Goal: Task Accomplishment & Management: Manage account settings

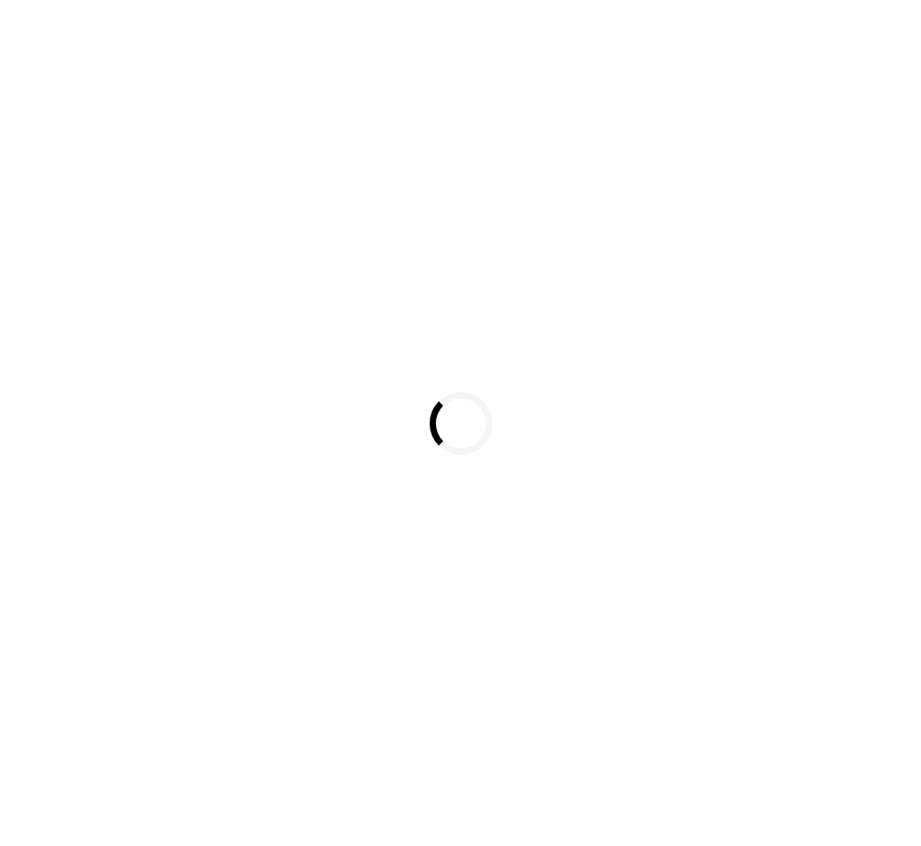
scroll to position [58, 0]
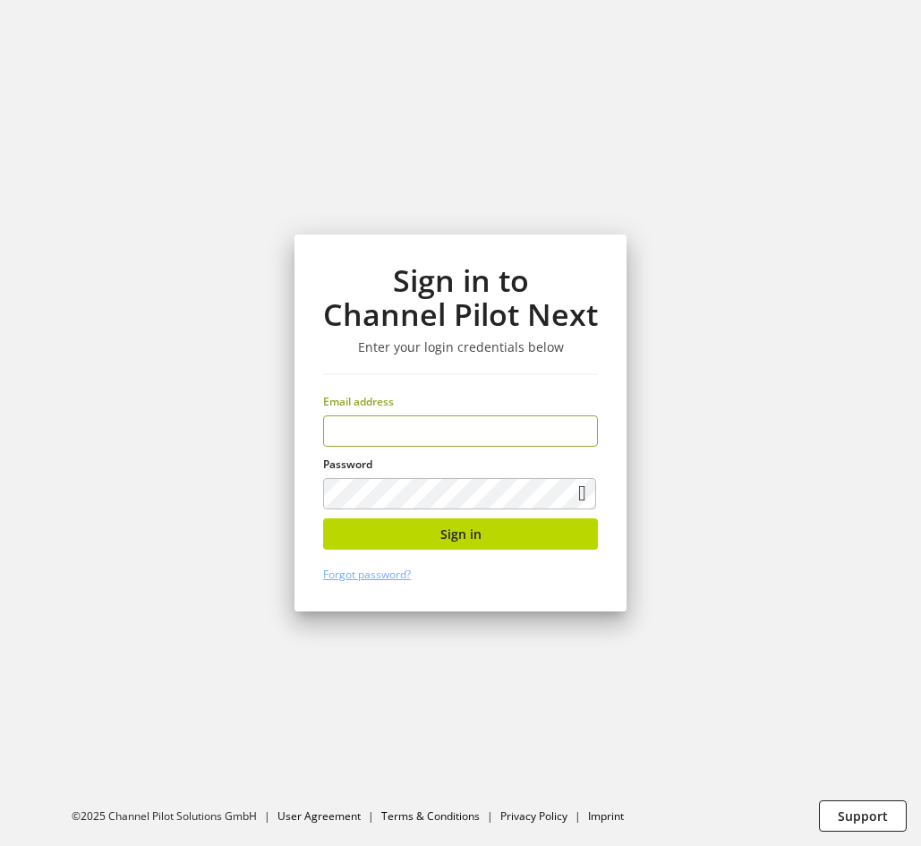
click at [456, 437] on input "email" at bounding box center [460, 430] width 275 height 31
type input "**********"
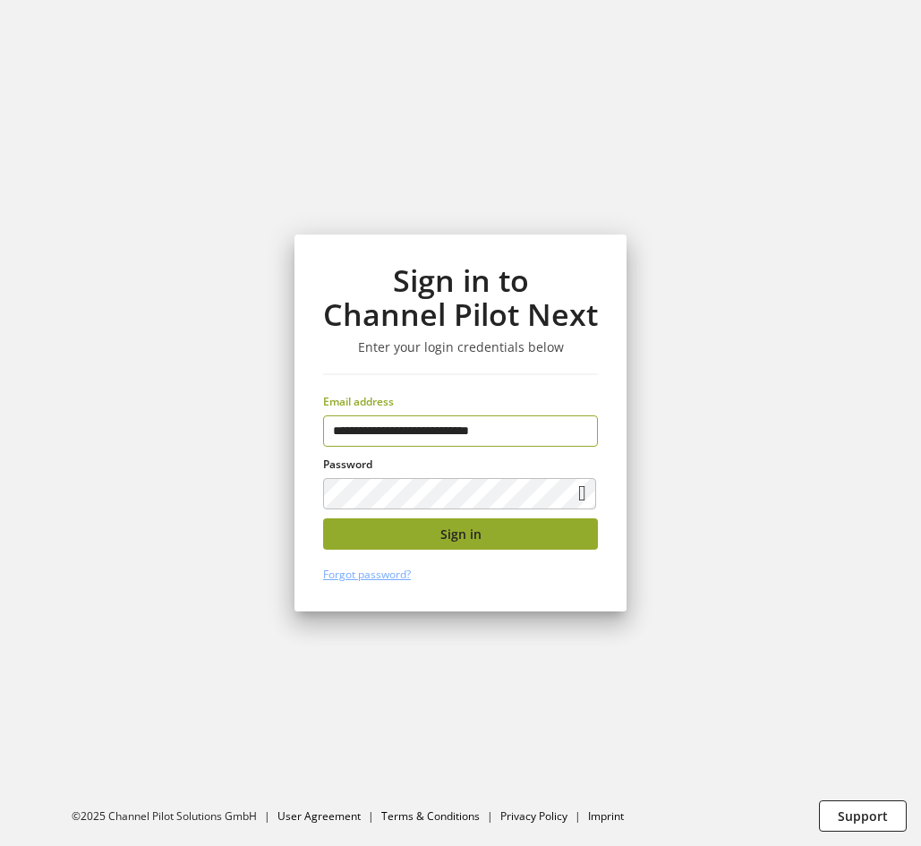
click at [504, 539] on button "Sign in" at bounding box center [460, 533] width 275 height 31
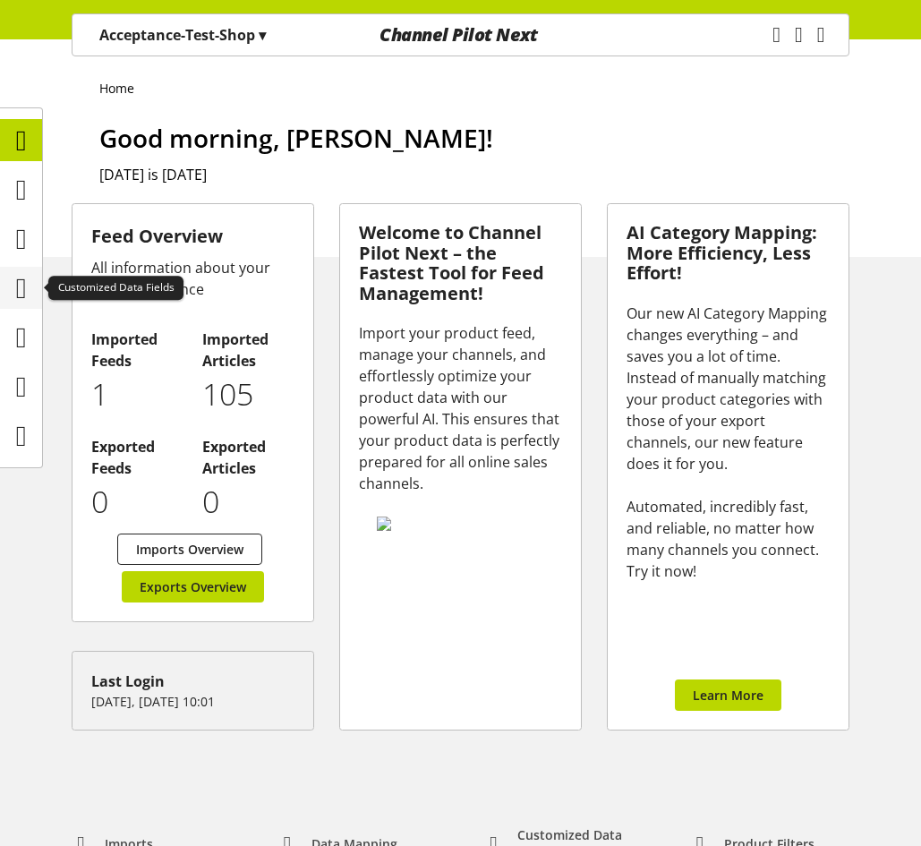
click at [21, 293] on icon at bounding box center [21, 288] width 11 height 36
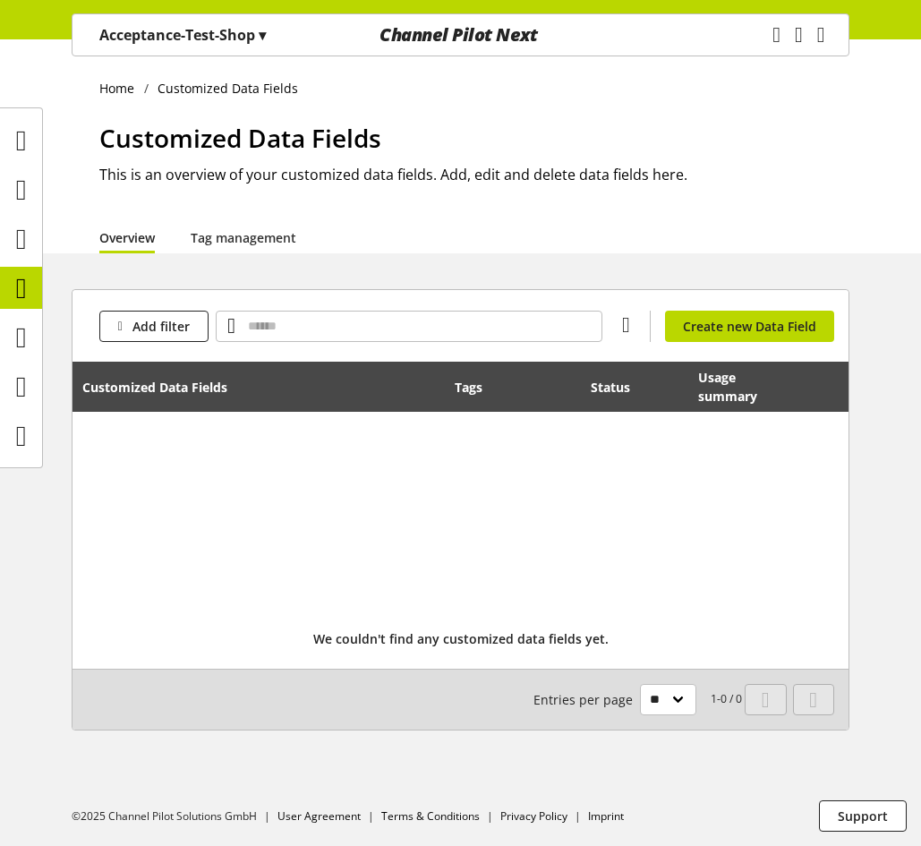
click at [176, 25] on p "Acceptance-Test-Shop ▾" at bounding box center [182, 34] width 166 height 21
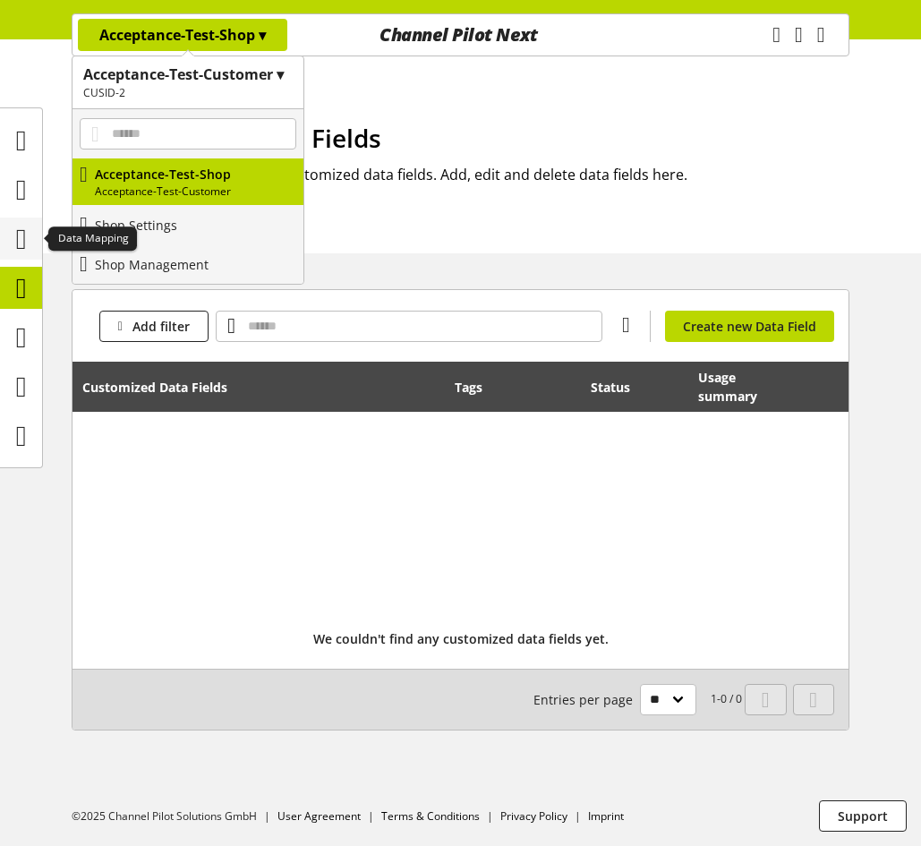
click at [21, 241] on icon at bounding box center [21, 239] width 11 height 36
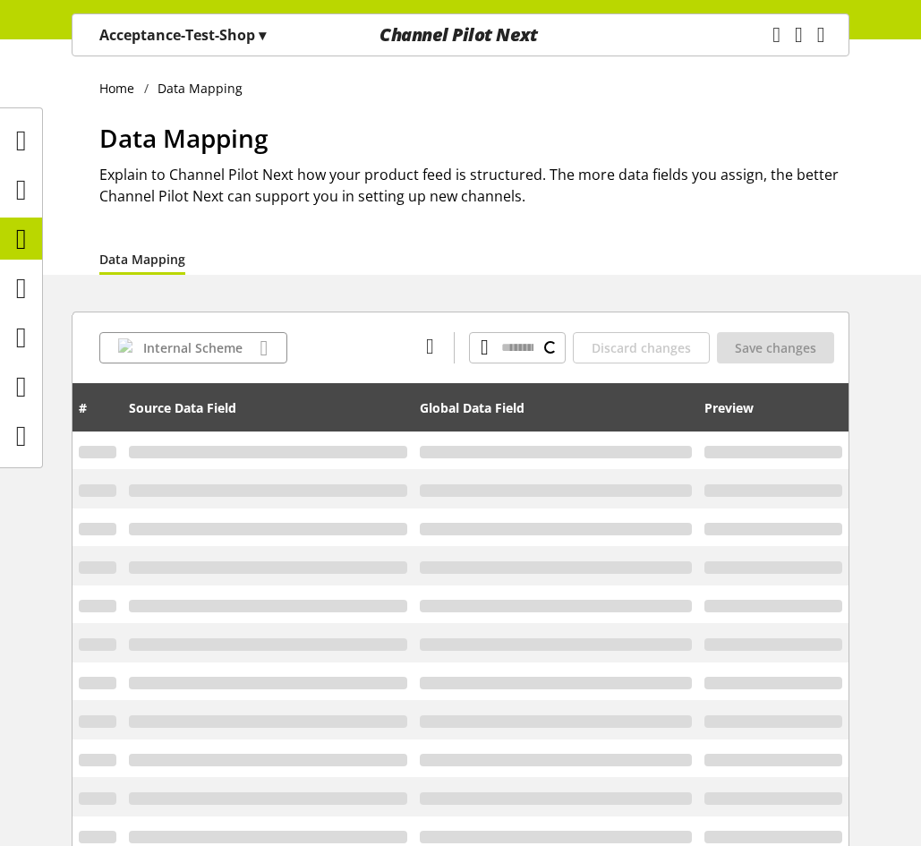
click at [260, 28] on span "▾" at bounding box center [262, 35] width 7 height 20
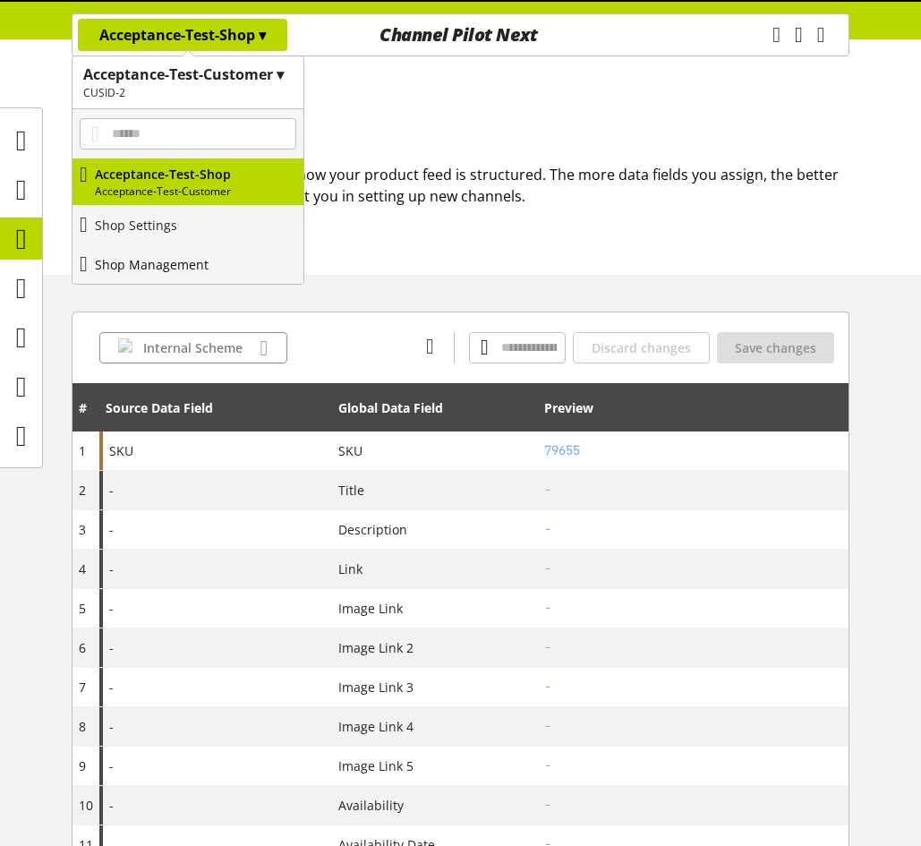
click at [170, 251] on link "Shop Management" at bounding box center [187, 263] width 231 height 39
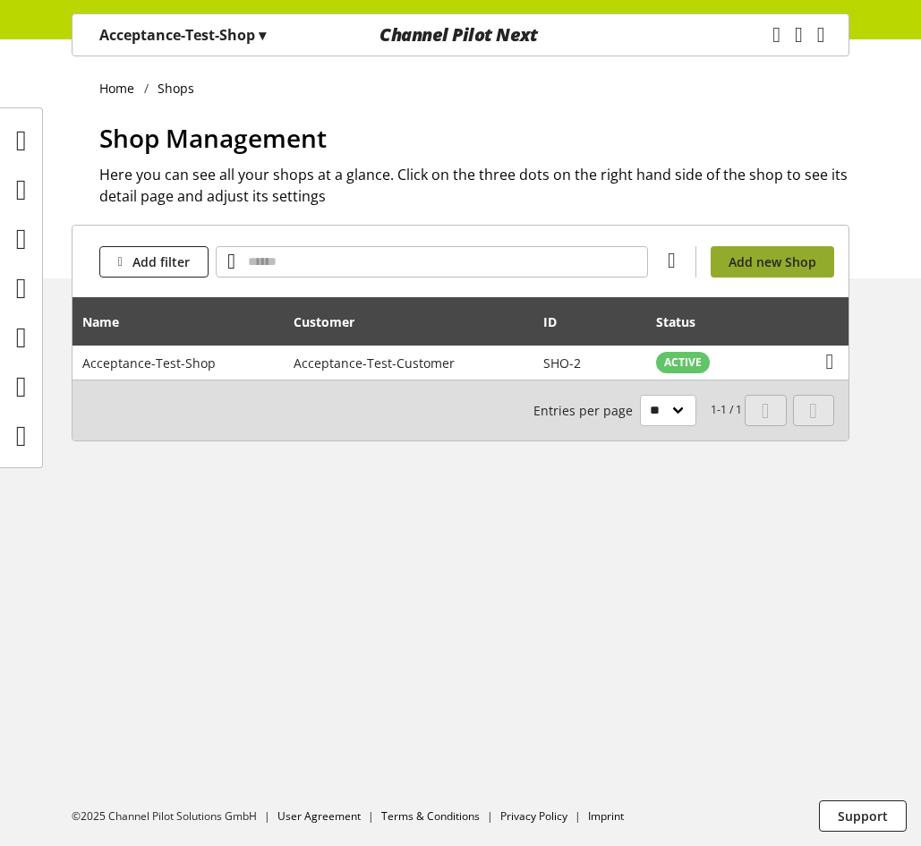
click at [759, 257] on span "Add new Shop" at bounding box center [772, 261] width 88 height 19
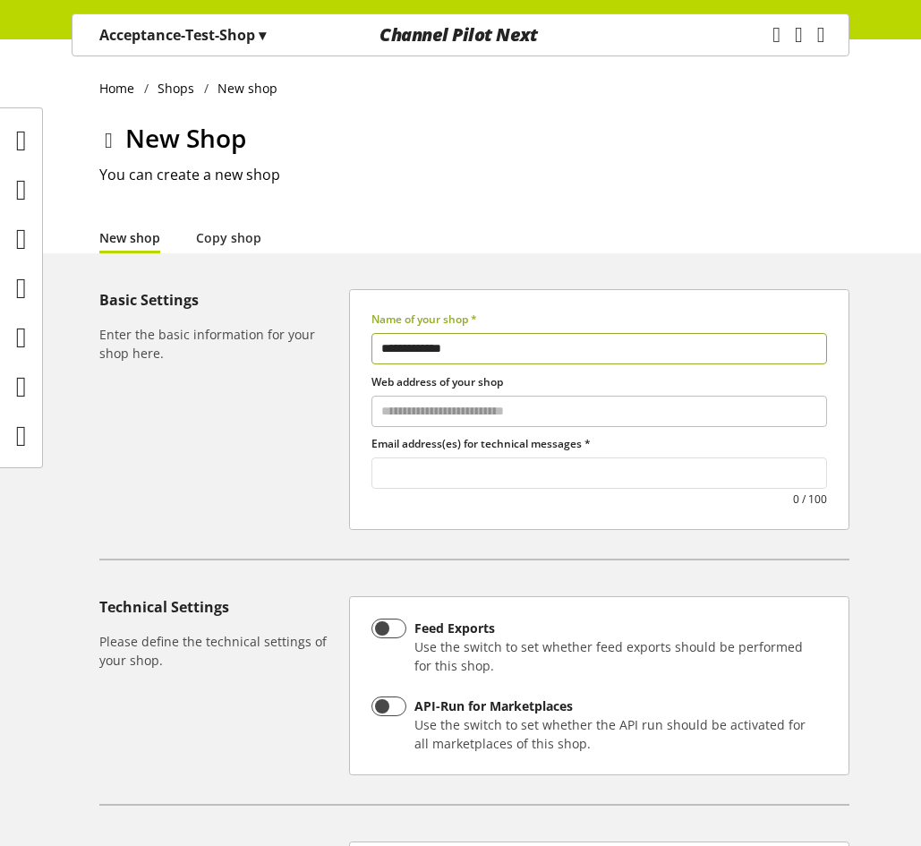
type input "**********"
click at [538, 484] on input "text" at bounding box center [599, 473] width 454 height 24
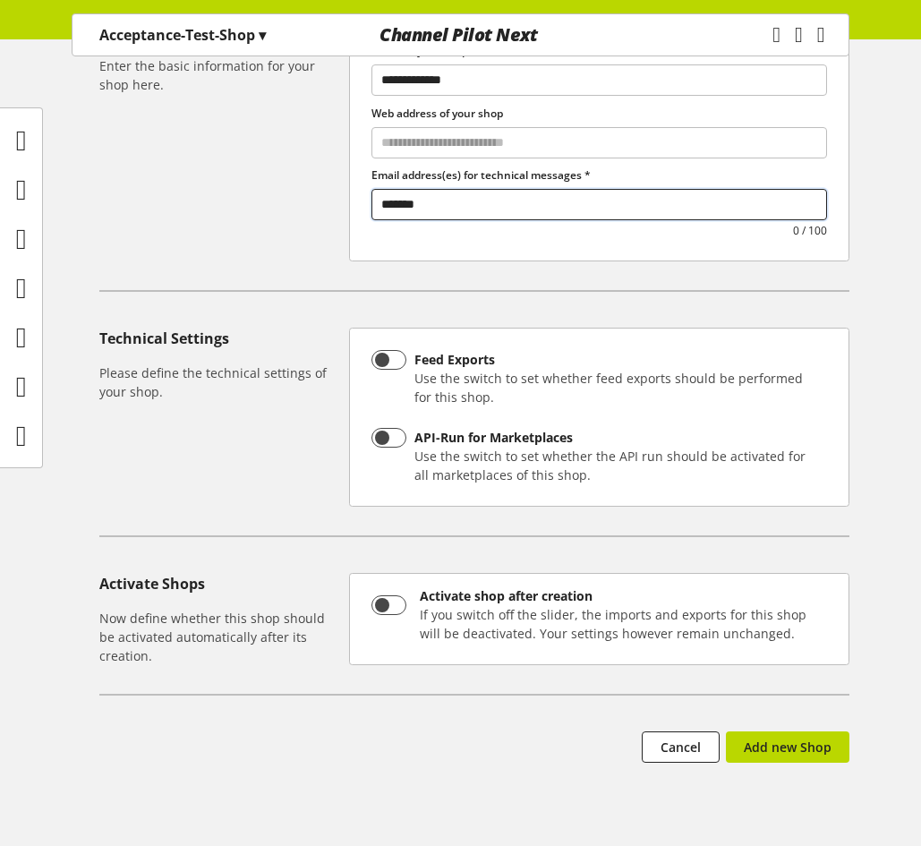
scroll to position [317, 0]
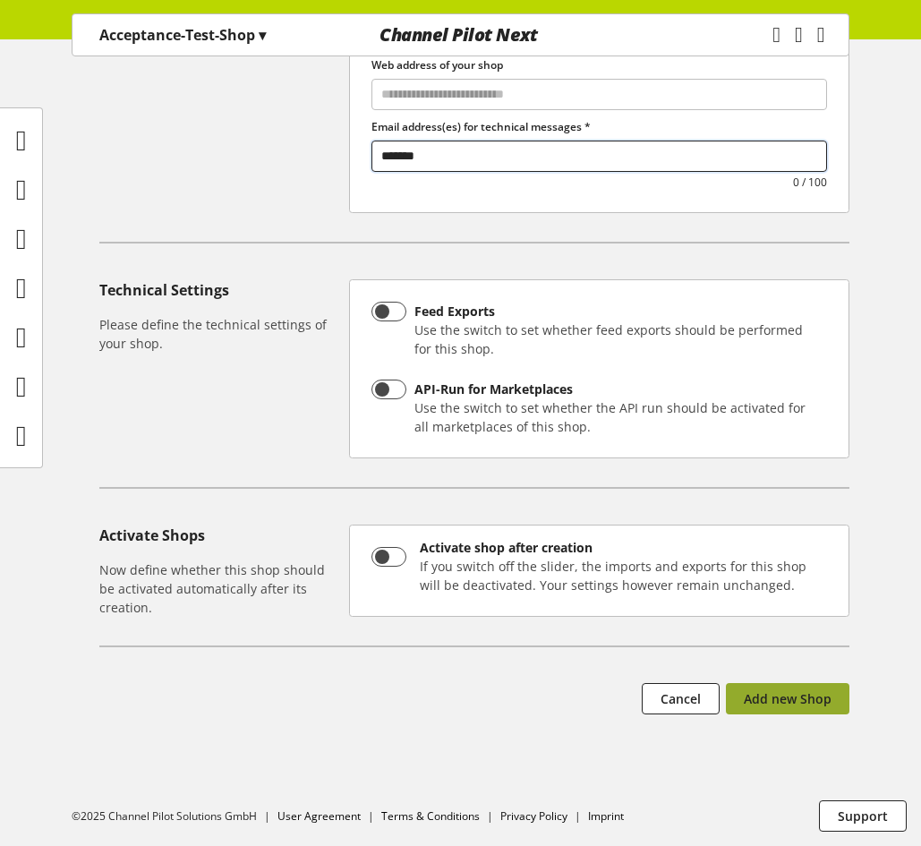
type input "*******"
click at [778, 696] on span "Add new Shop" at bounding box center [788, 698] width 88 height 19
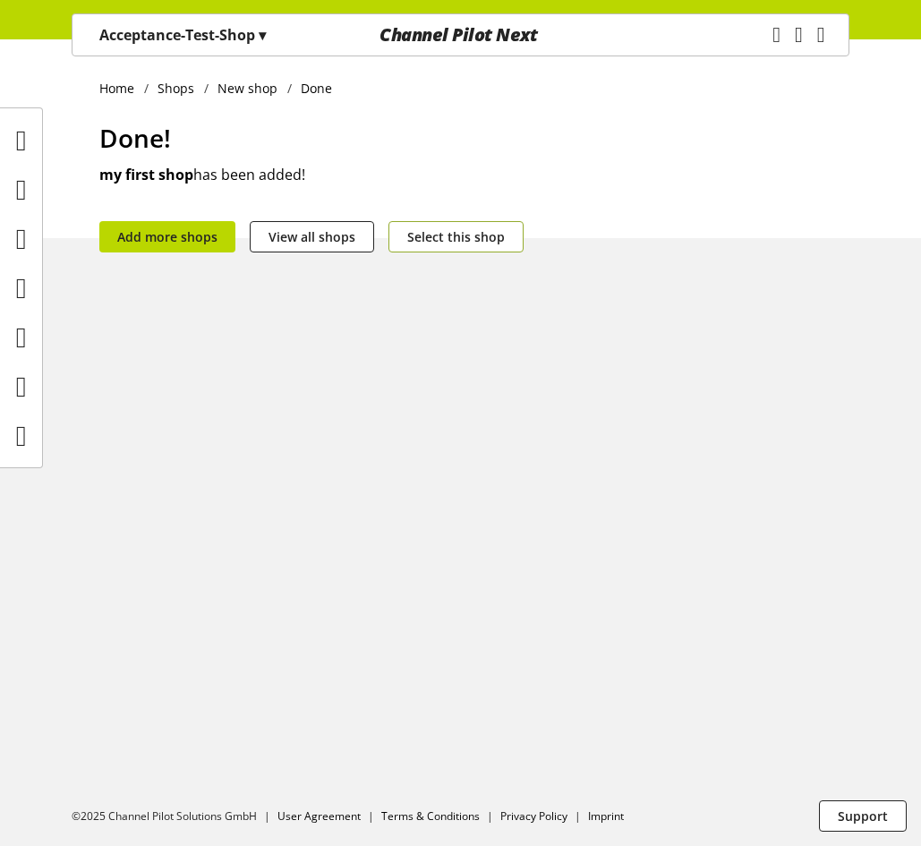
click at [412, 249] on button "Select this shop" at bounding box center [455, 236] width 135 height 31
click at [199, 36] on span "▾" at bounding box center [200, 35] width 7 height 20
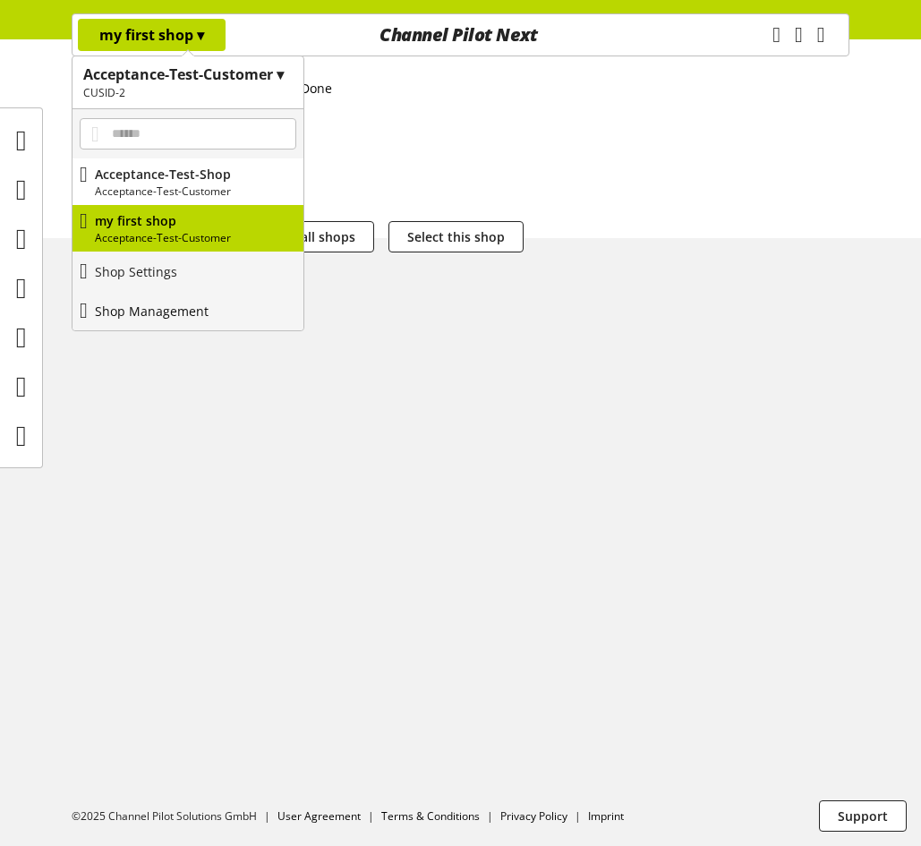
click at [191, 316] on p "Shop Management" at bounding box center [152, 311] width 114 height 19
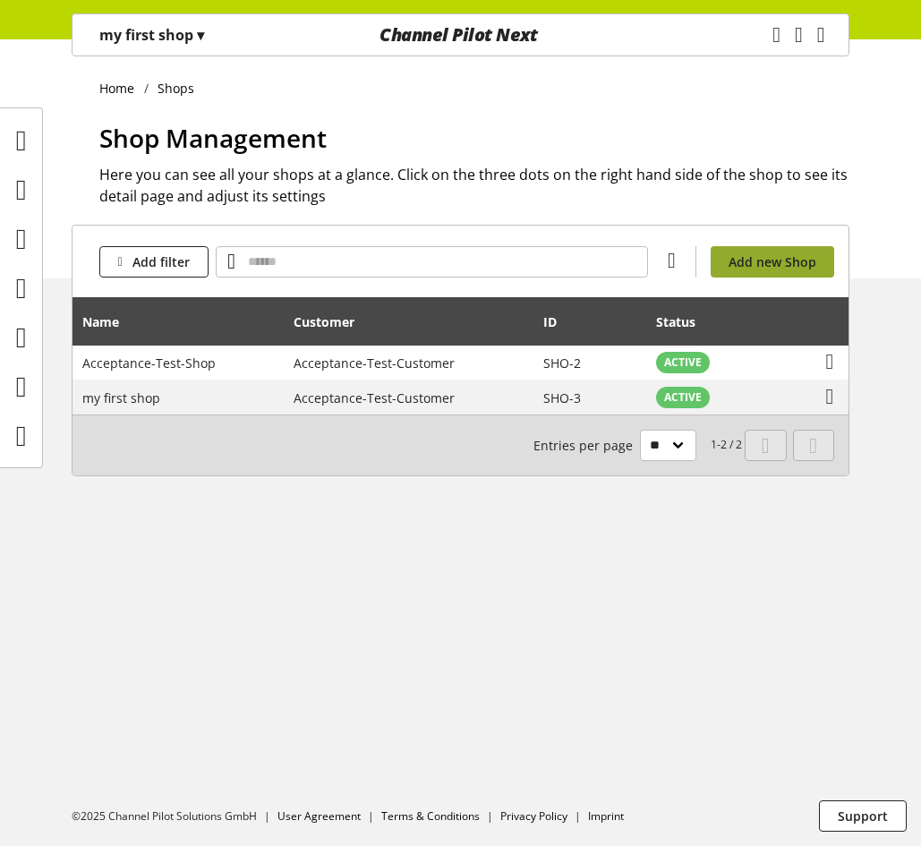
click at [812, 256] on span "Add new Shop" at bounding box center [772, 261] width 88 height 19
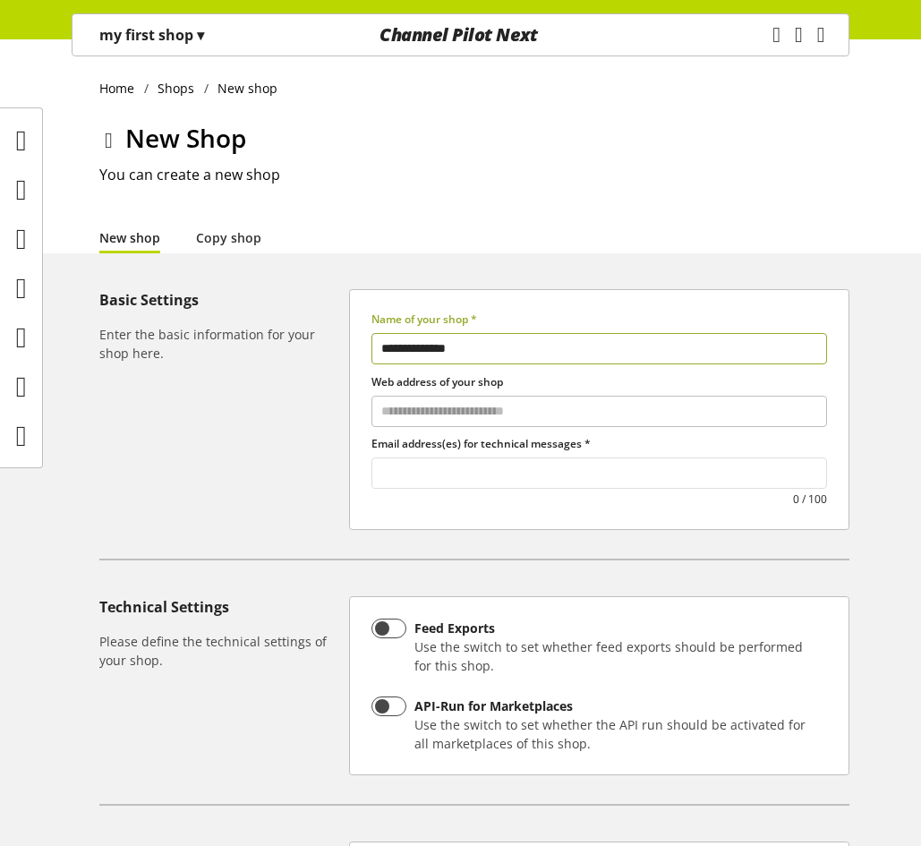
type input "**********"
click at [421, 461] on input "text" at bounding box center [599, 473] width 454 height 24
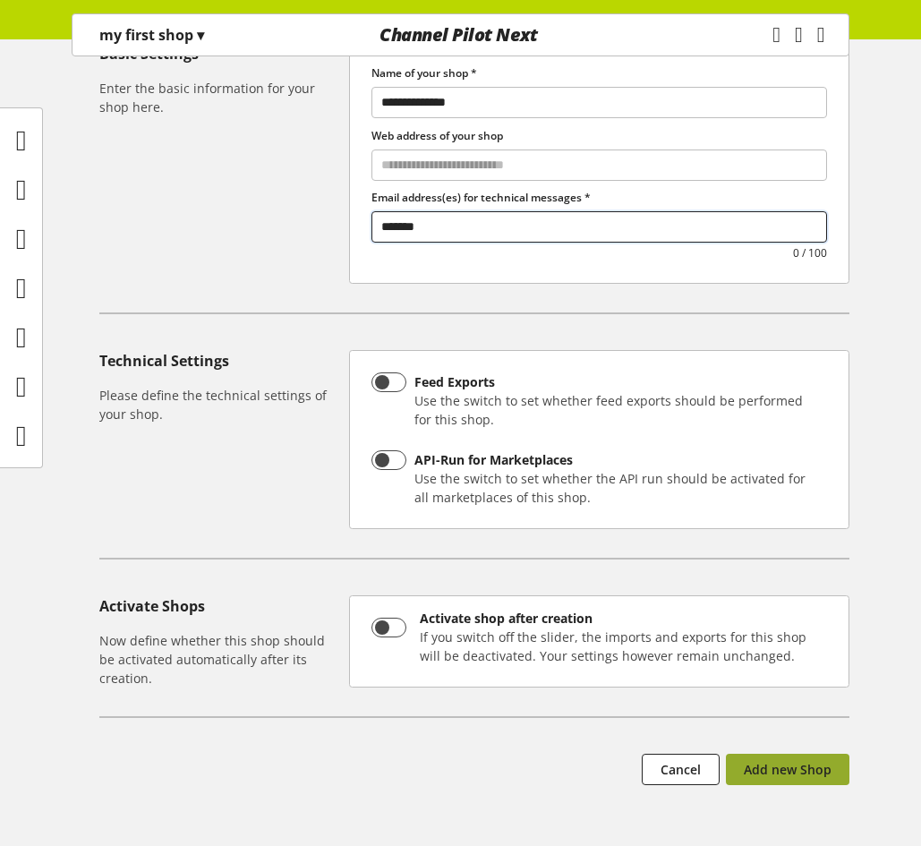
scroll to position [317, 0]
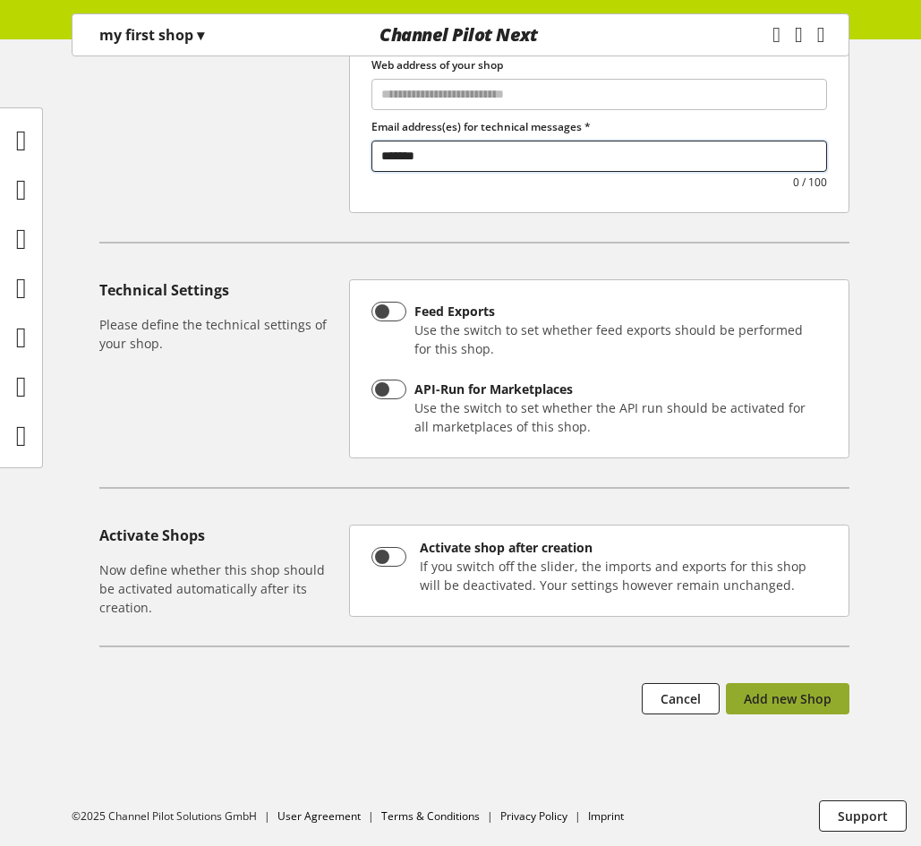
type input "*******"
click at [817, 705] on span "Add new Shop" at bounding box center [788, 698] width 88 height 19
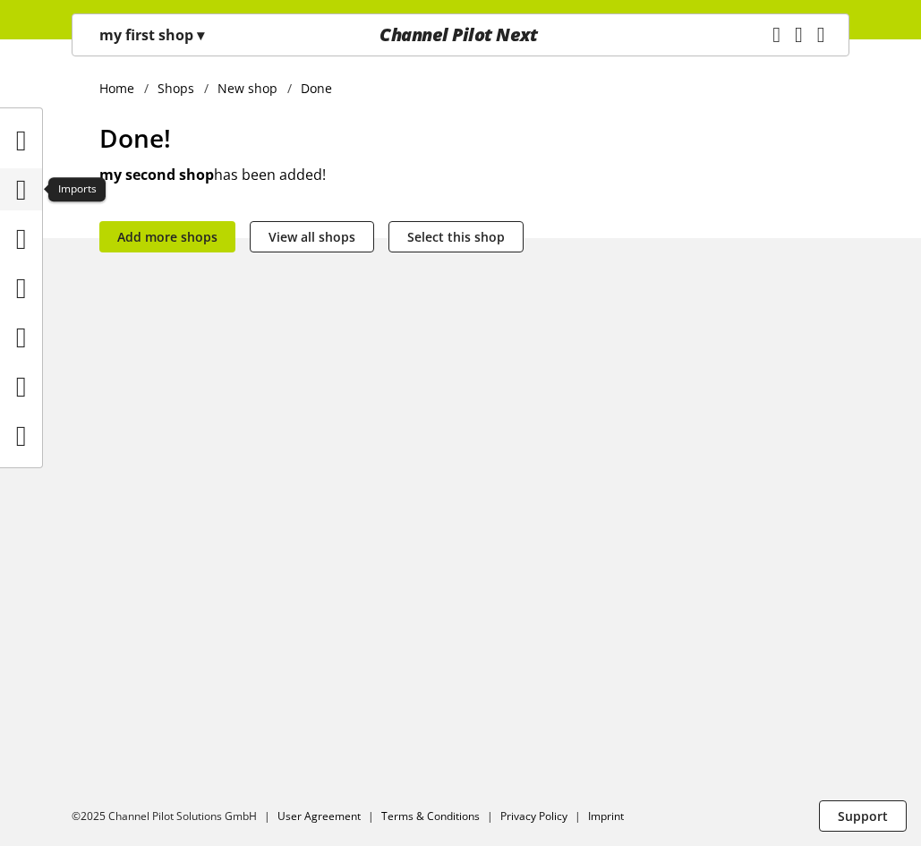
drag, startPoint x: 5, startPoint y: 168, endPoint x: 15, endPoint y: 181, distance: 15.9
click at [5, 168] on div at bounding box center [21, 189] width 42 height 42
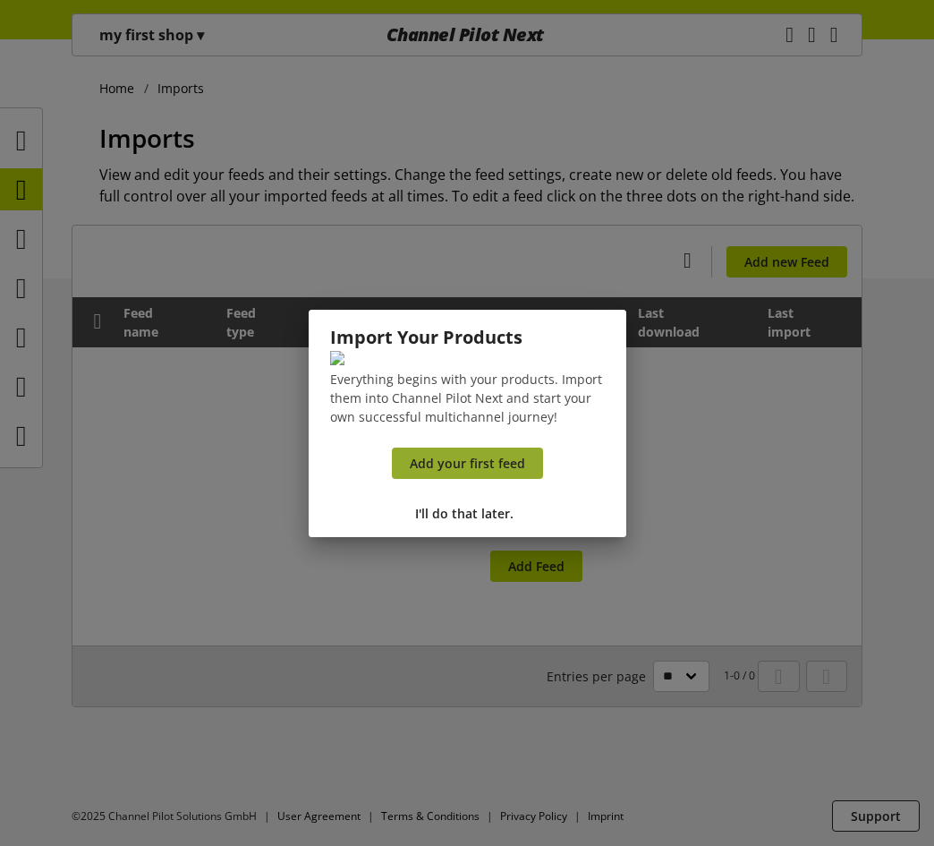
click at [407, 479] on link "Add your first feed" at bounding box center [467, 462] width 151 height 31
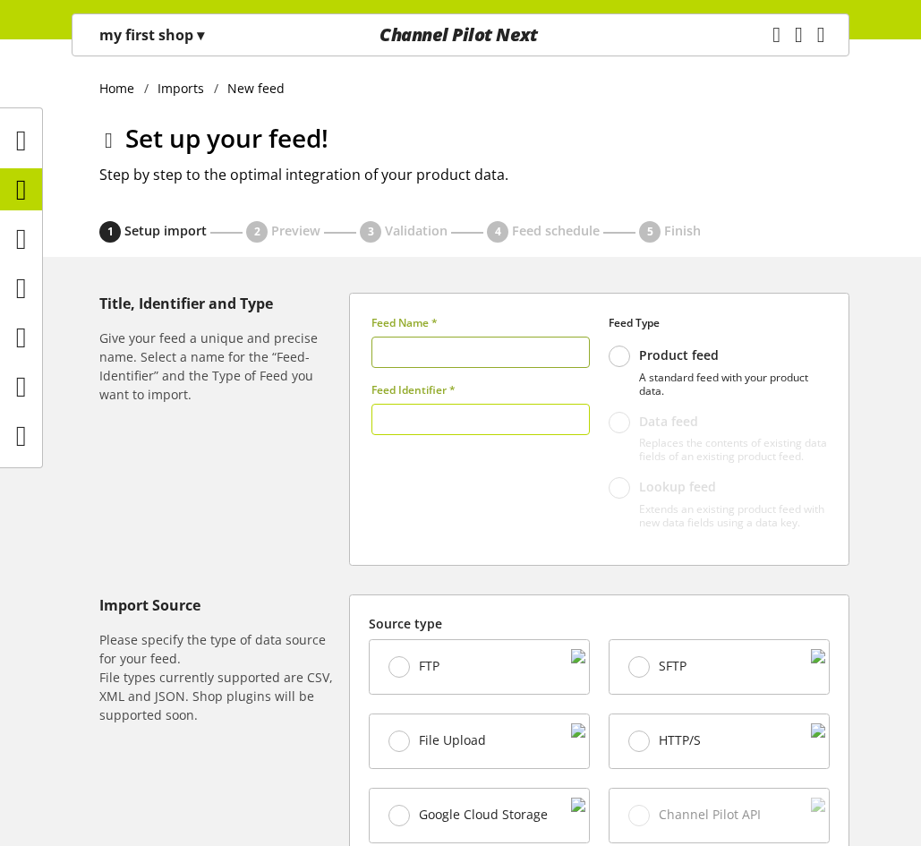
type input "******"
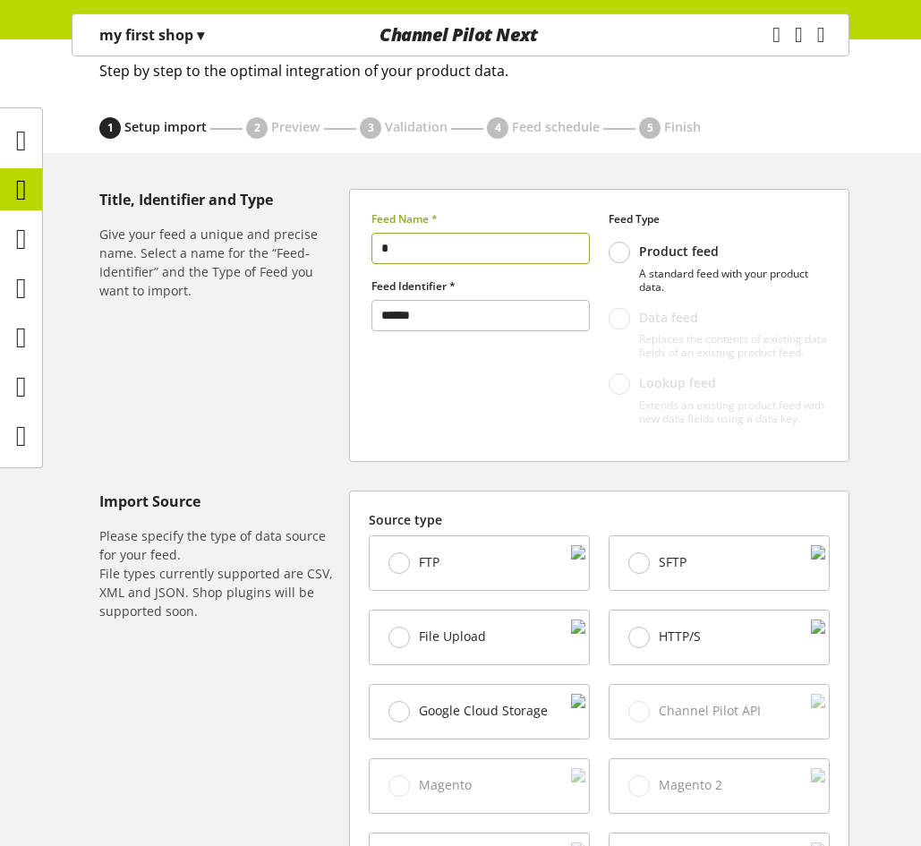
scroll to position [268, 0]
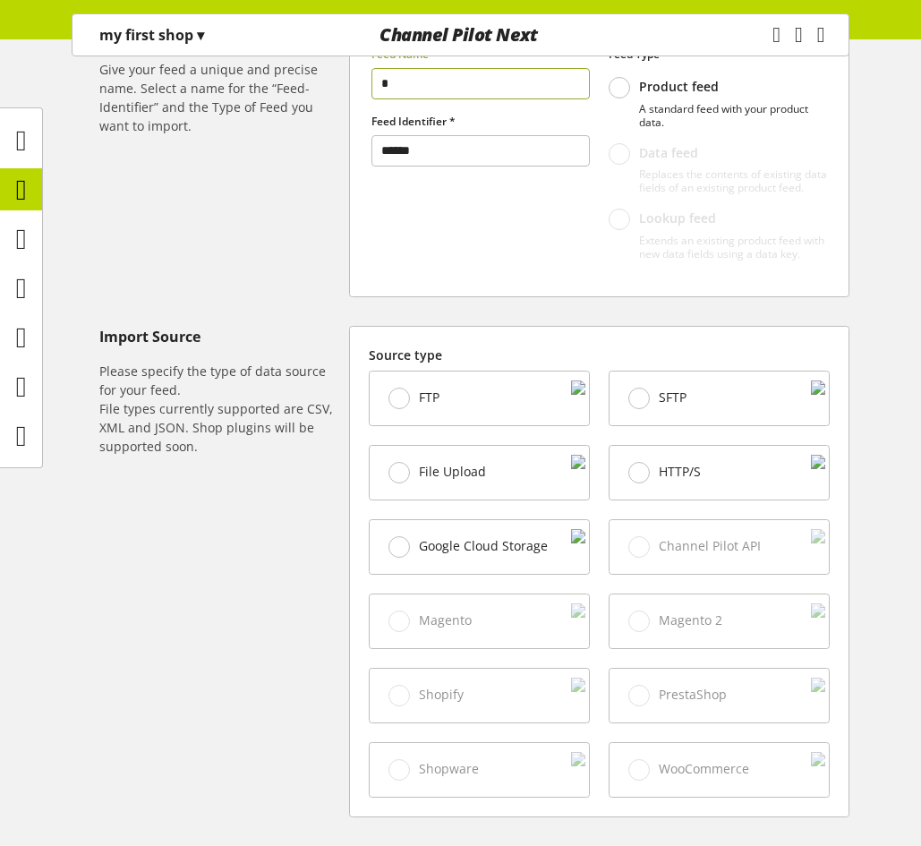
type input "*"
click at [472, 460] on div "File Upload" at bounding box center [479, 473] width 219 height 54
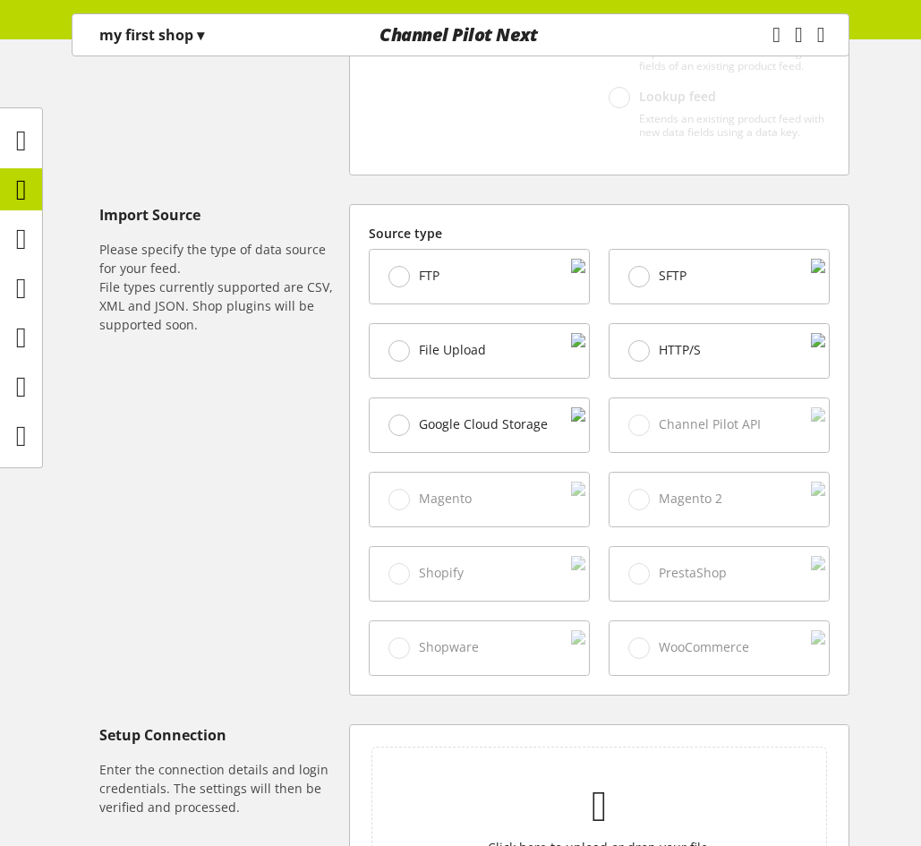
scroll to position [626, 0]
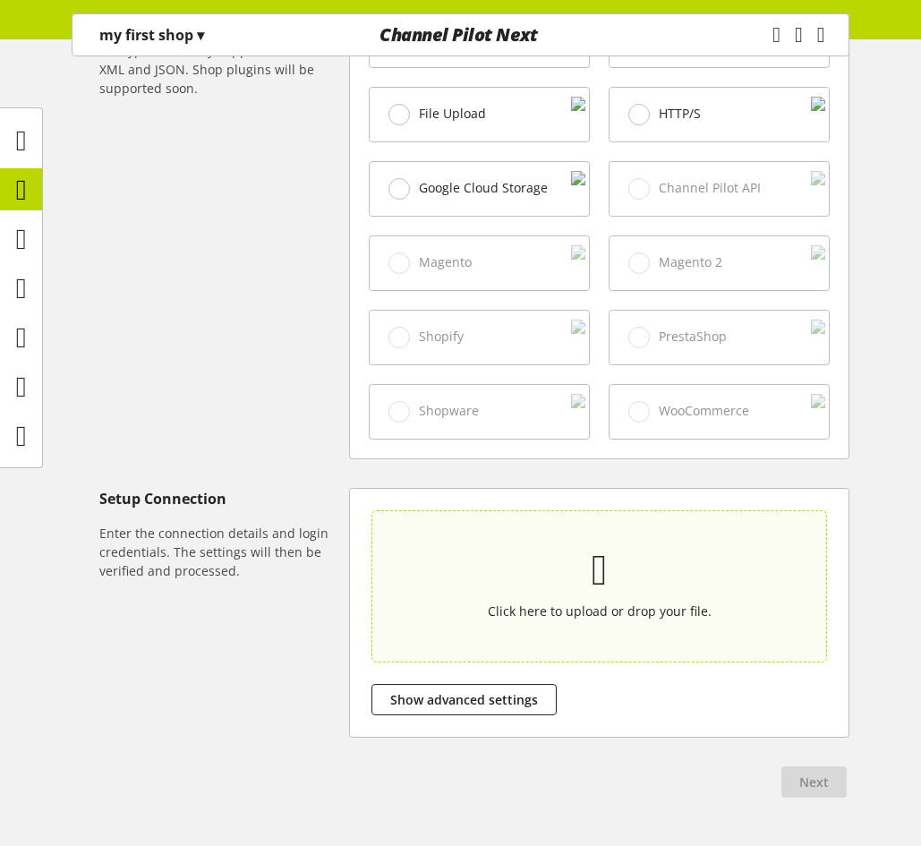
click at [491, 589] on p at bounding box center [599, 570] width 372 height 38
click at [491, 594] on input "Click here to upload or drop your file." at bounding box center [598, 586] width 455 height 152
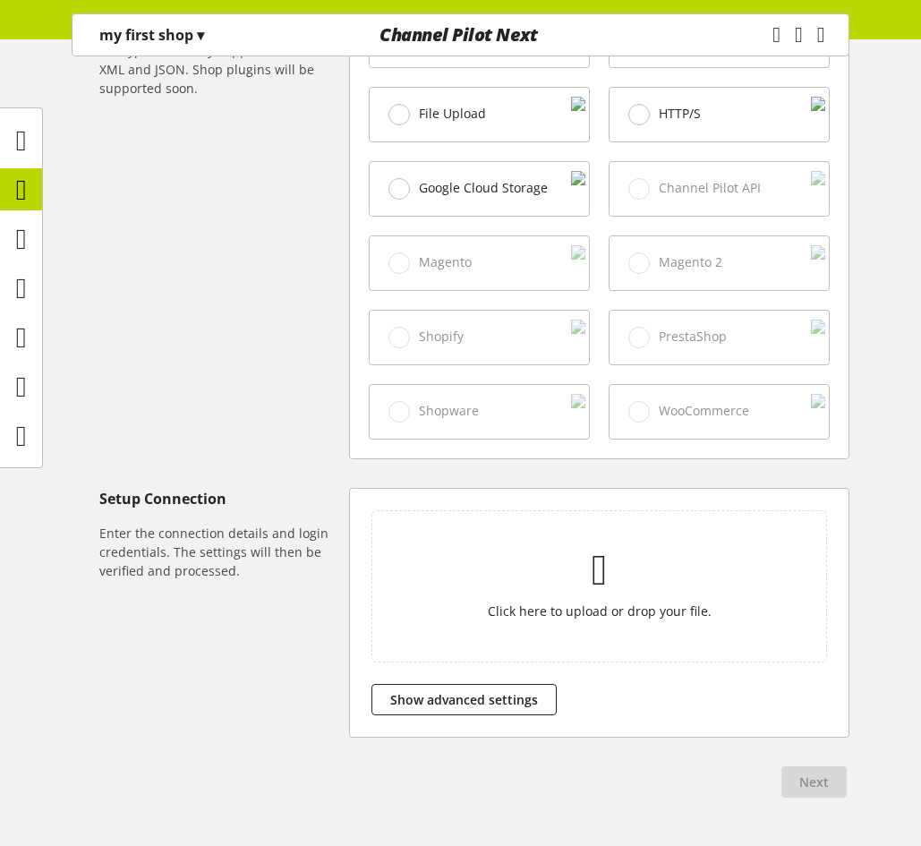
type input "**********"
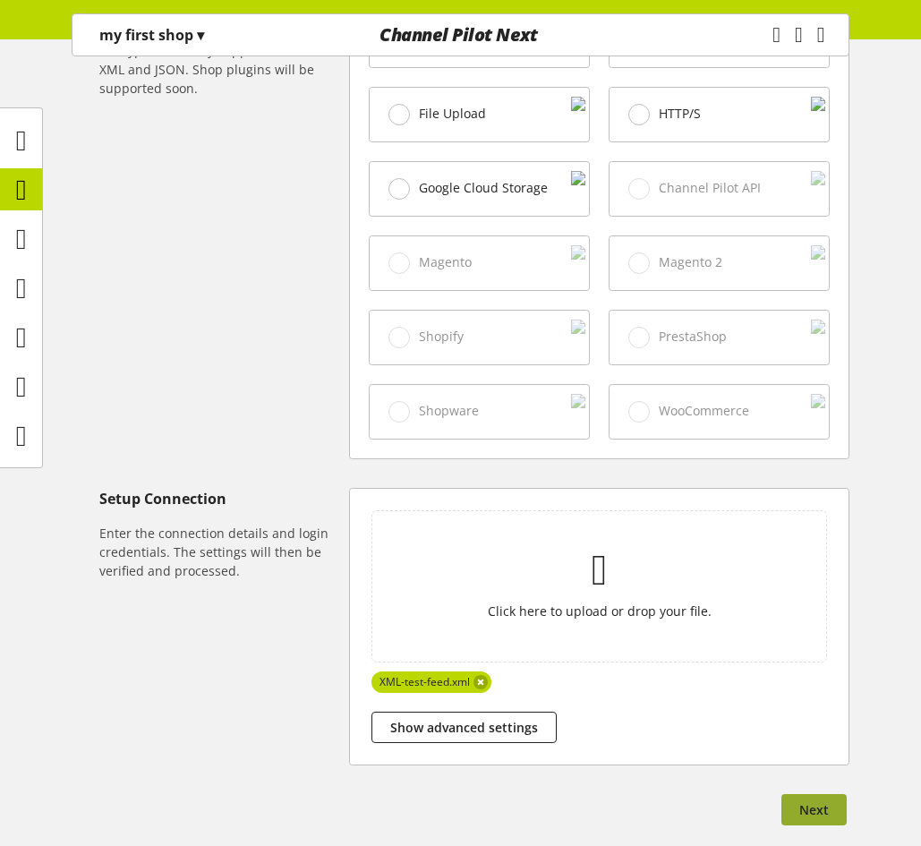
click at [812, 819] on span "Next" at bounding box center [814, 809] width 30 height 19
select select "*****"
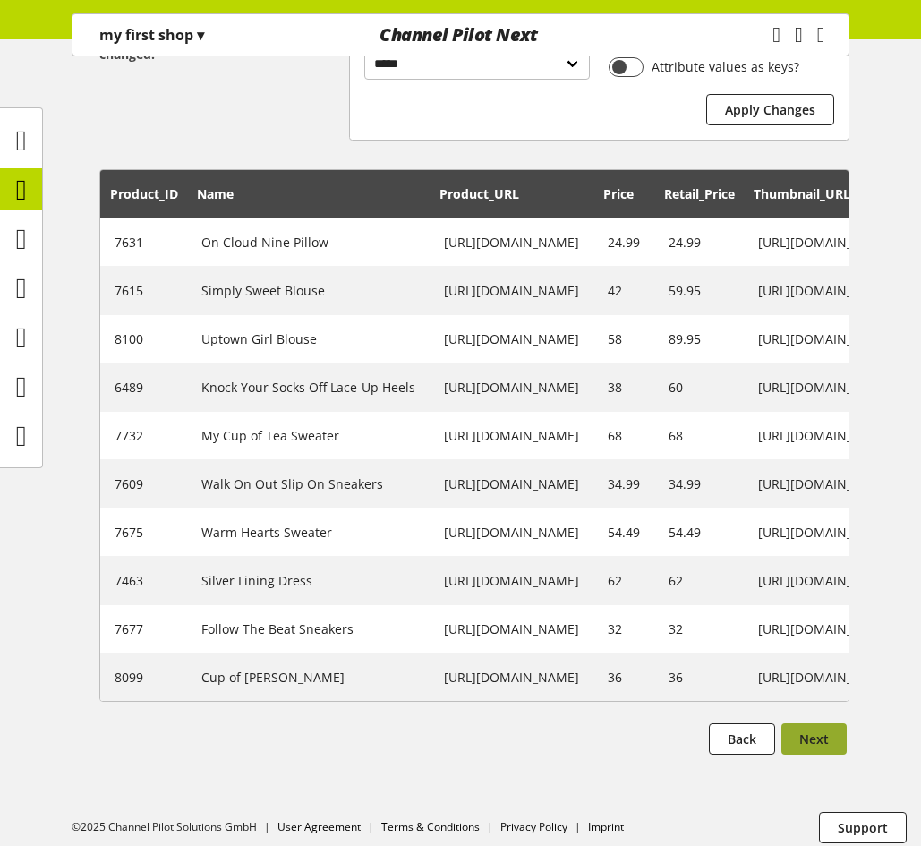
scroll to position [440, 0]
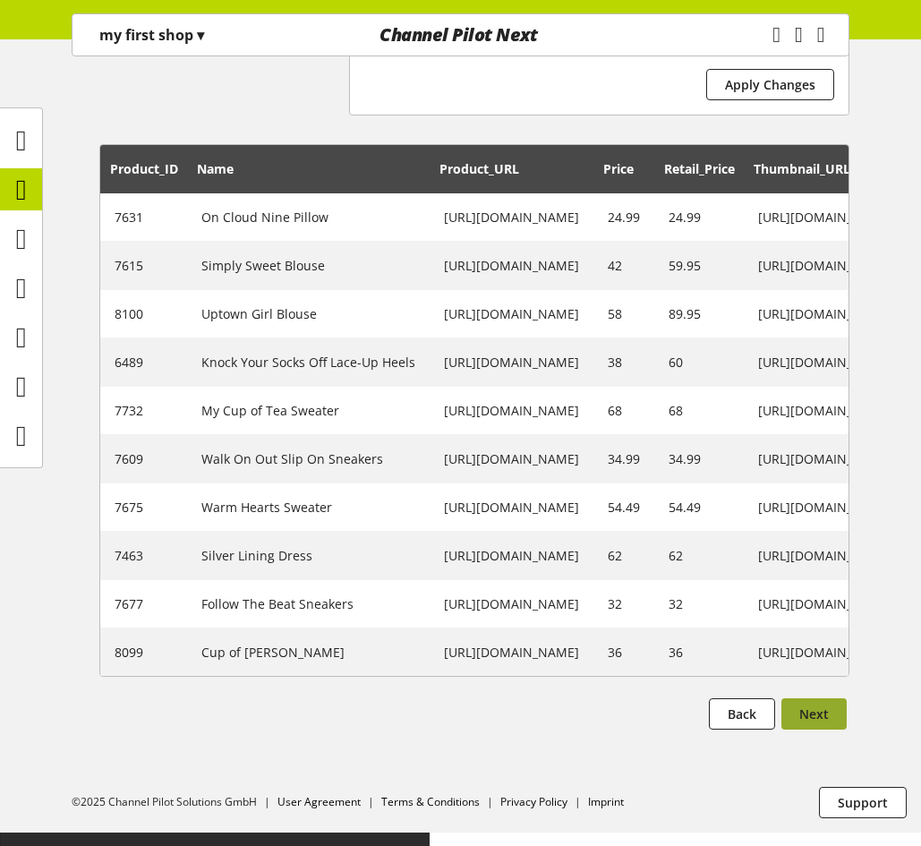
click at [811, 723] on span "Next" at bounding box center [814, 713] width 30 height 19
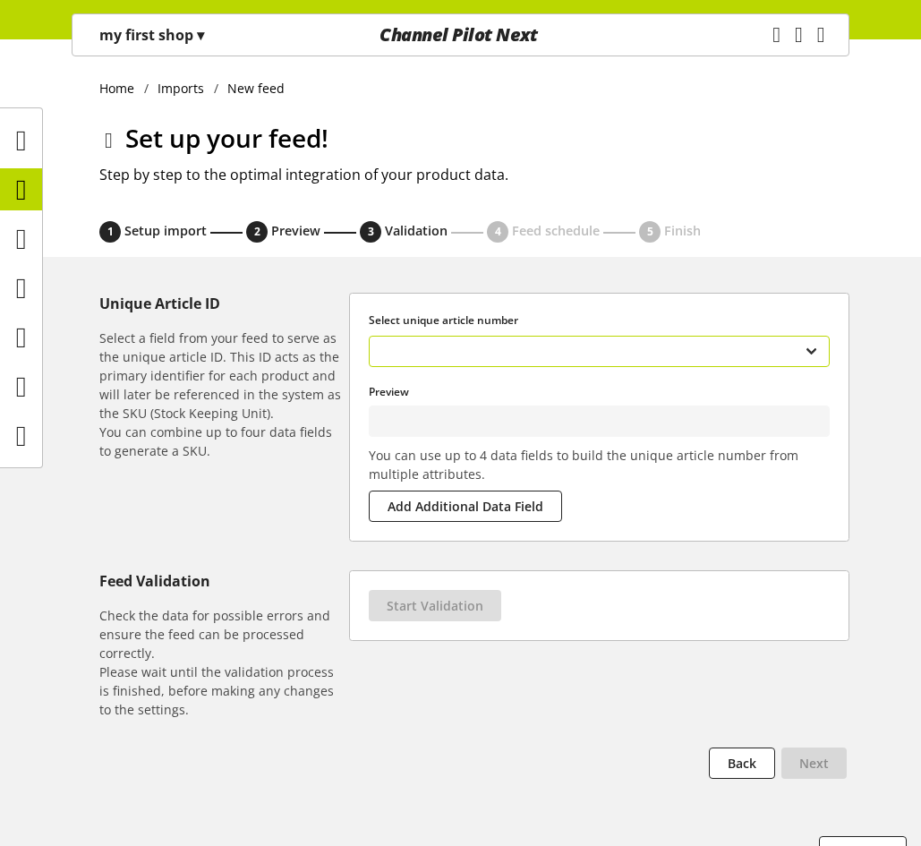
click at [620, 353] on select "**********" at bounding box center [599, 351] width 461 height 31
type input "****"
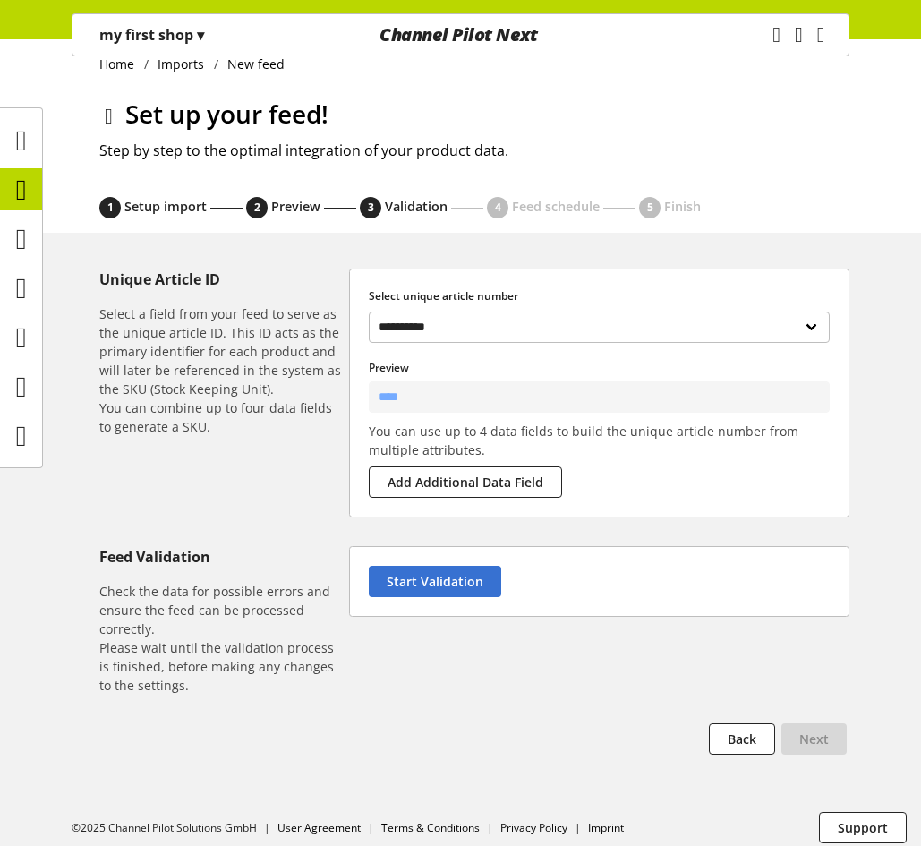
scroll to position [36, 0]
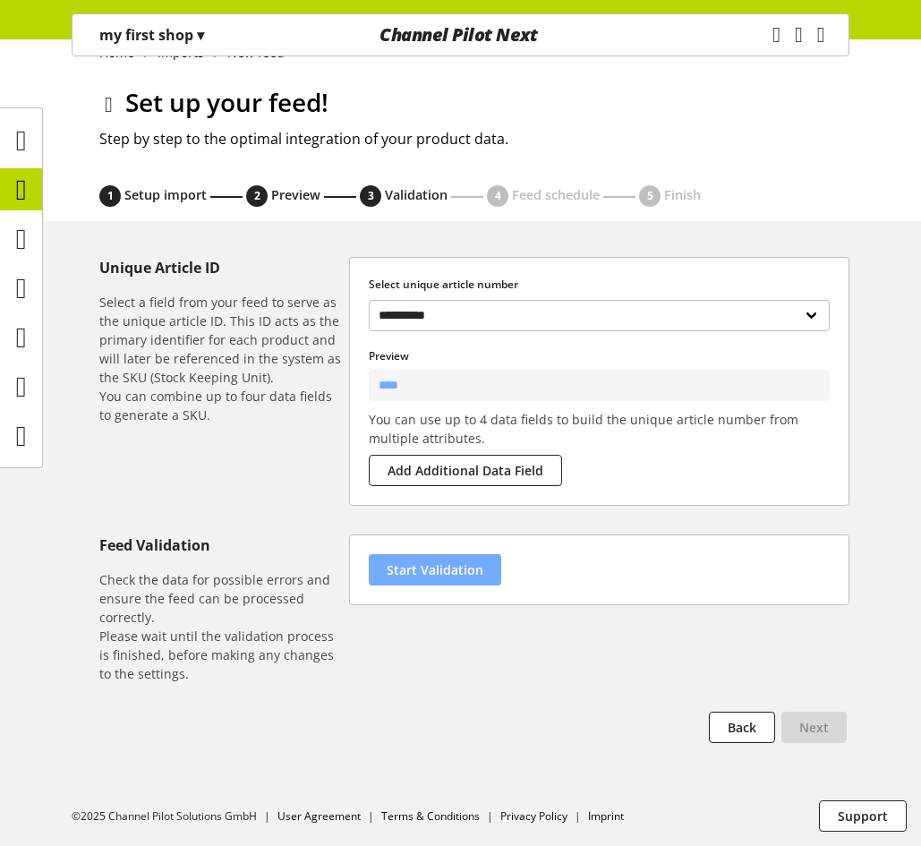
click at [471, 561] on span "Start Validation" at bounding box center [435, 569] width 97 height 19
select select "********"
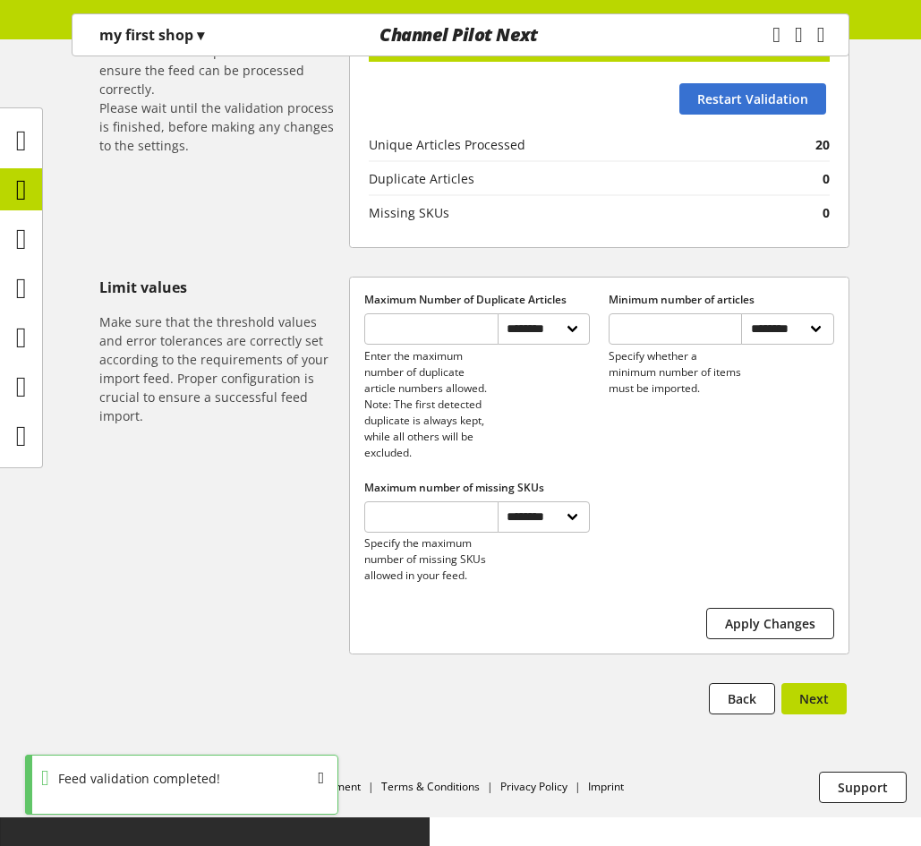
scroll to position [567, 0]
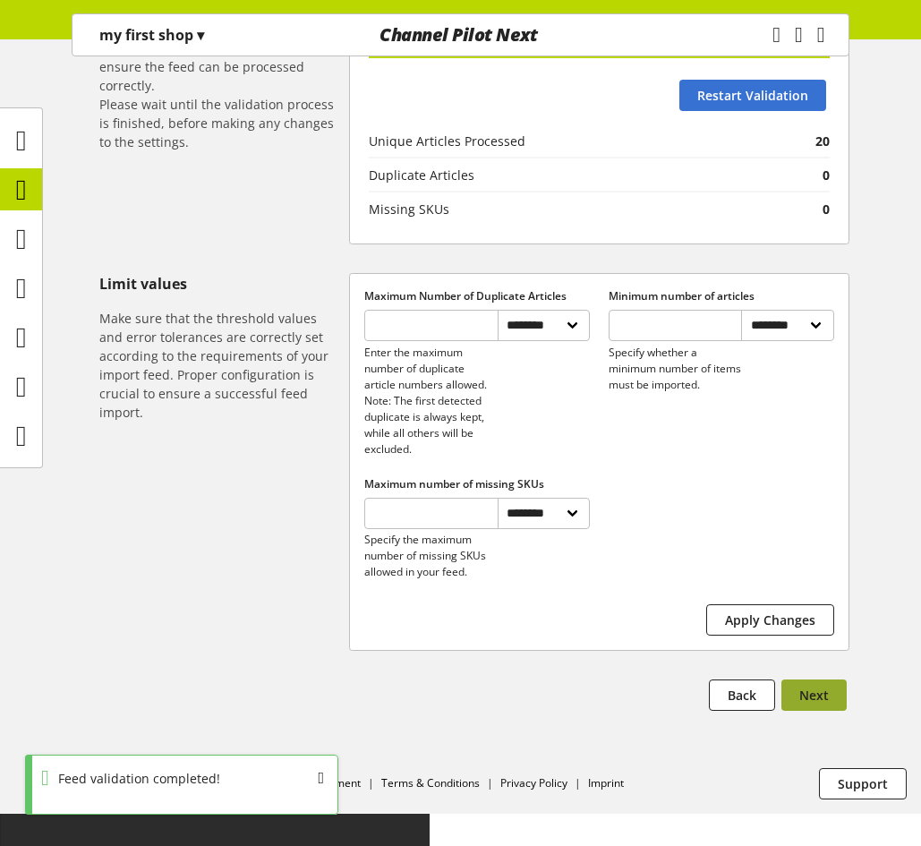
click at [798, 710] on button "Next" at bounding box center [813, 694] width 65 height 31
select select "****"
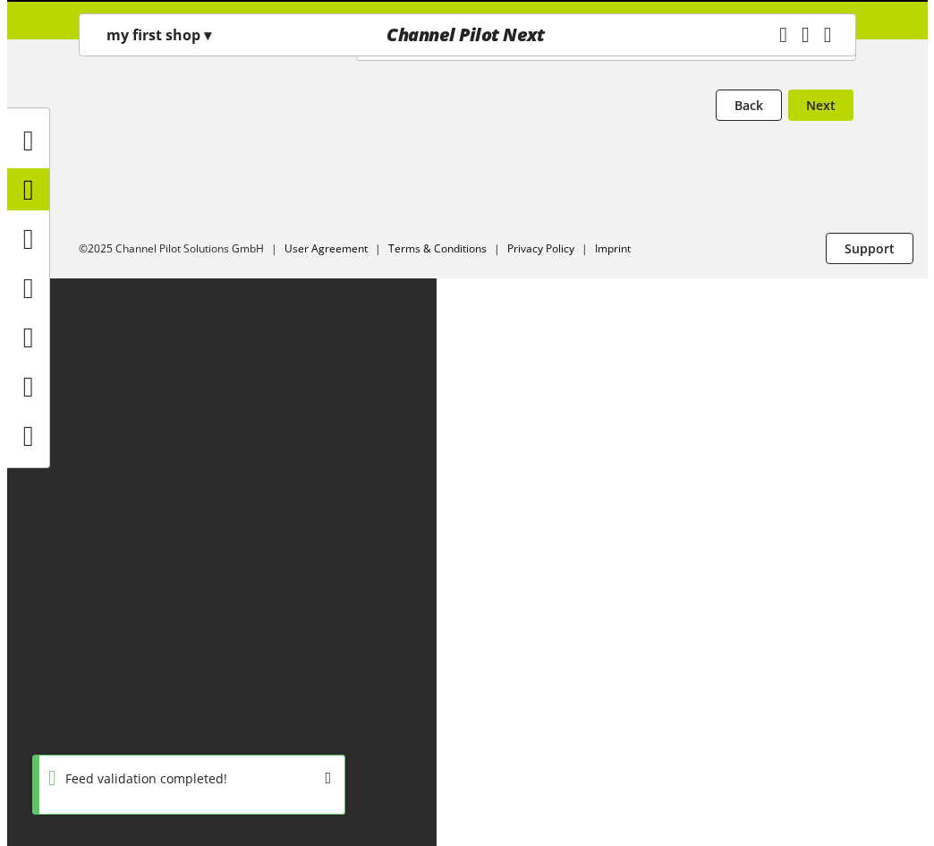
scroll to position [0, 0]
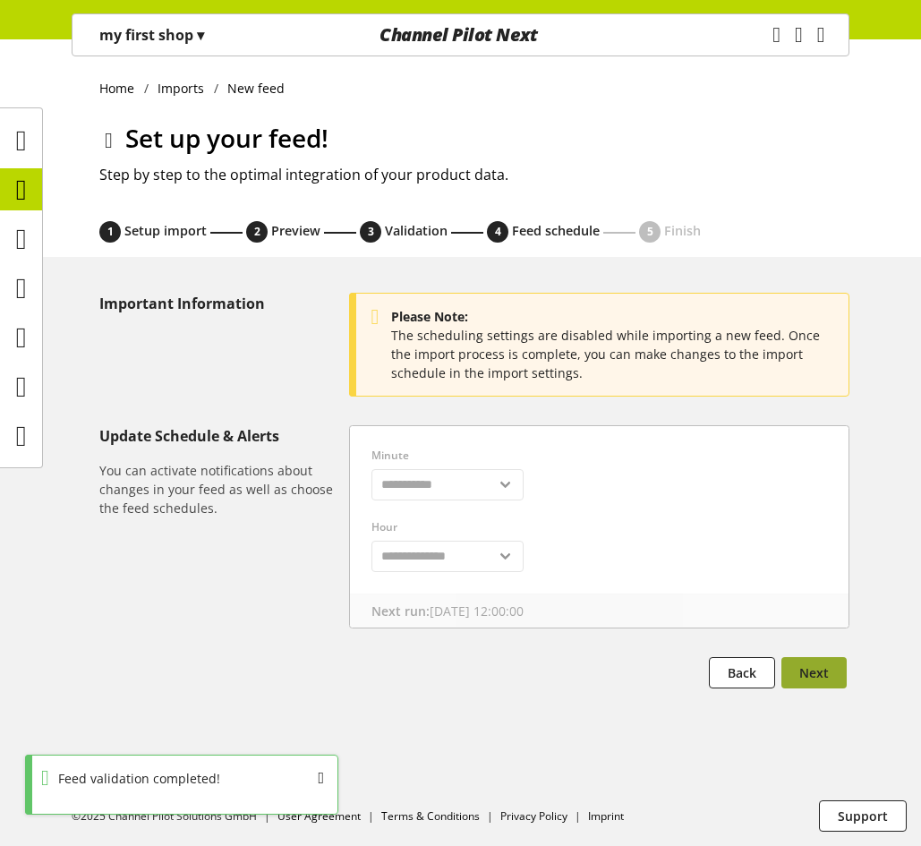
click at [809, 662] on button "Next" at bounding box center [813, 672] width 65 height 31
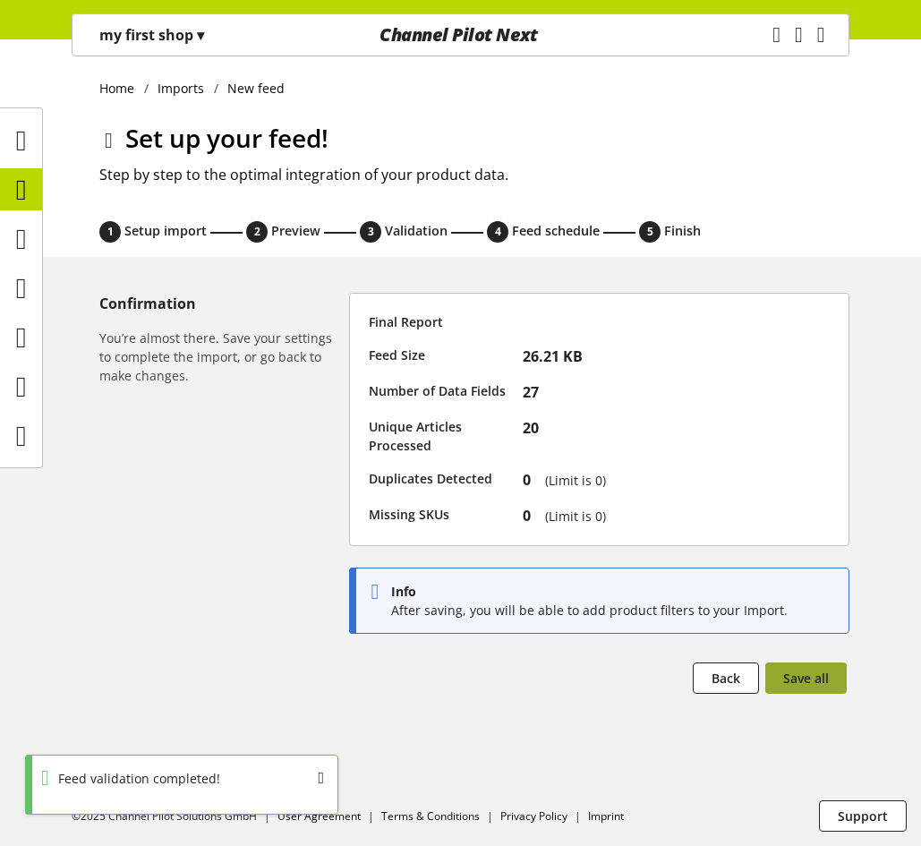
click at [810, 666] on button "Save all" at bounding box center [805, 677] width 81 height 31
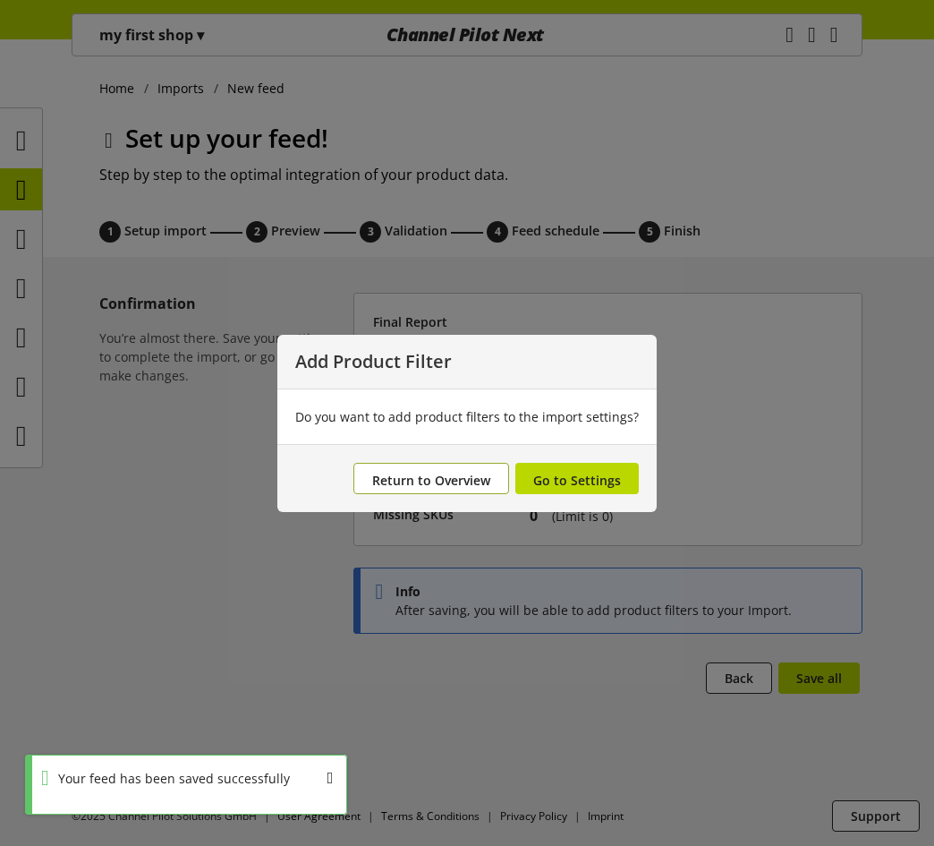
click at [464, 474] on span "Return to Overview" at bounding box center [431, 480] width 118 height 17
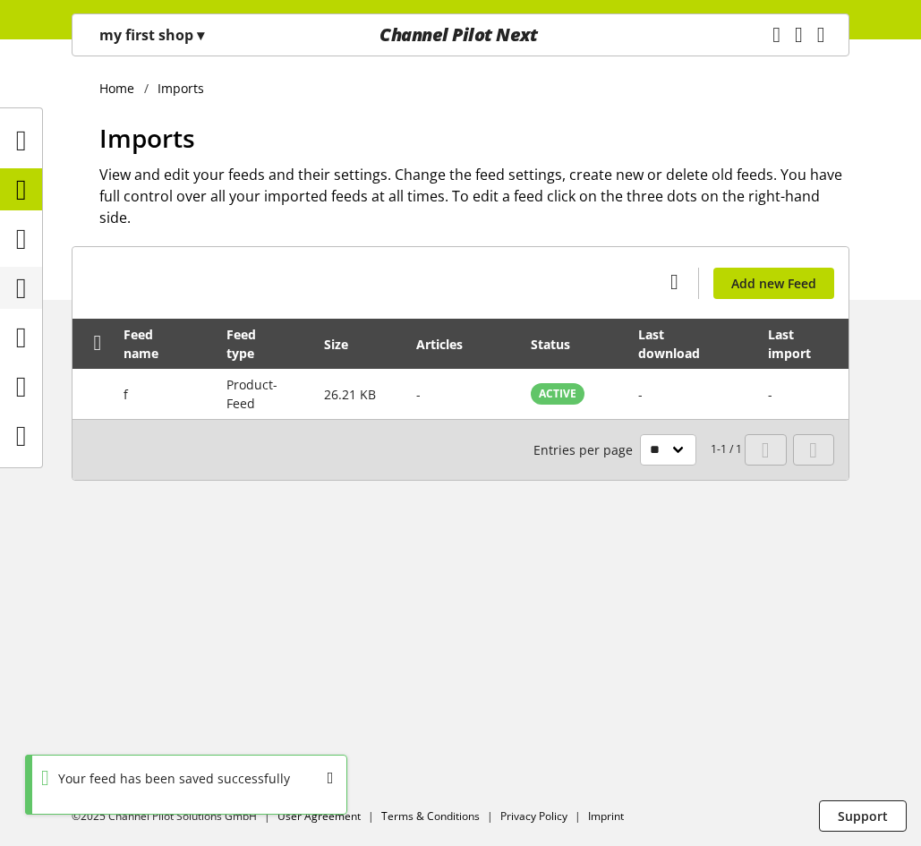
click at [27, 284] on icon at bounding box center [21, 288] width 11 height 36
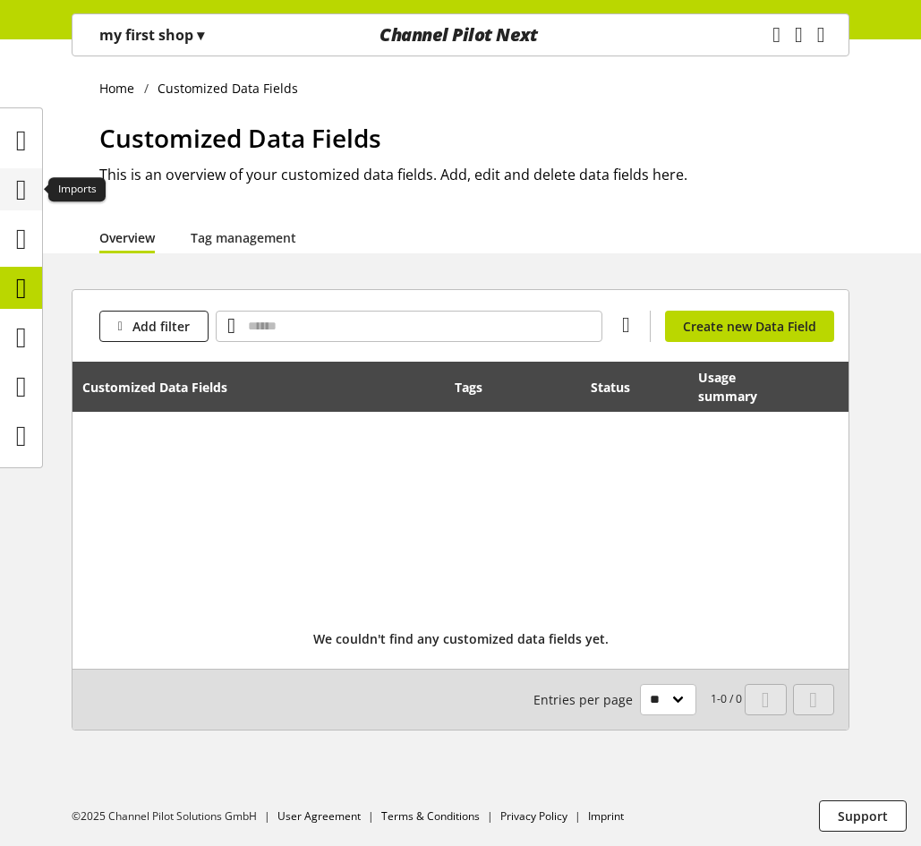
click at [27, 193] on icon at bounding box center [21, 190] width 11 height 36
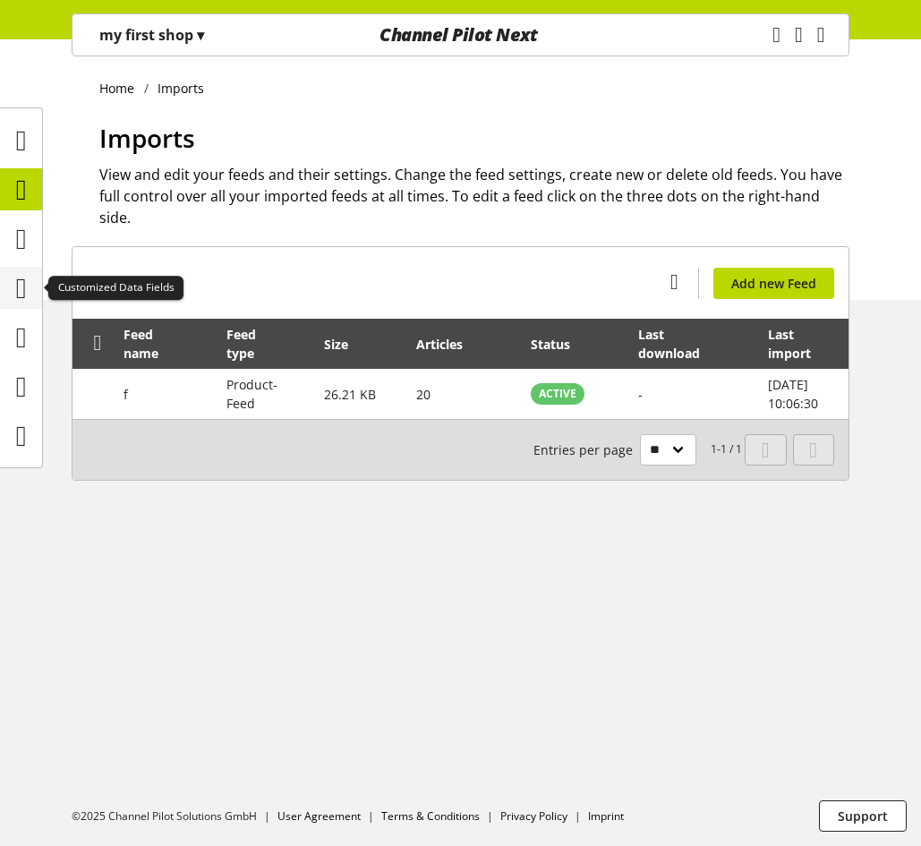
click at [19, 284] on icon at bounding box center [21, 288] width 11 height 36
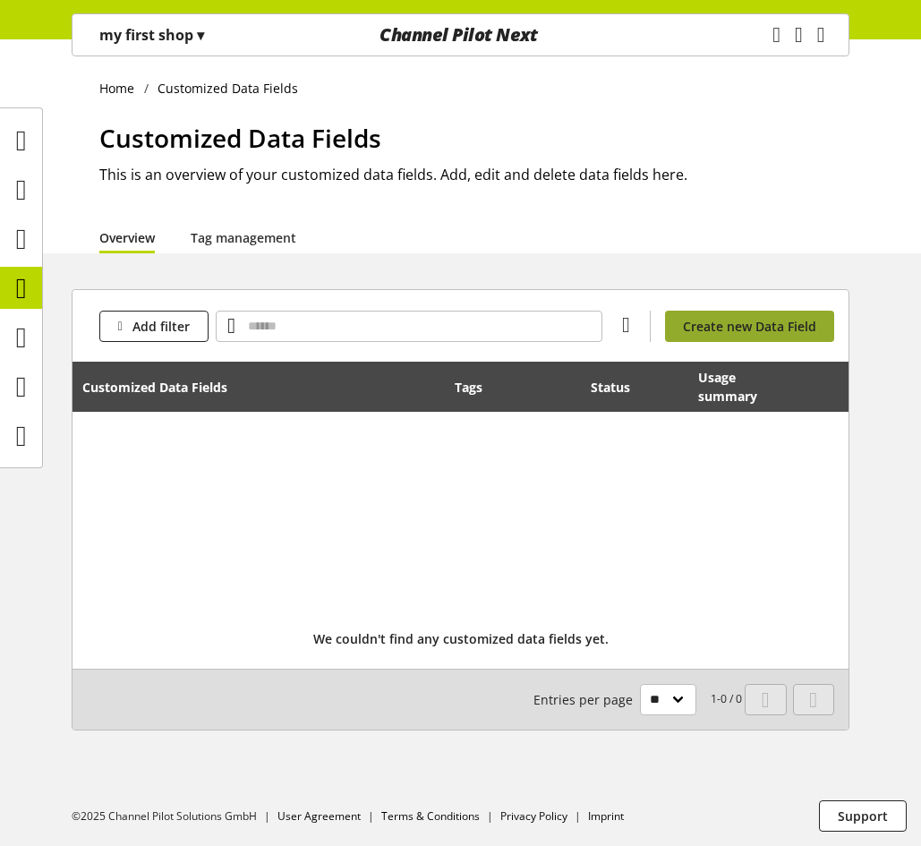
click at [727, 323] on span "Create new Data Field" at bounding box center [749, 326] width 133 height 19
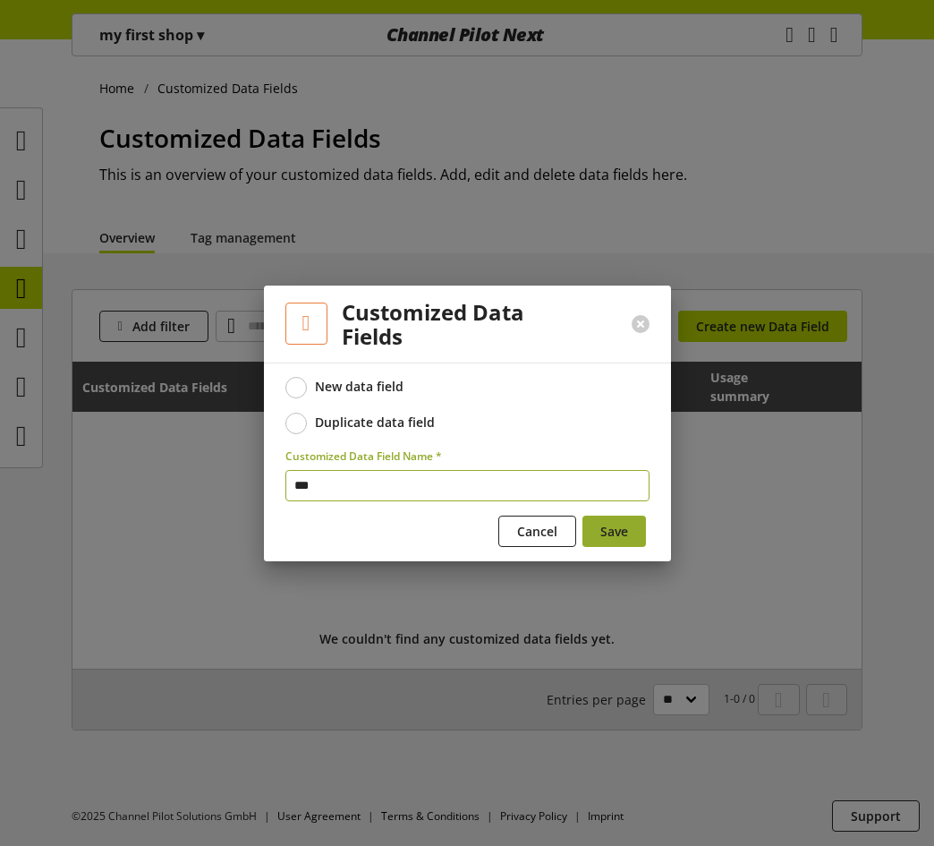
type input "***"
click at [599, 520] on button "Save" at bounding box center [615, 530] width 64 height 31
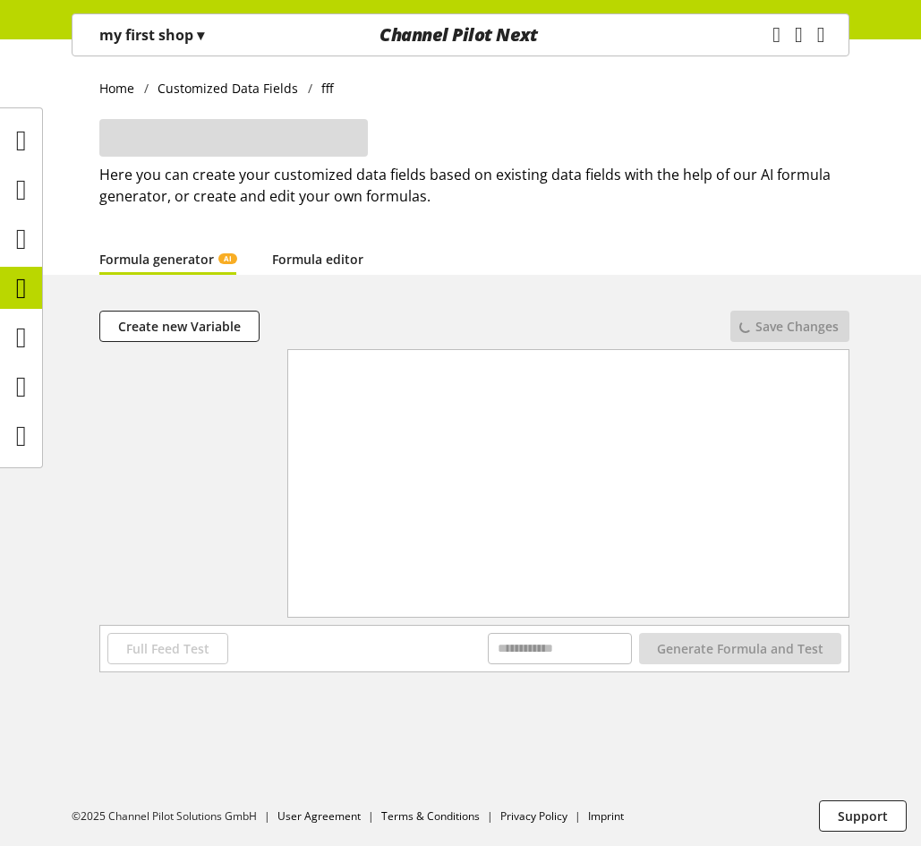
click at [303, 250] on link "Formula editor" at bounding box center [317, 259] width 91 height 19
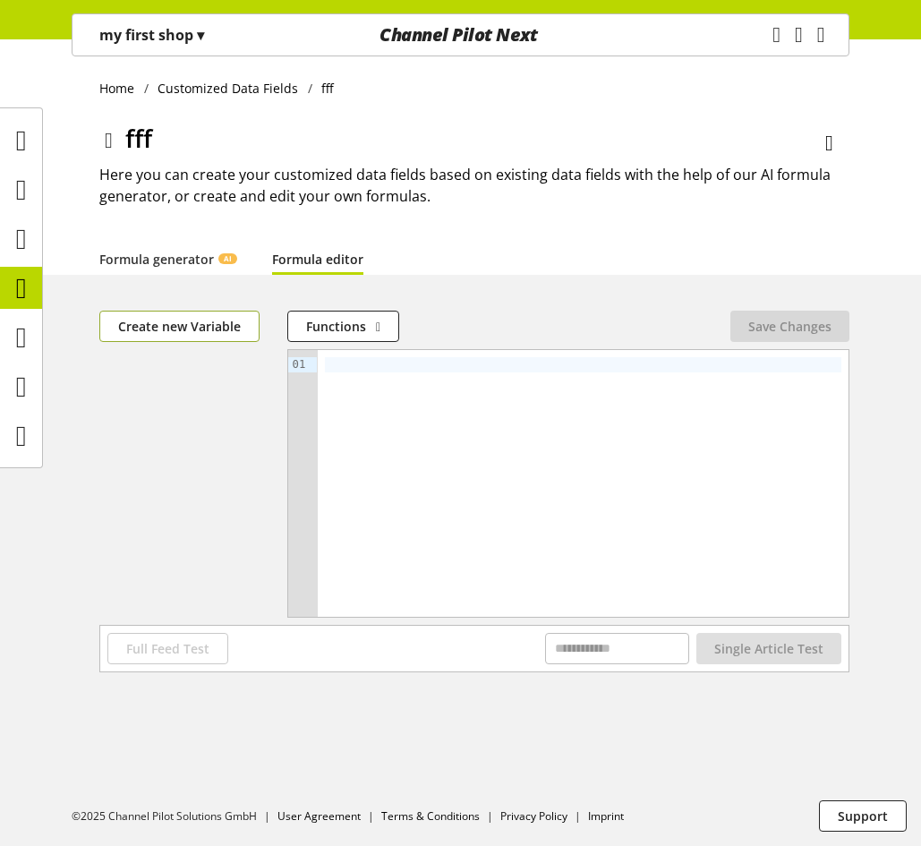
click at [208, 334] on span "Create new Variable" at bounding box center [179, 326] width 123 height 19
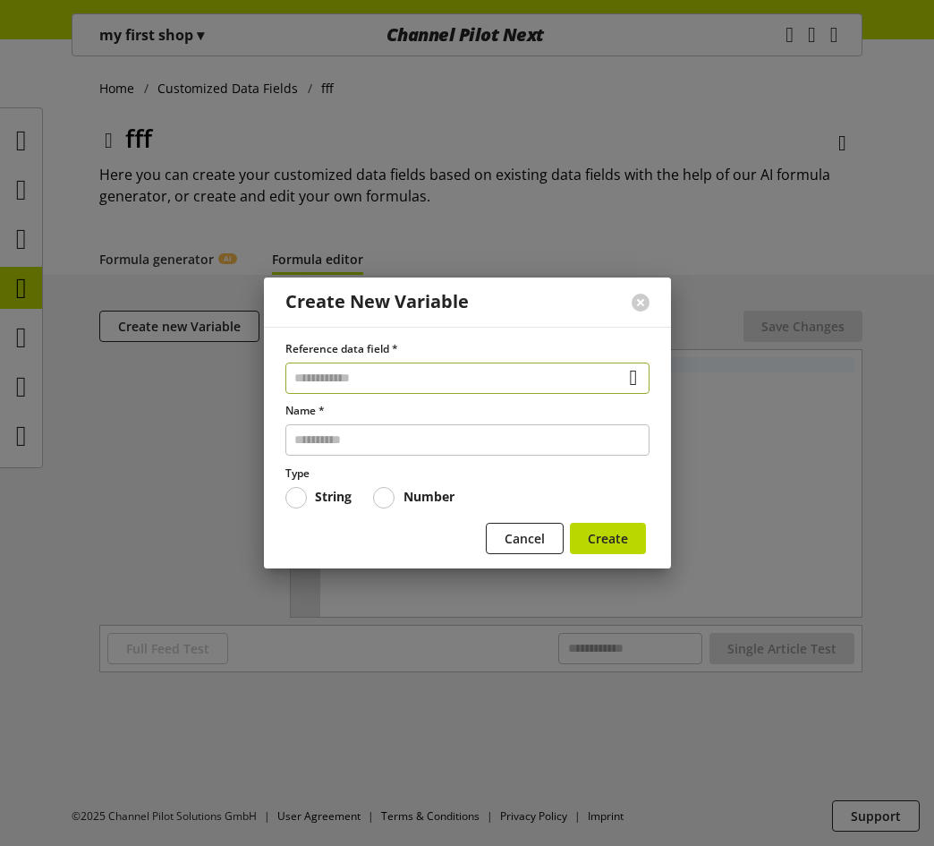
click at [347, 374] on input "text" at bounding box center [467, 377] width 364 height 31
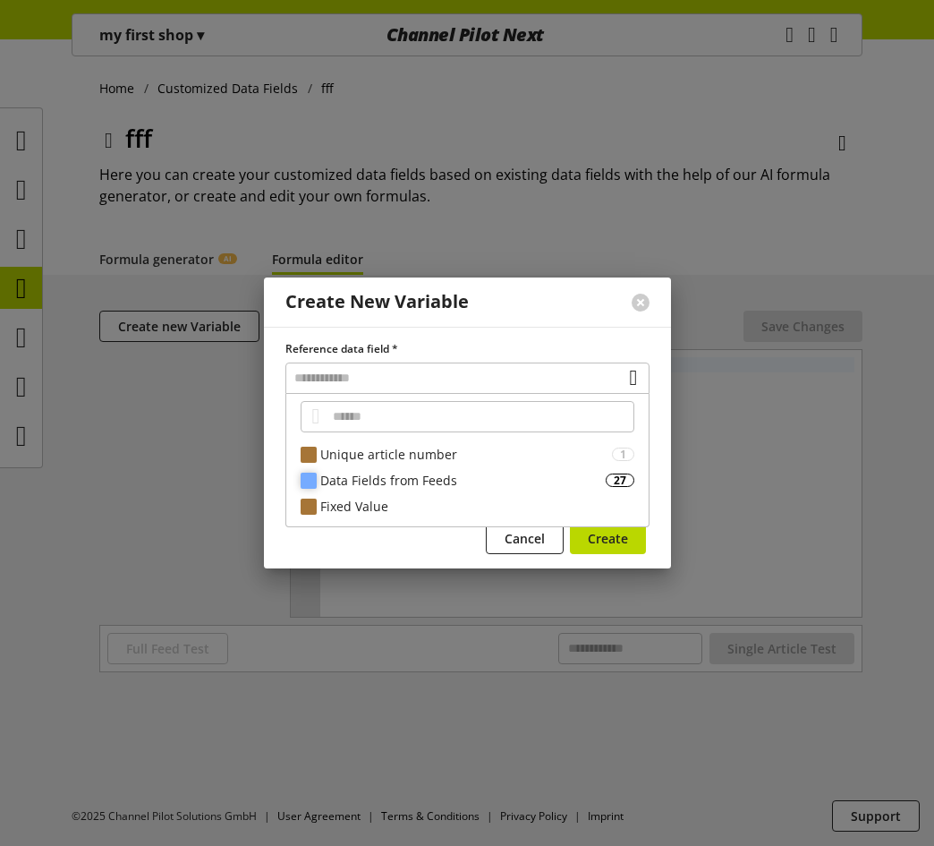
click at [372, 480] on div "Data Fields from Feeds" at bounding box center [462, 480] width 285 height 19
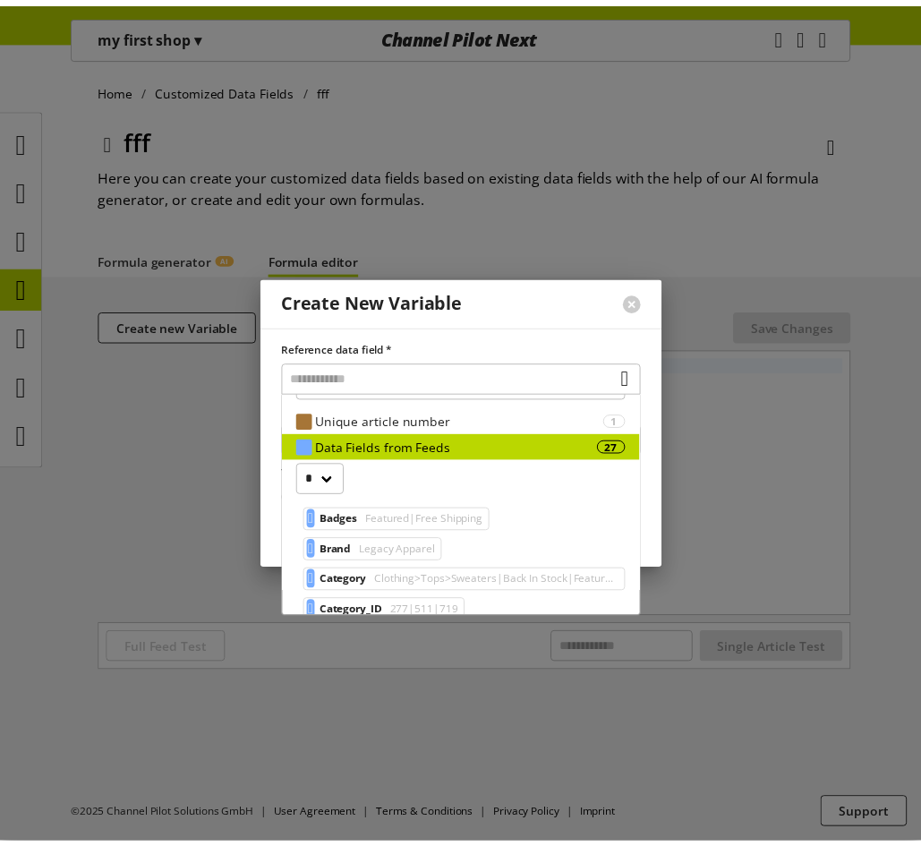
scroll to position [89, 0]
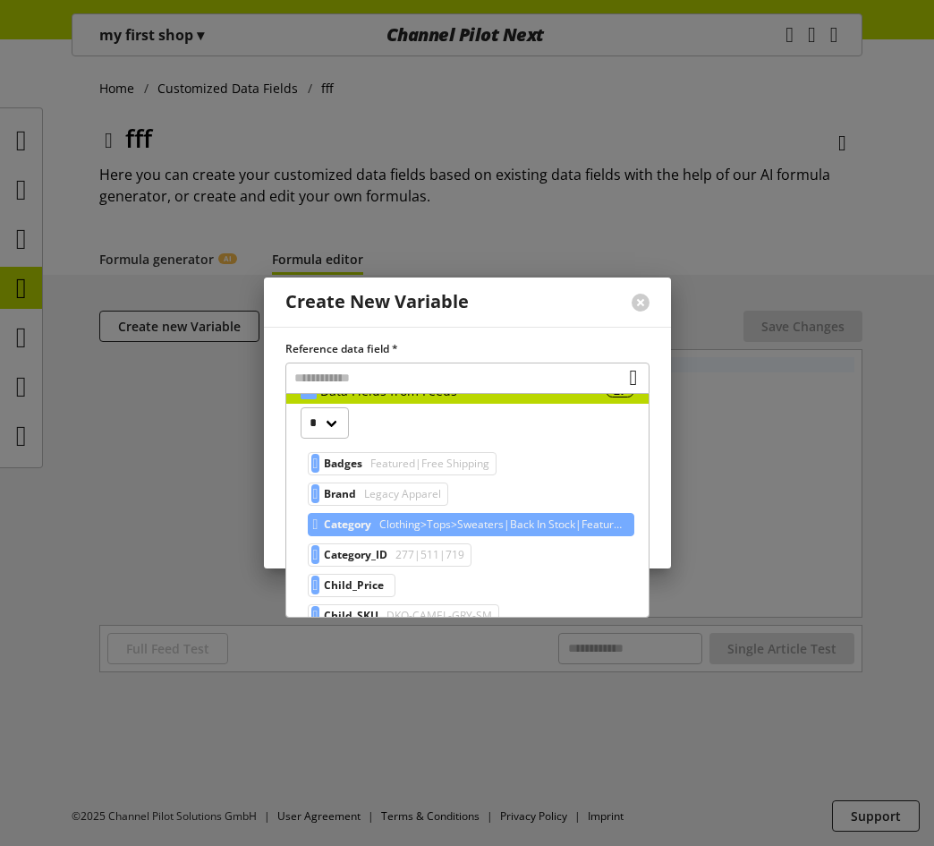
click at [403, 526] on span "Clothing>Tops>Sweaters|Back In Stock|Featured Products" at bounding box center [501, 524] width 251 height 21
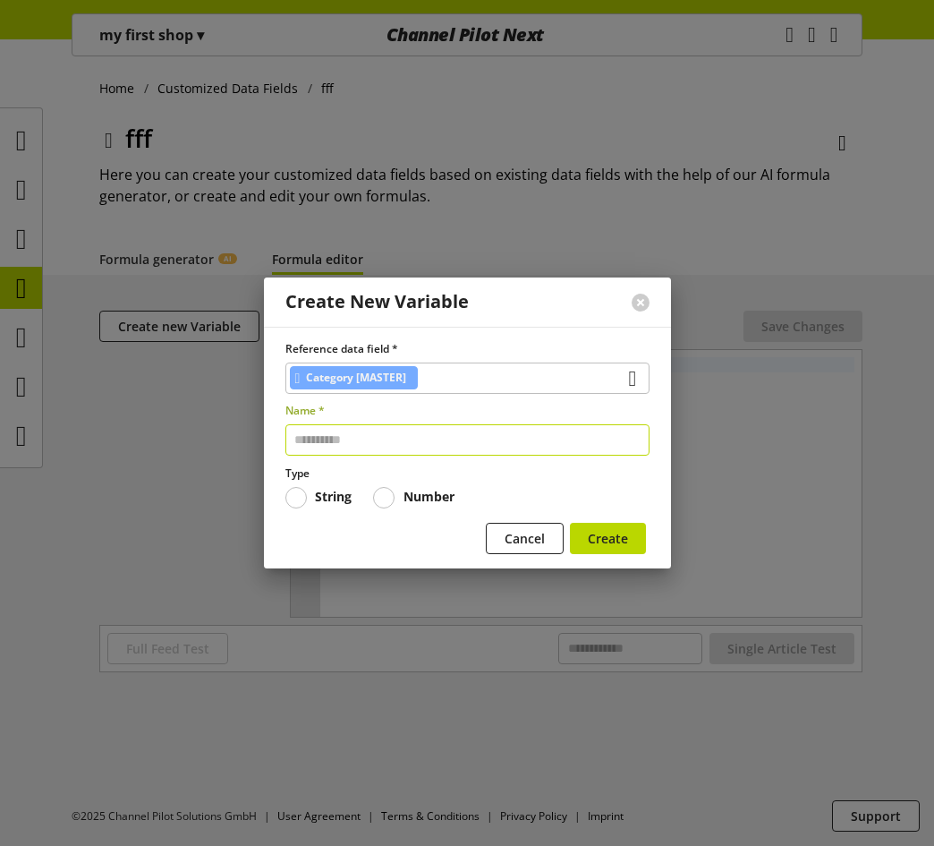
click at [407, 443] on input "text" at bounding box center [467, 439] width 364 height 31
type input "**"
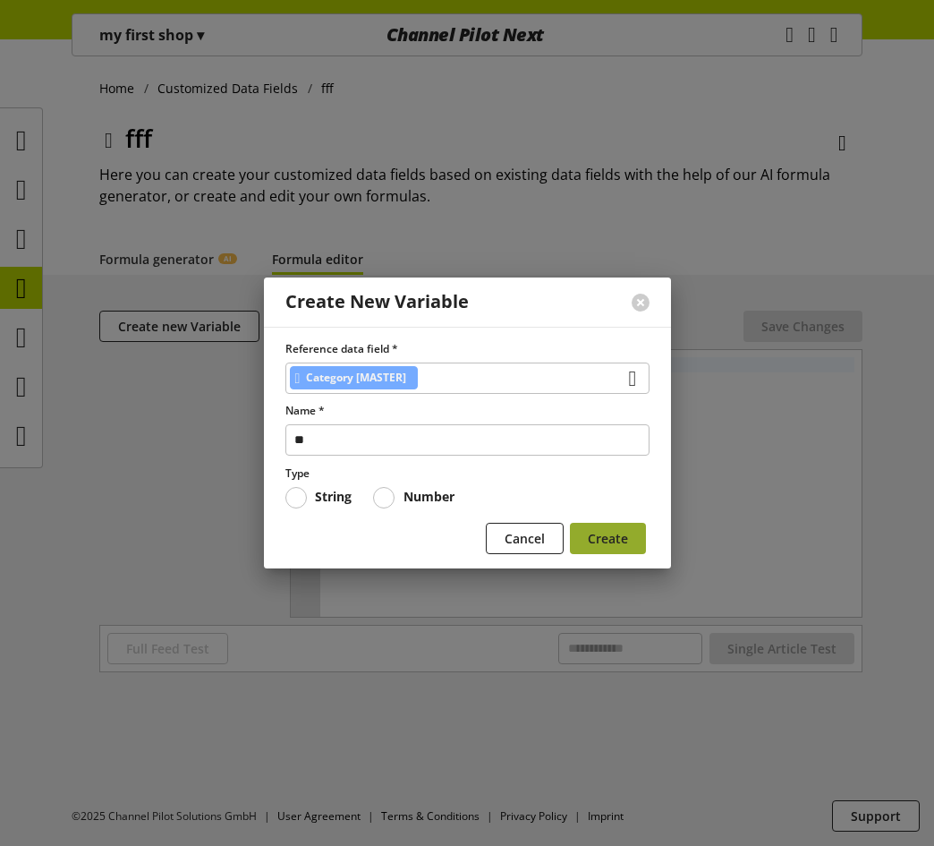
click at [608, 530] on span "Create" at bounding box center [608, 538] width 40 height 19
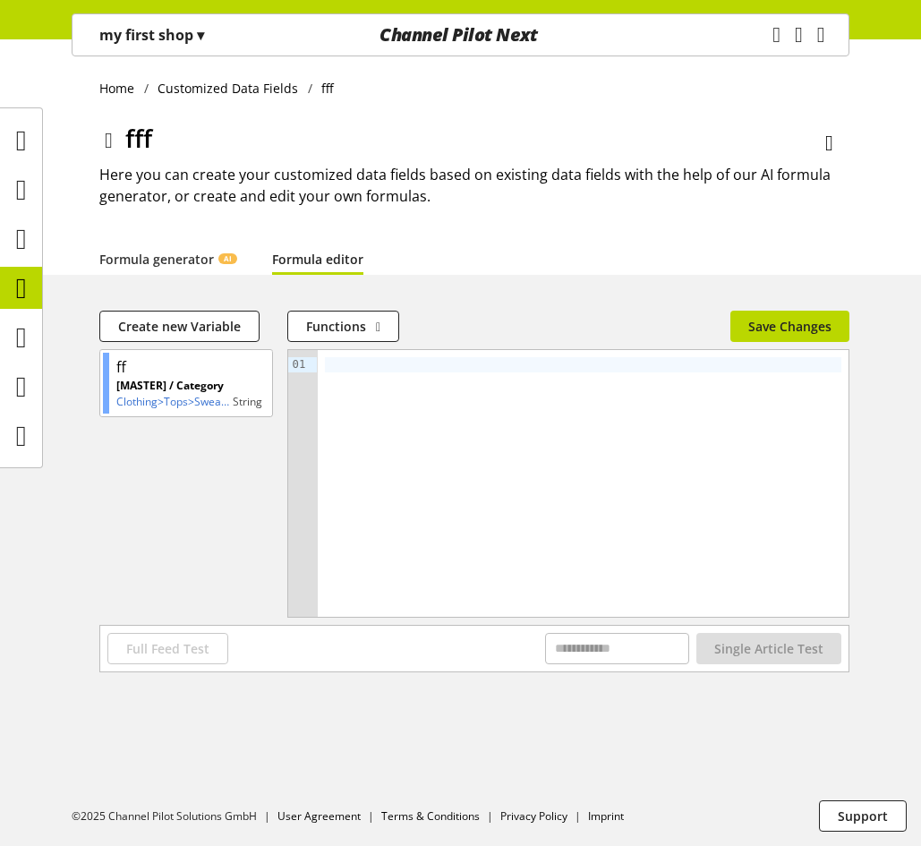
click at [404, 362] on div at bounding box center [583, 364] width 516 height 15
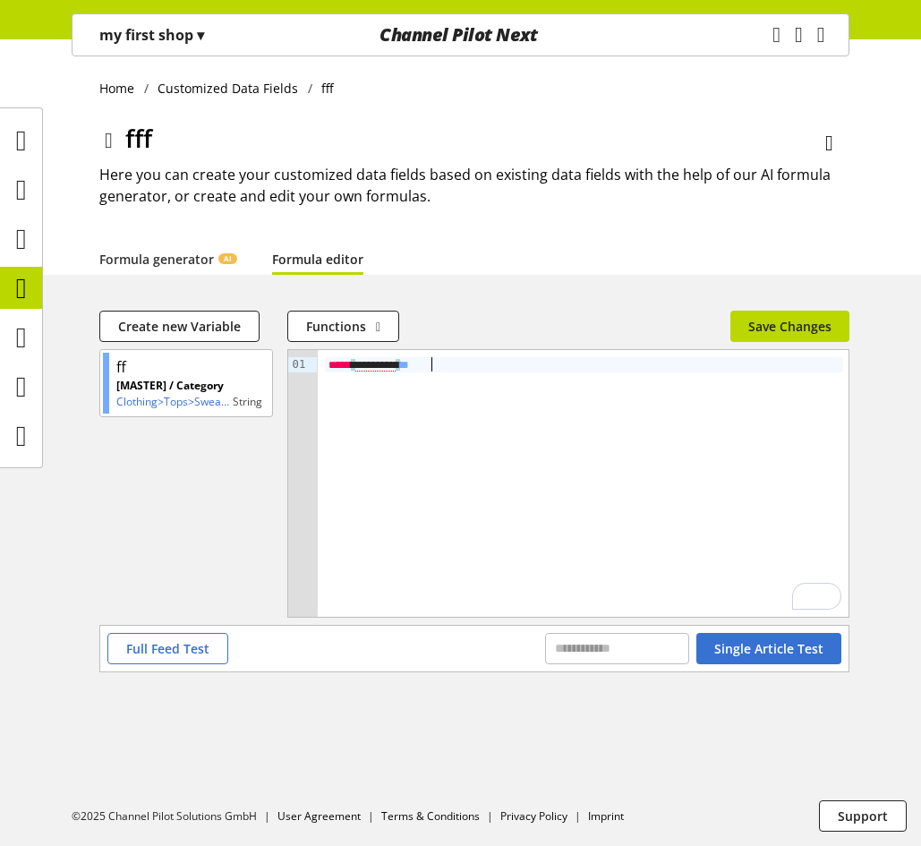
type textarea "**"
click at [761, 321] on span "Save Changes" at bounding box center [789, 326] width 83 height 19
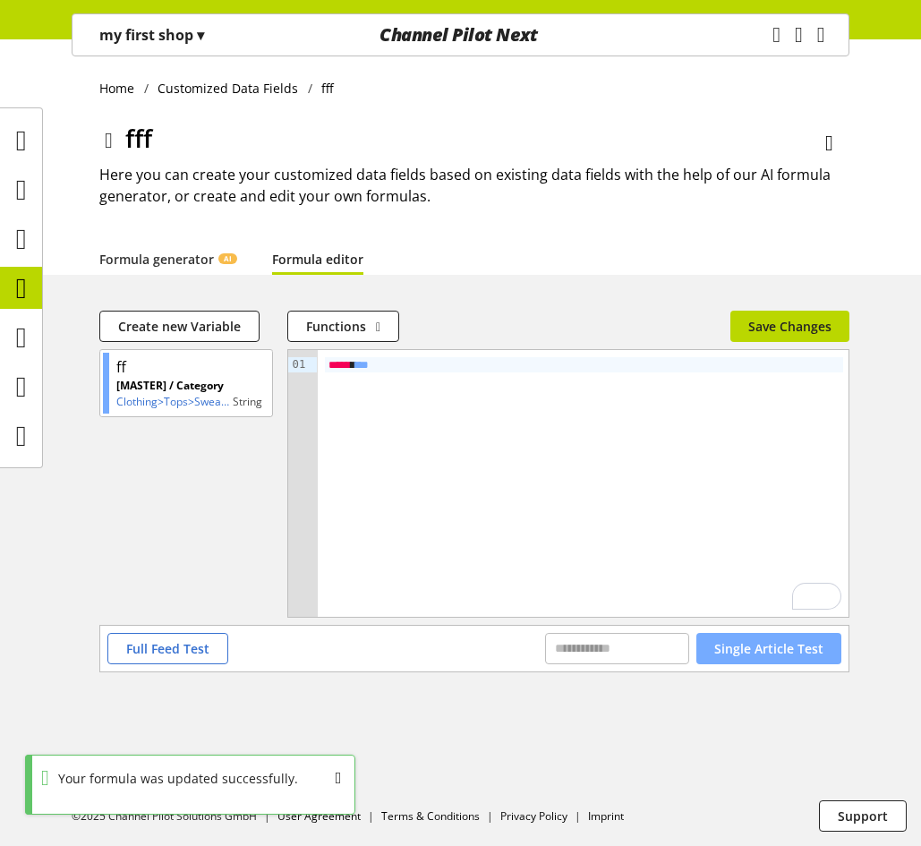
click at [766, 654] on span "Single Article Test" at bounding box center [768, 648] width 109 height 19
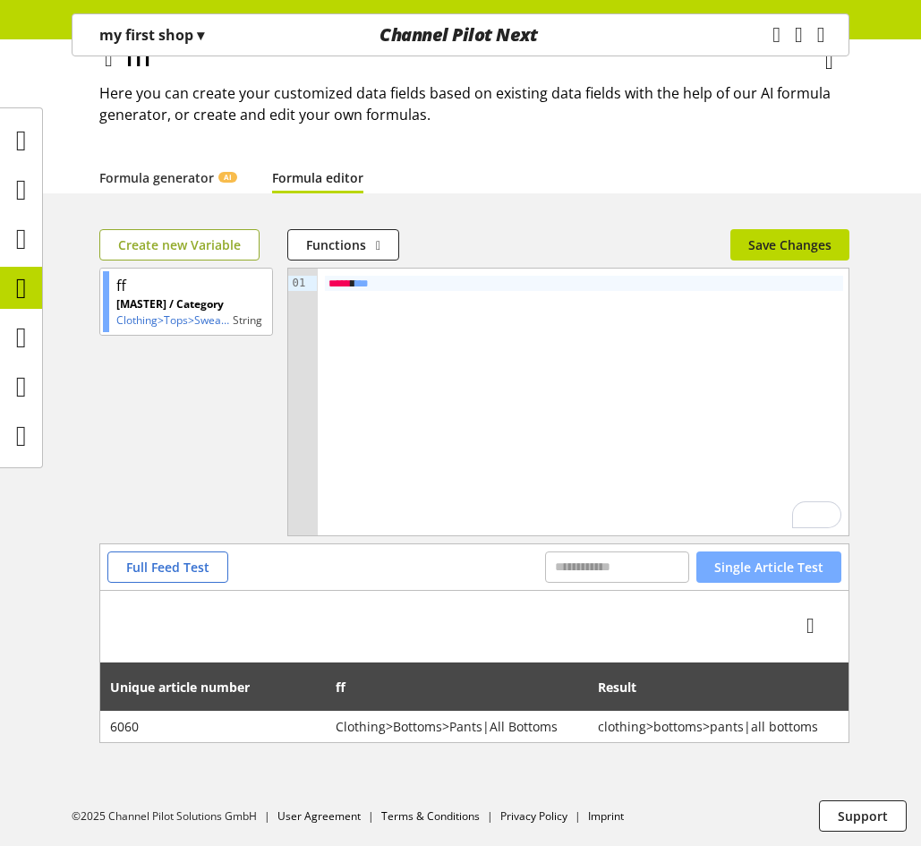
scroll to position [0, 0]
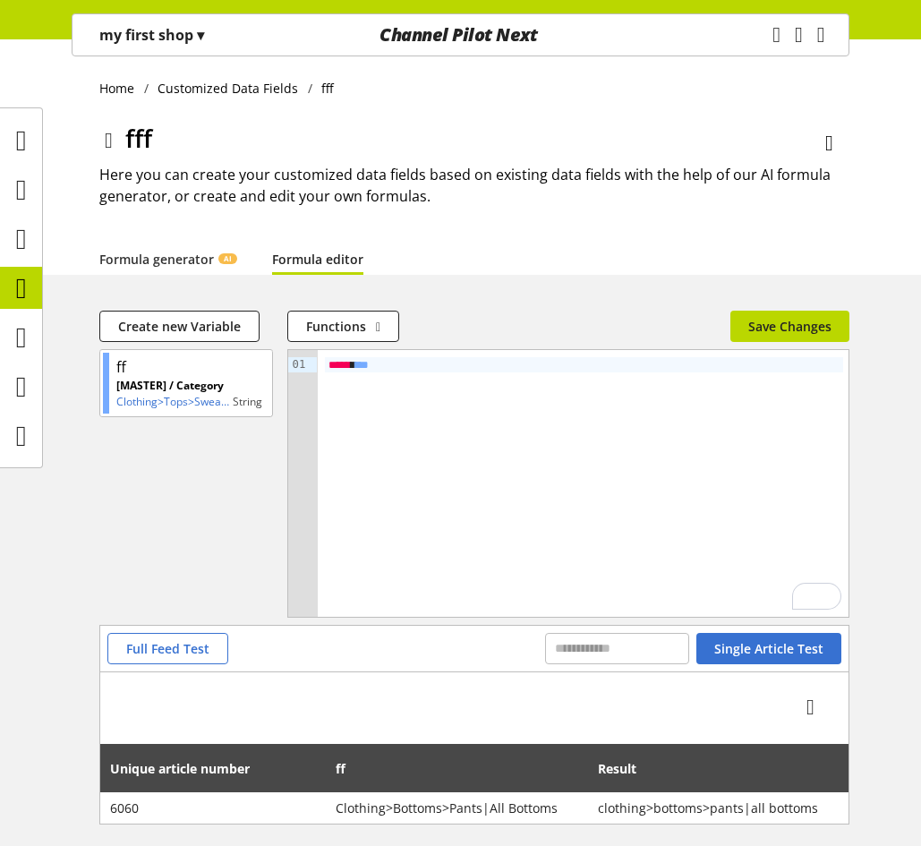
click at [199, 30] on span "▾" at bounding box center [200, 35] width 7 height 20
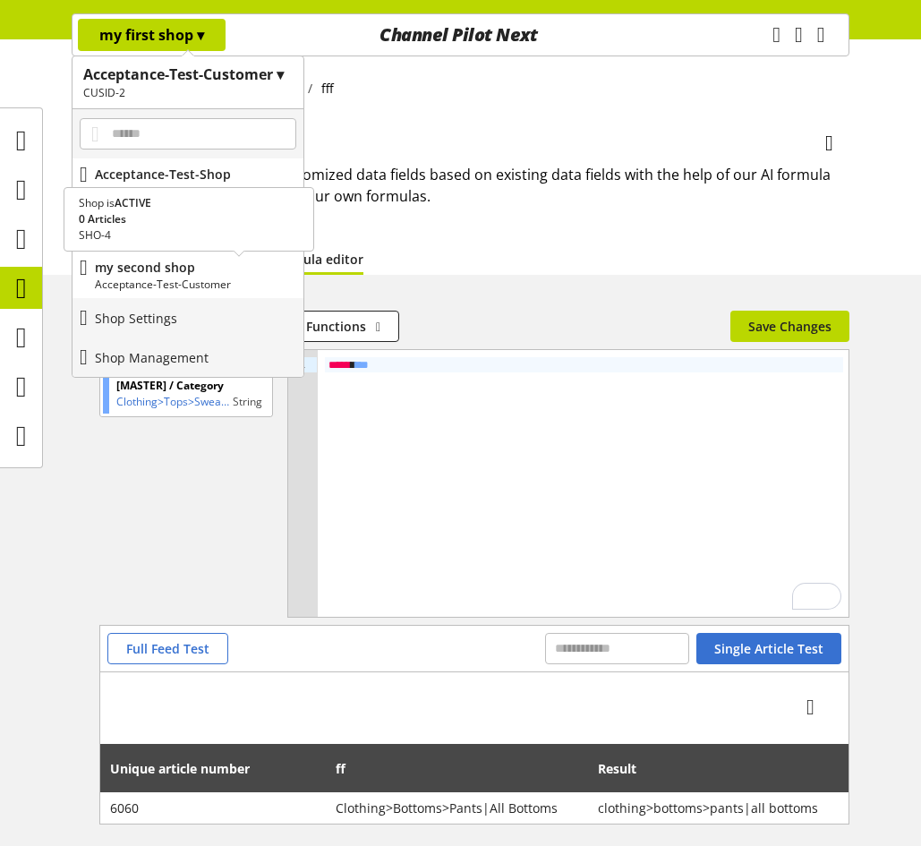
click at [166, 263] on p "my second shop" at bounding box center [195, 267] width 201 height 19
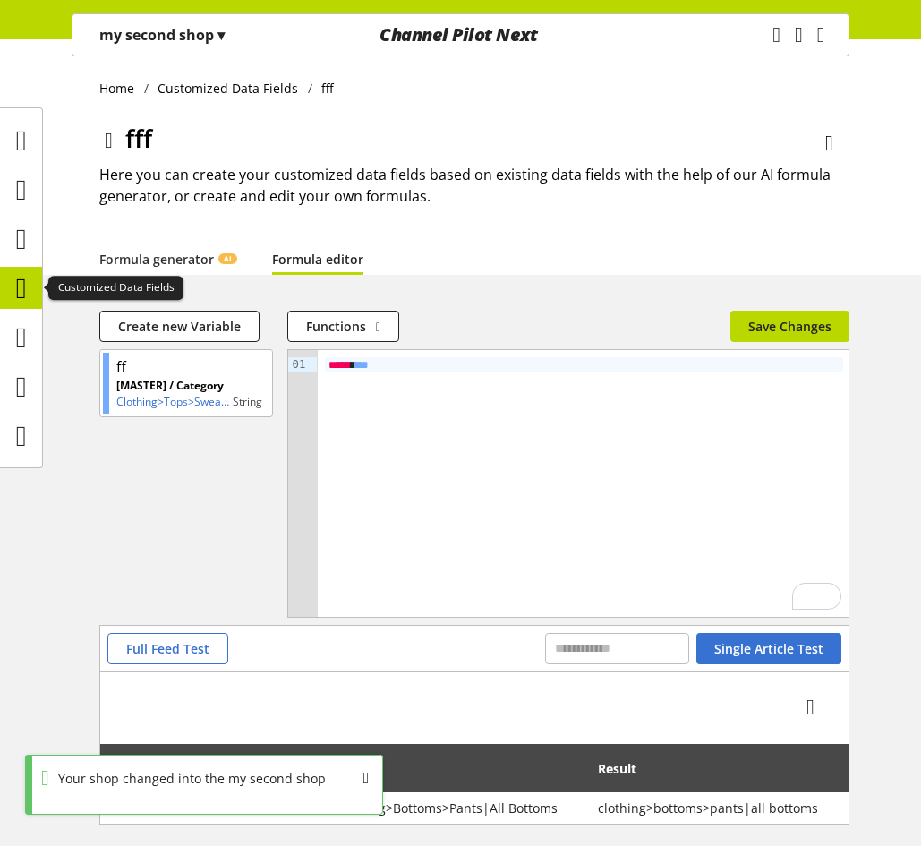
click at [26, 289] on icon at bounding box center [21, 288] width 11 height 36
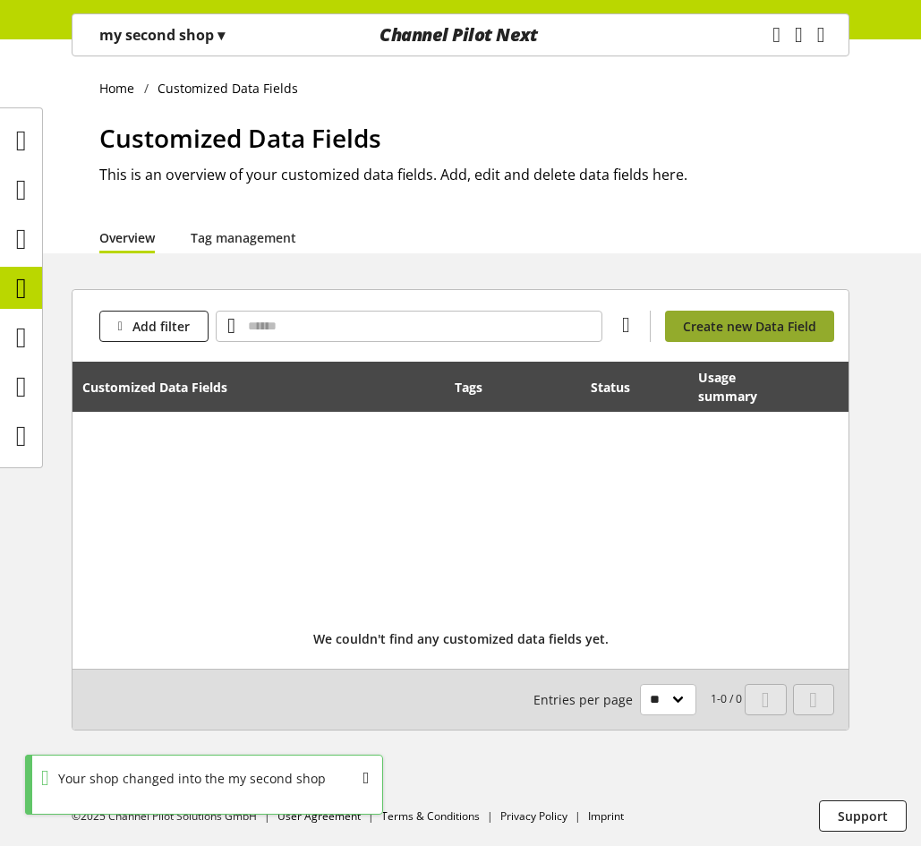
click at [747, 321] on span "Create new Data Field" at bounding box center [749, 326] width 133 height 19
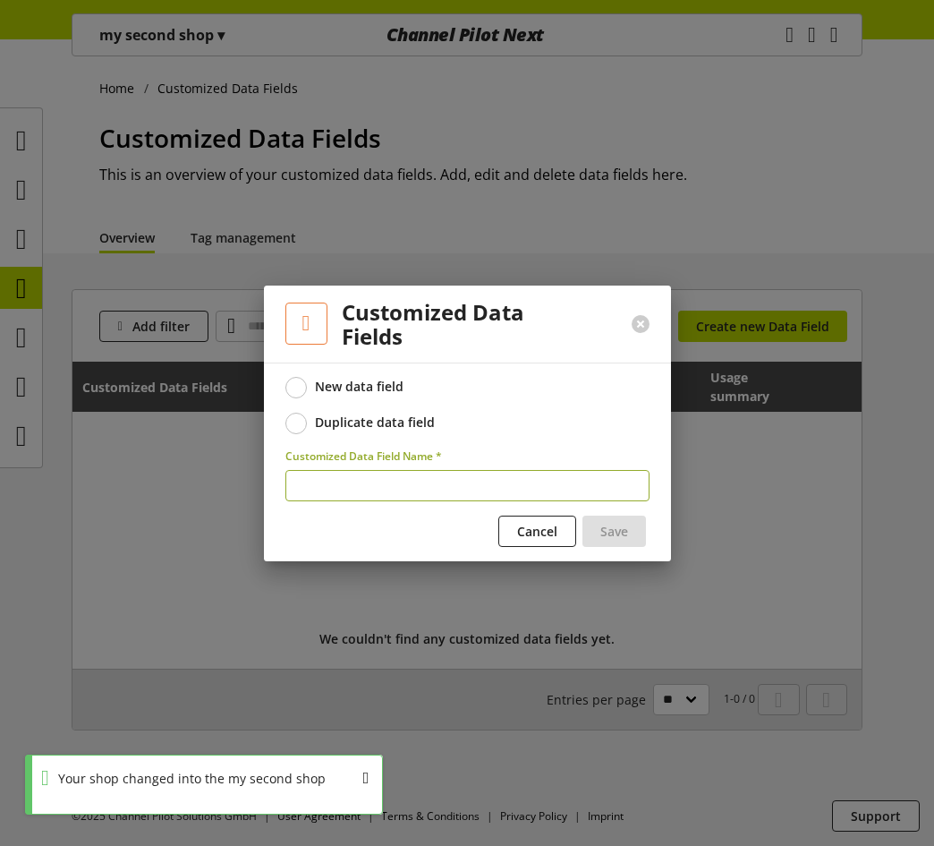
click at [362, 404] on div "New data field Duplicate data field" at bounding box center [467, 405] width 364 height 57
click at [362, 414] on div "Duplicate data field" at bounding box center [375, 422] width 120 height 16
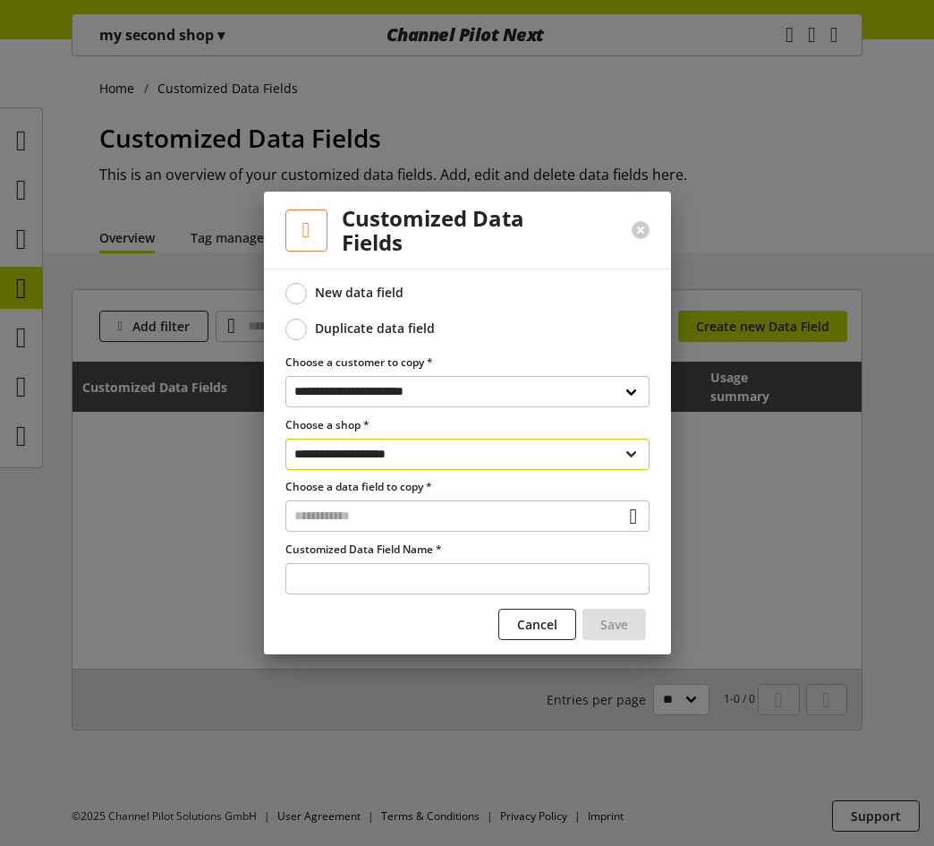
click at [456, 451] on select "**********" at bounding box center [467, 453] width 364 height 31
select select "**********"
click at [285, 438] on select "**********" at bounding box center [467, 453] width 364 height 31
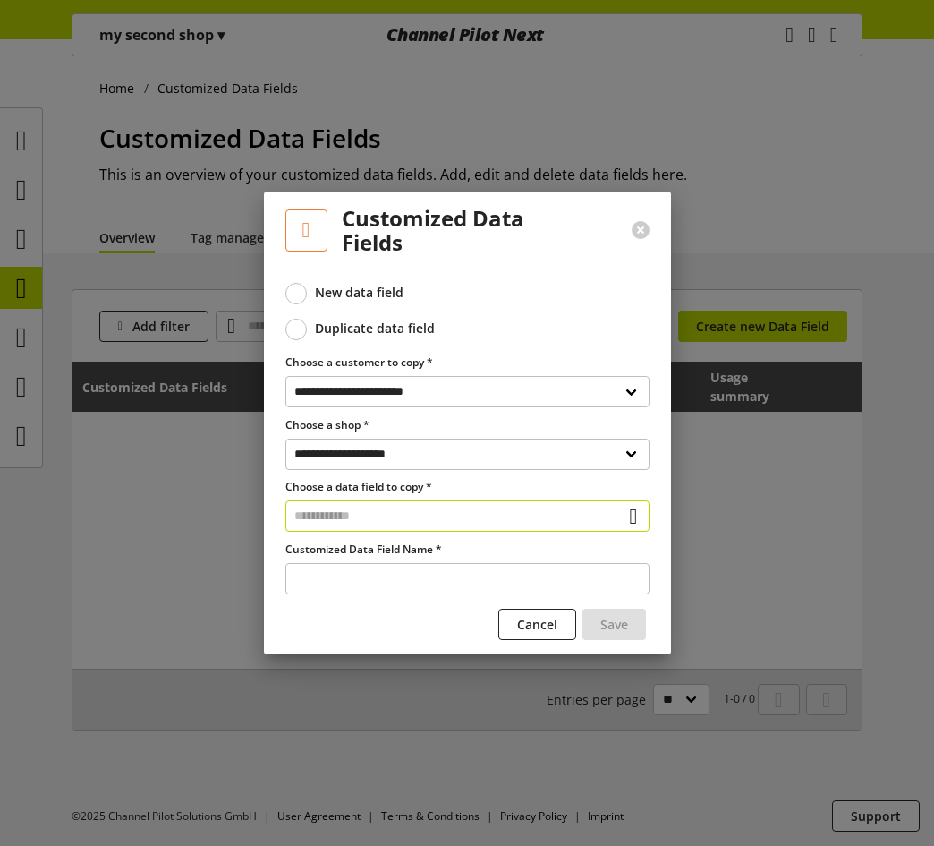
click at [472, 520] on input "text" at bounding box center [467, 515] width 364 height 31
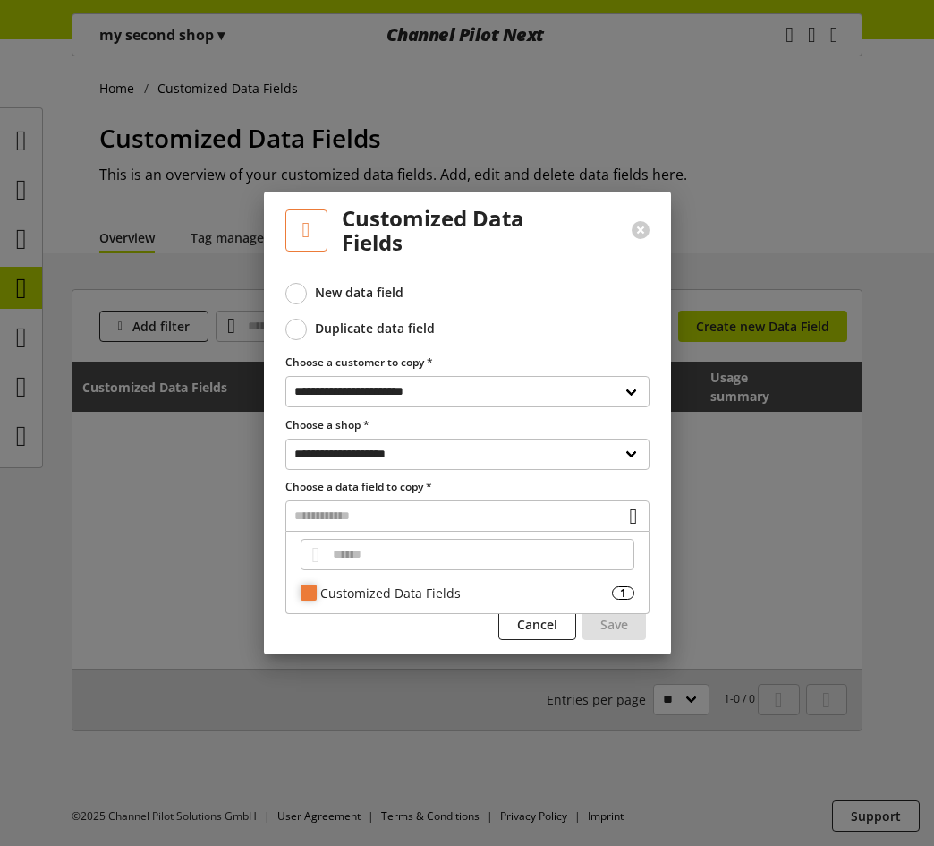
click at [369, 591] on div "Customized Data Fields" at bounding box center [466, 592] width 292 height 19
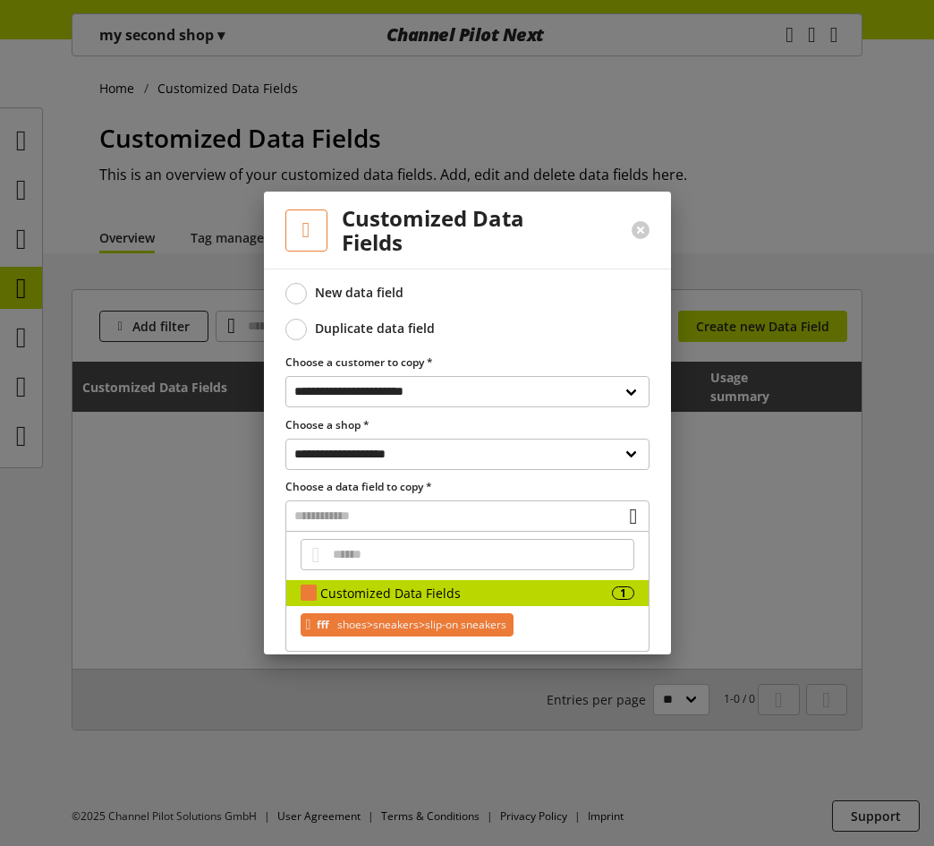
click at [372, 619] on span "shoes>sneakers>slip-on sneakers" at bounding box center [420, 624] width 173 height 21
type input "***"
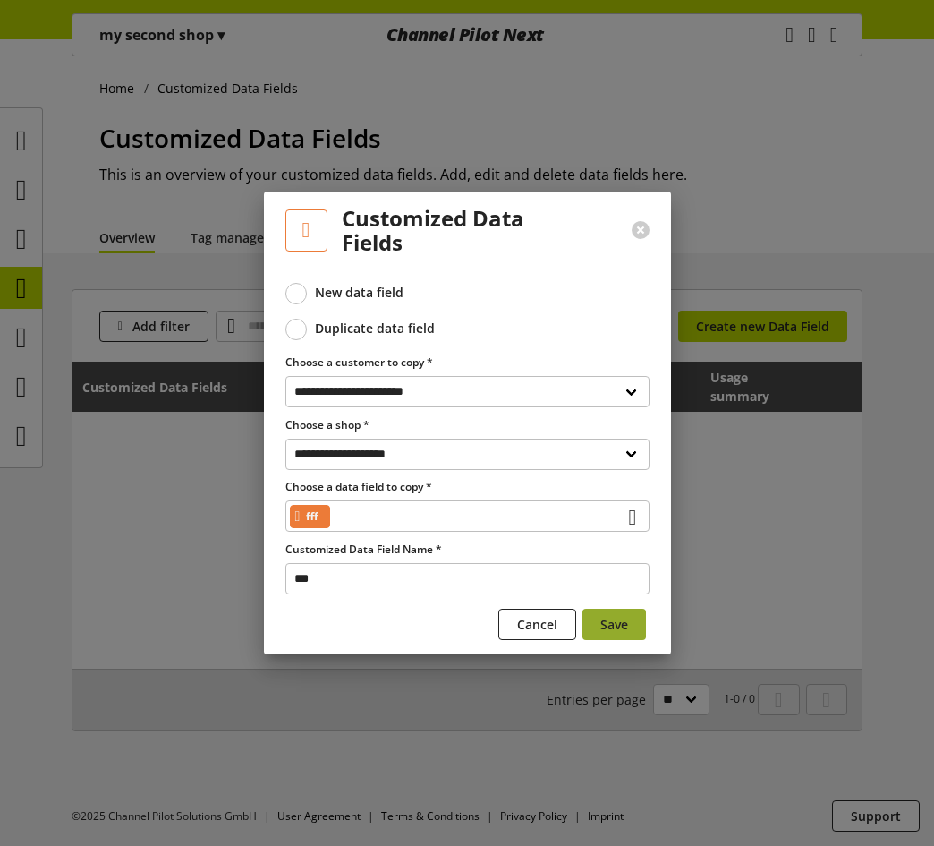
click at [614, 620] on span "Save" at bounding box center [614, 624] width 28 height 19
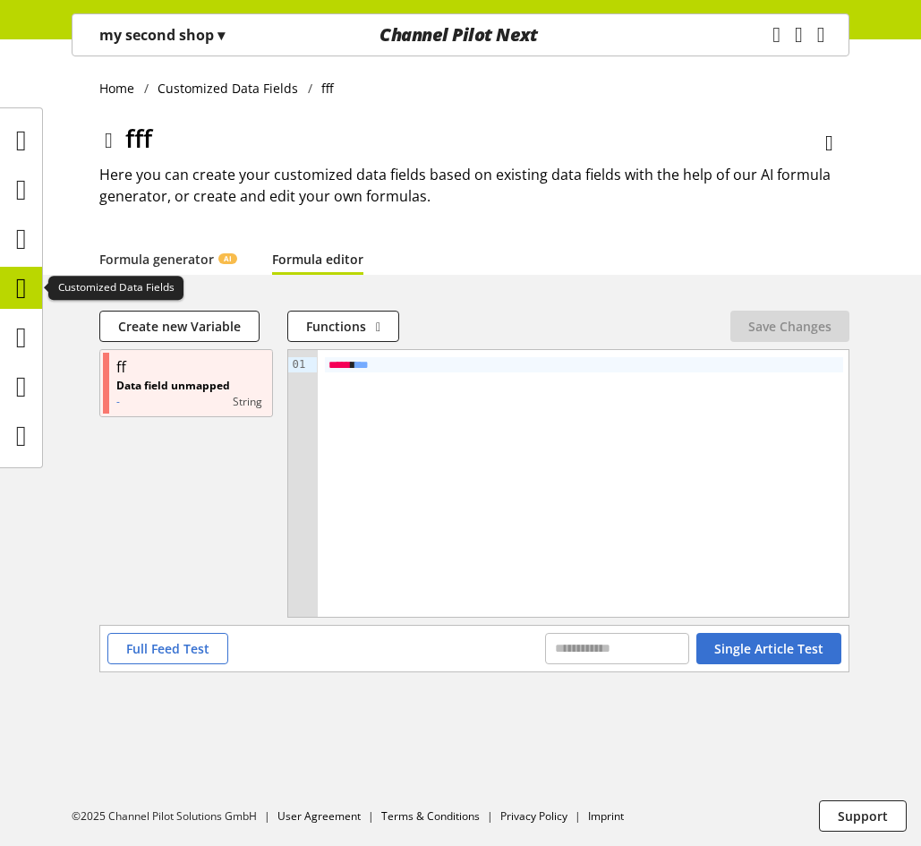
click at [21, 287] on icon at bounding box center [21, 288] width 11 height 36
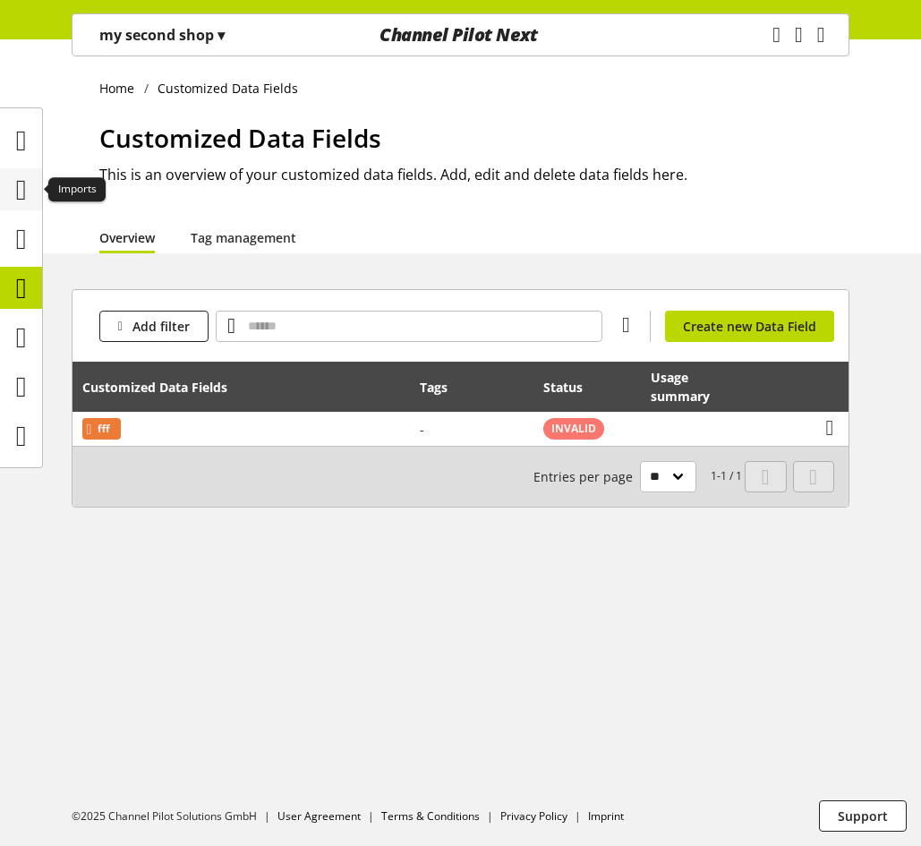
click at [26, 192] on icon at bounding box center [21, 190] width 11 height 36
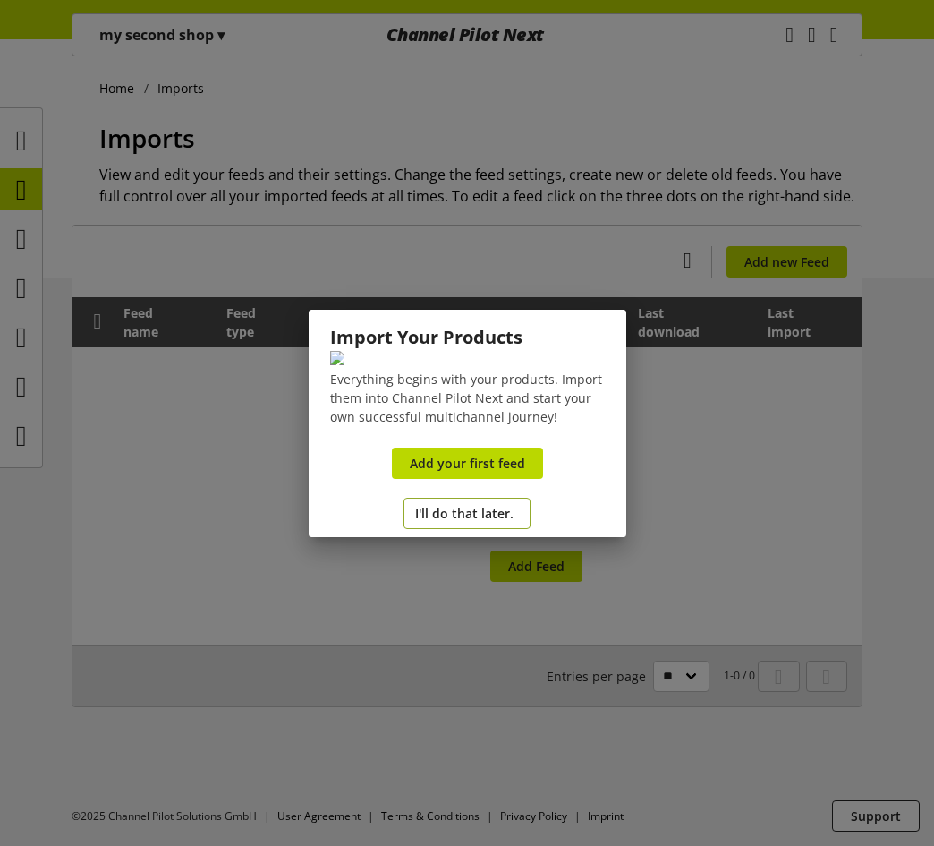
click at [464, 523] on span "I'll do that later." at bounding box center [464, 513] width 98 height 19
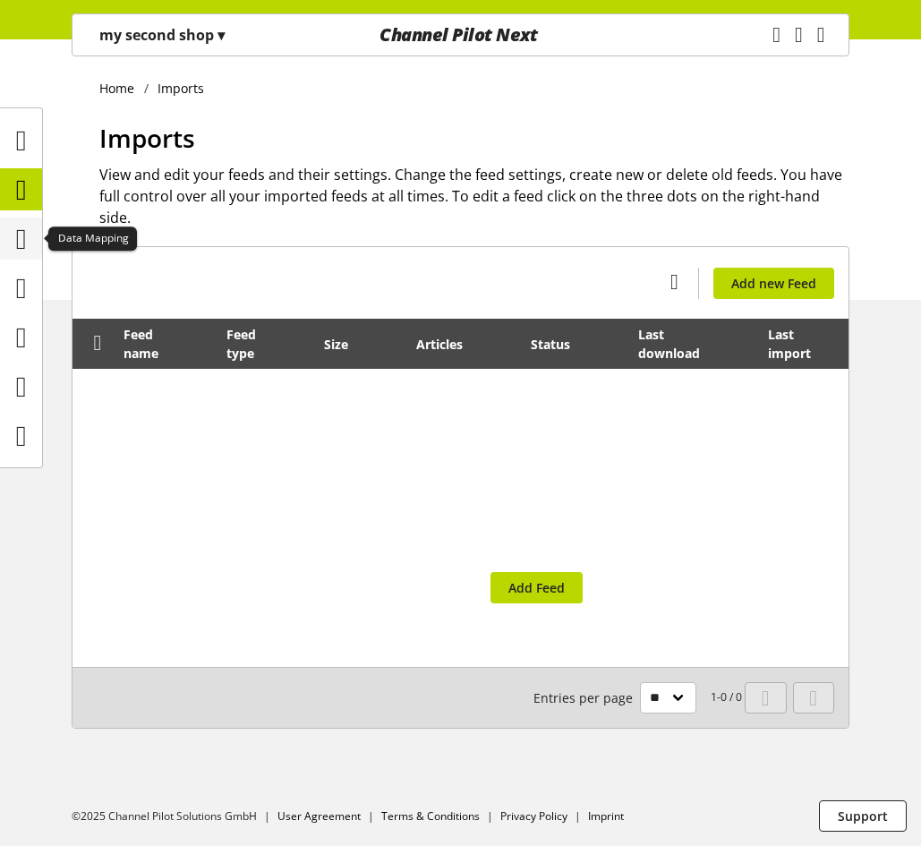
click at [27, 236] on icon at bounding box center [21, 239] width 11 height 36
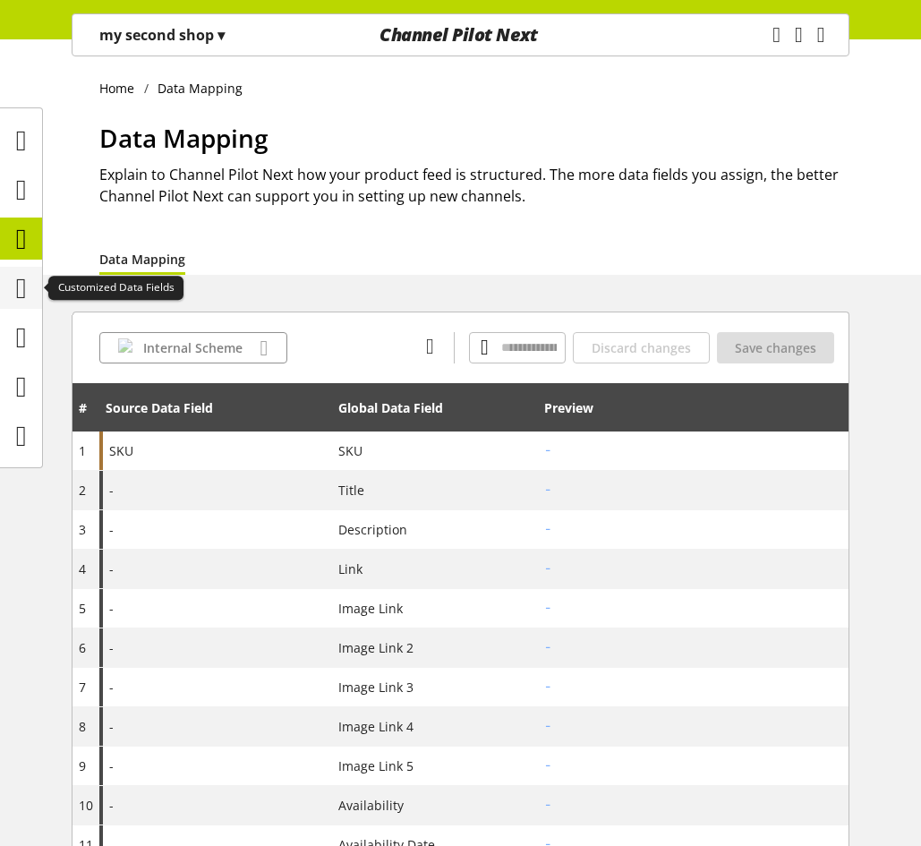
click at [22, 295] on icon at bounding box center [21, 288] width 11 height 36
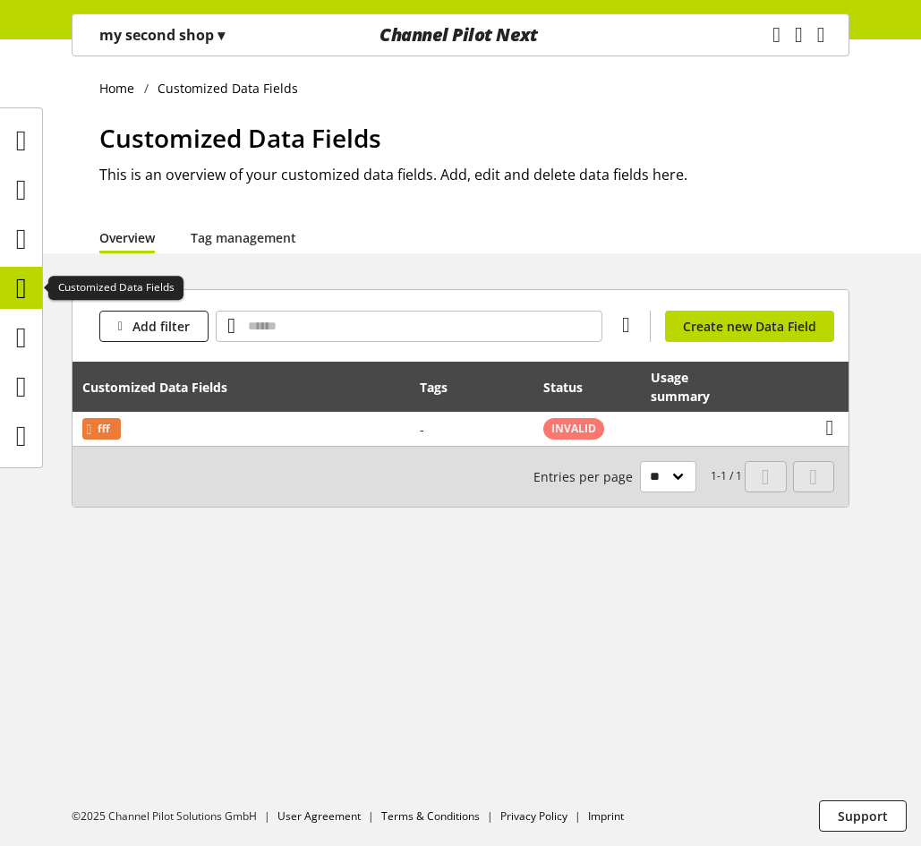
click at [18, 288] on icon at bounding box center [21, 288] width 11 height 36
click at [20, 243] on icon at bounding box center [21, 239] width 11 height 36
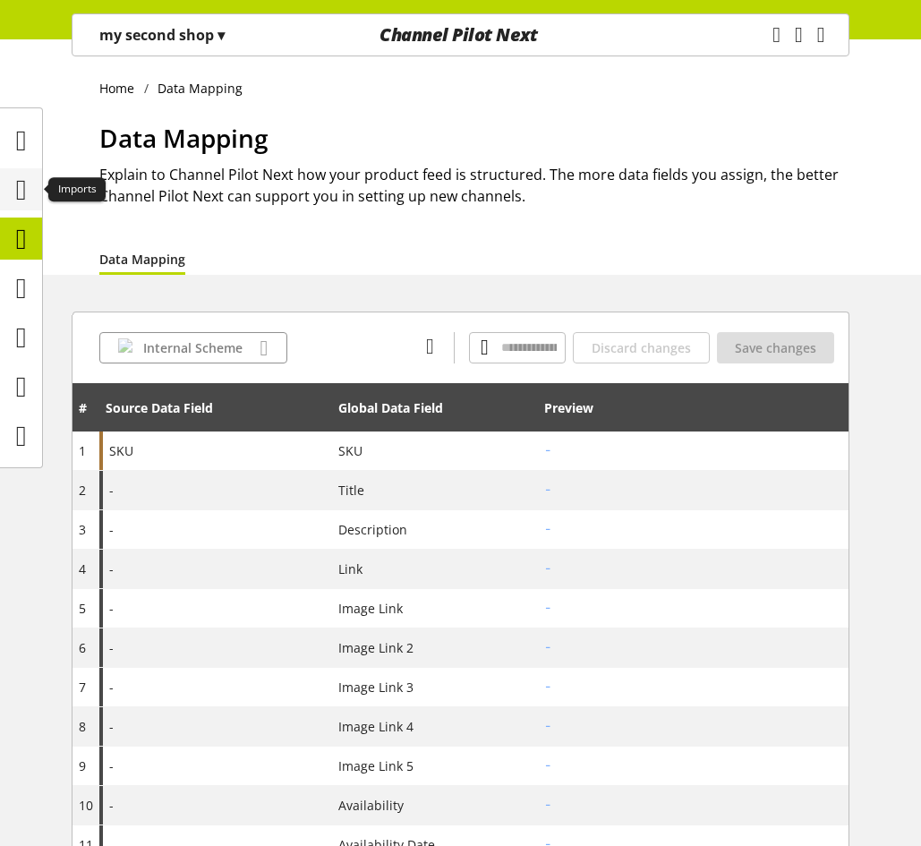
click at [27, 183] on icon at bounding box center [21, 190] width 11 height 36
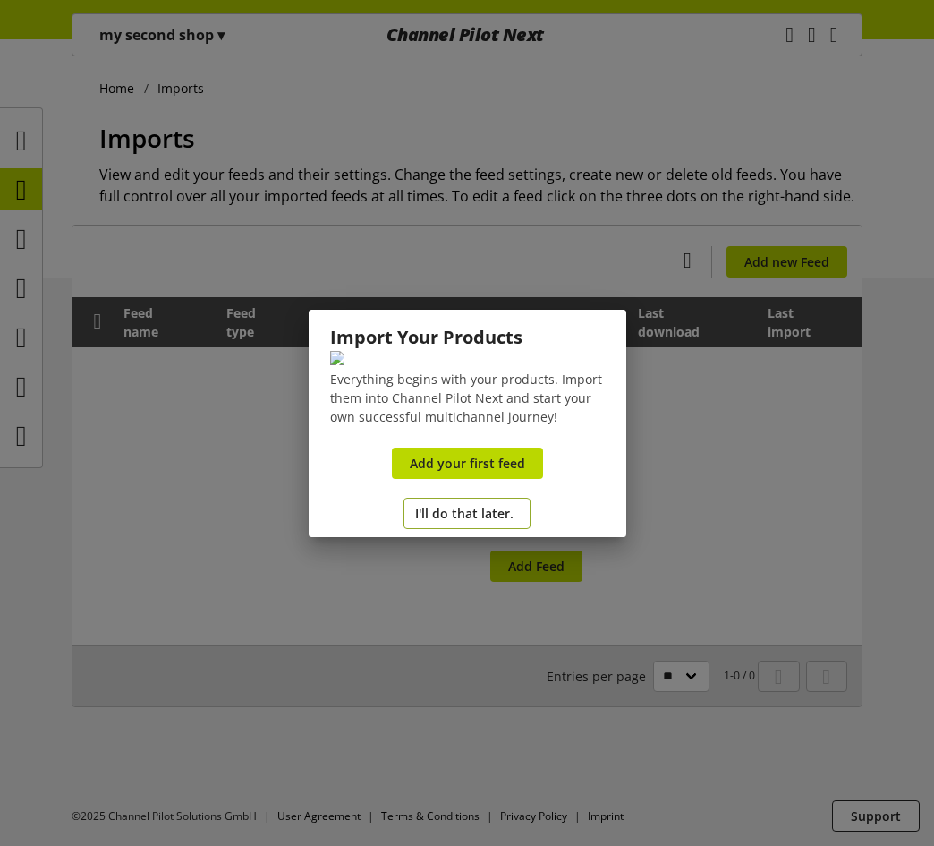
click at [434, 523] on span "I'll do that later." at bounding box center [464, 513] width 98 height 19
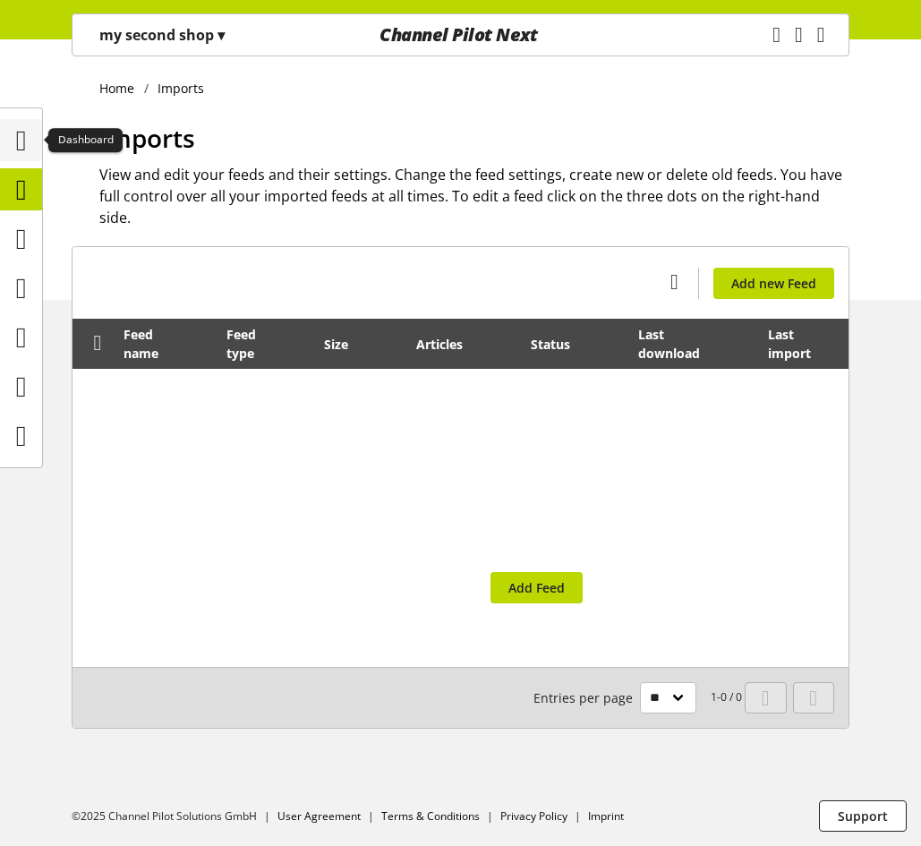
click at [25, 146] on icon at bounding box center [21, 141] width 11 height 36
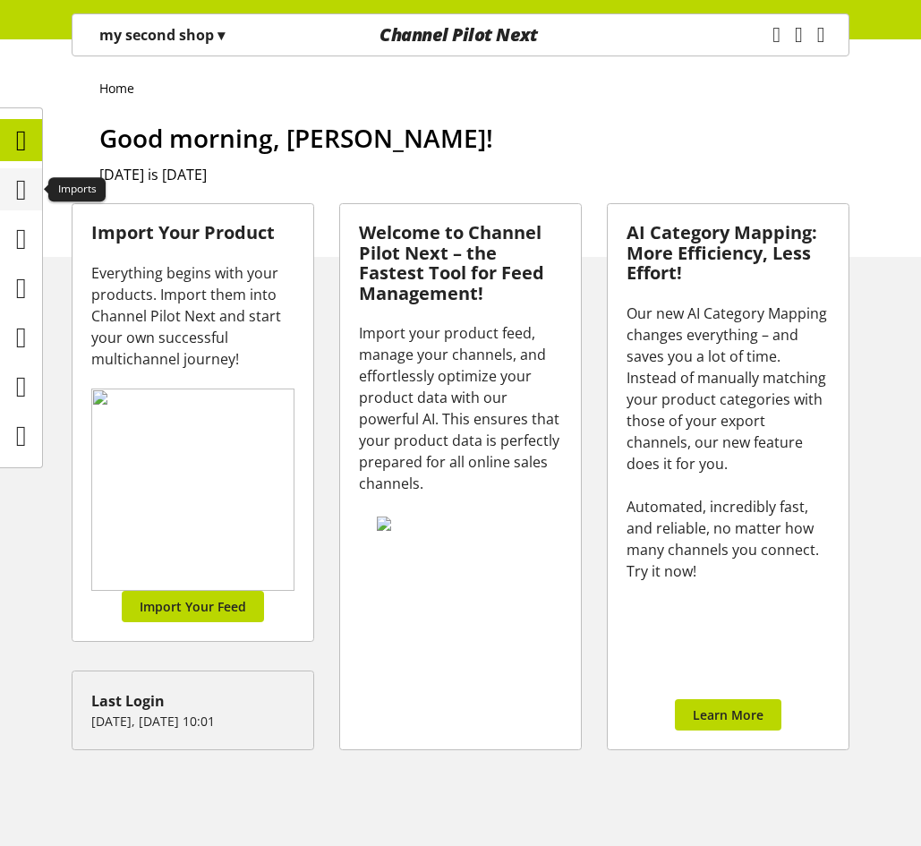
click at [27, 188] on icon at bounding box center [21, 190] width 11 height 36
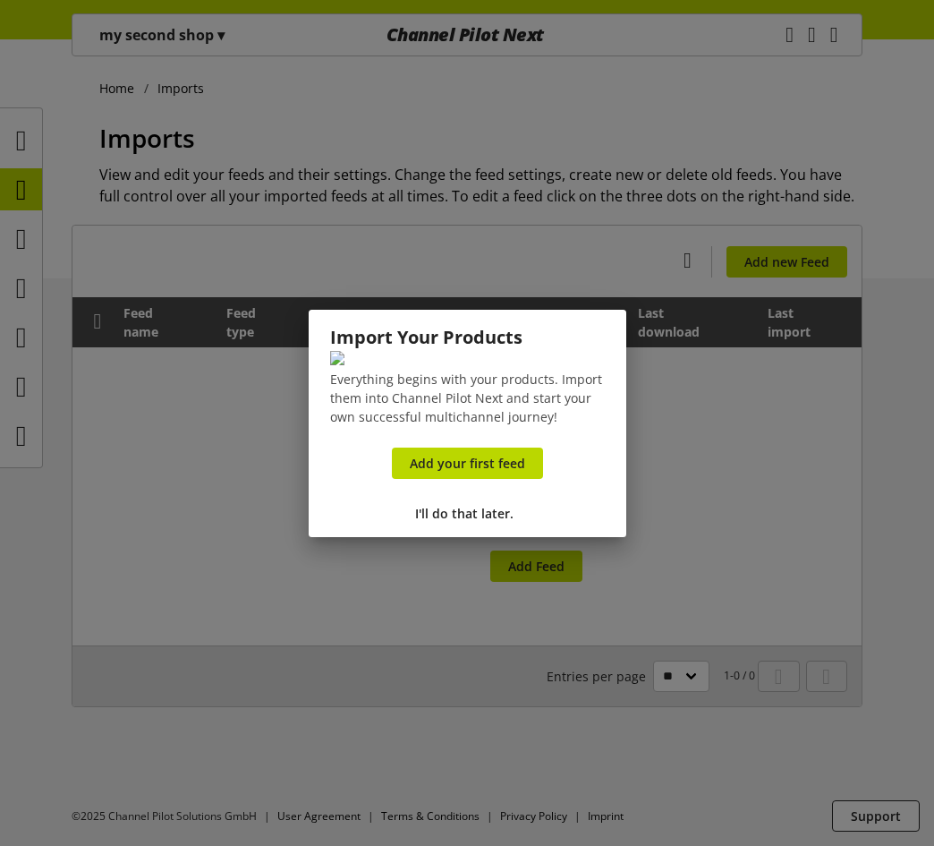
click at [149, 40] on div at bounding box center [467, 423] width 934 height 846
click at [472, 479] on link "Add your first feed" at bounding box center [467, 462] width 151 height 31
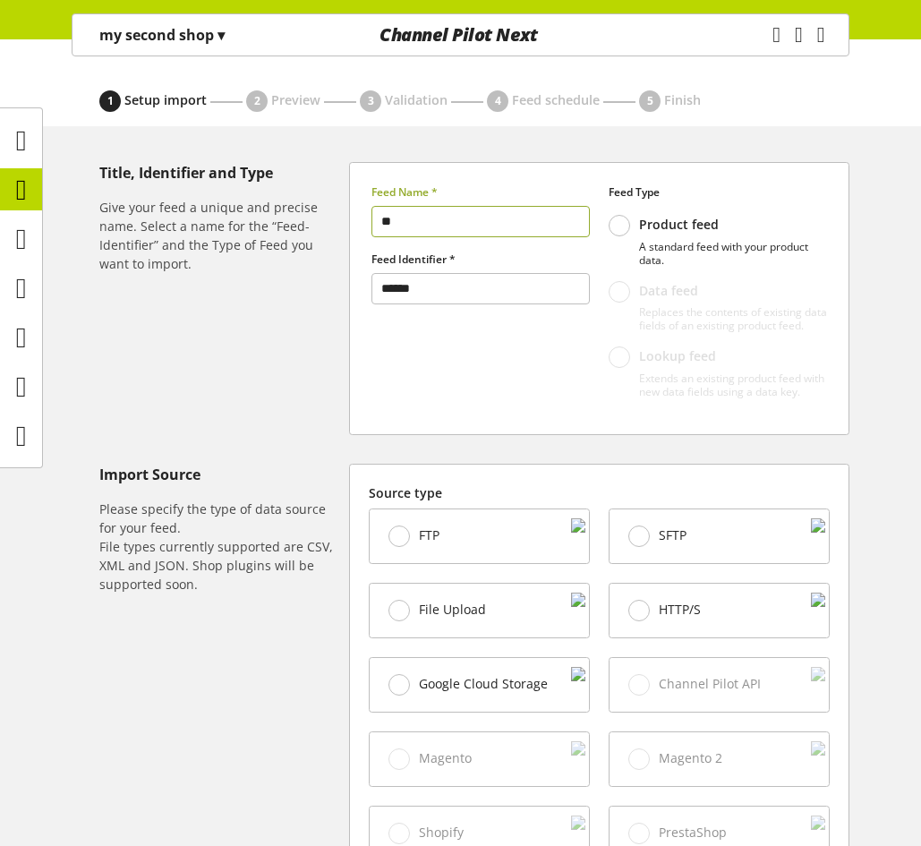
scroll to position [268, 0]
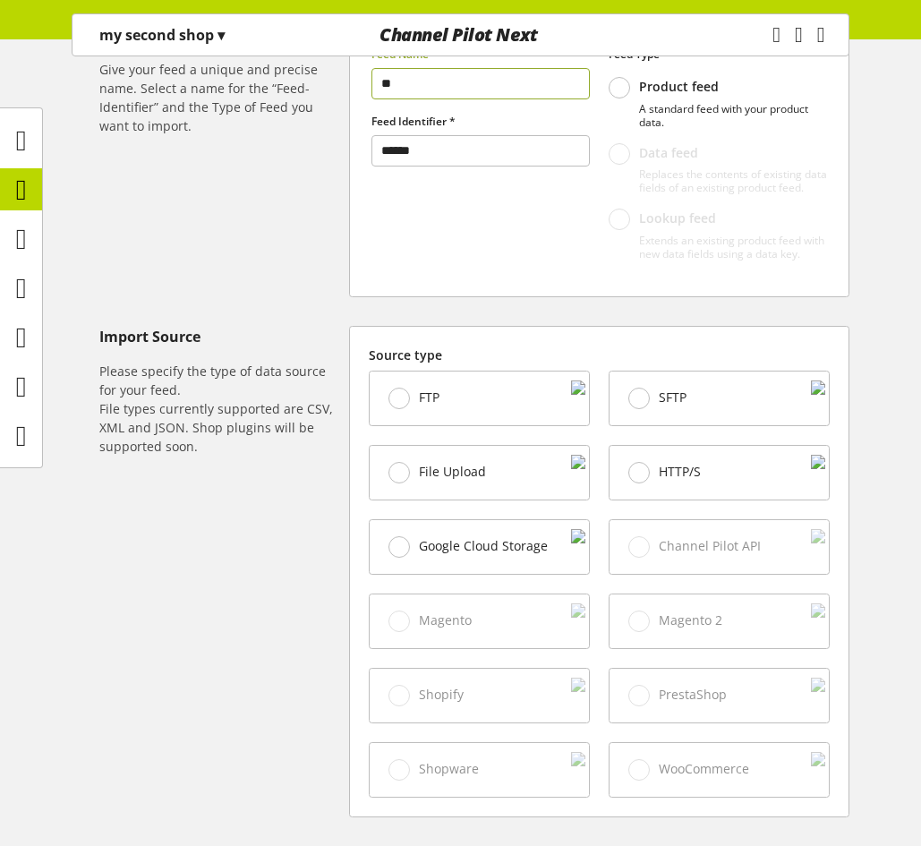
type input "**"
click at [468, 497] on div "File Upload" at bounding box center [479, 473] width 219 height 54
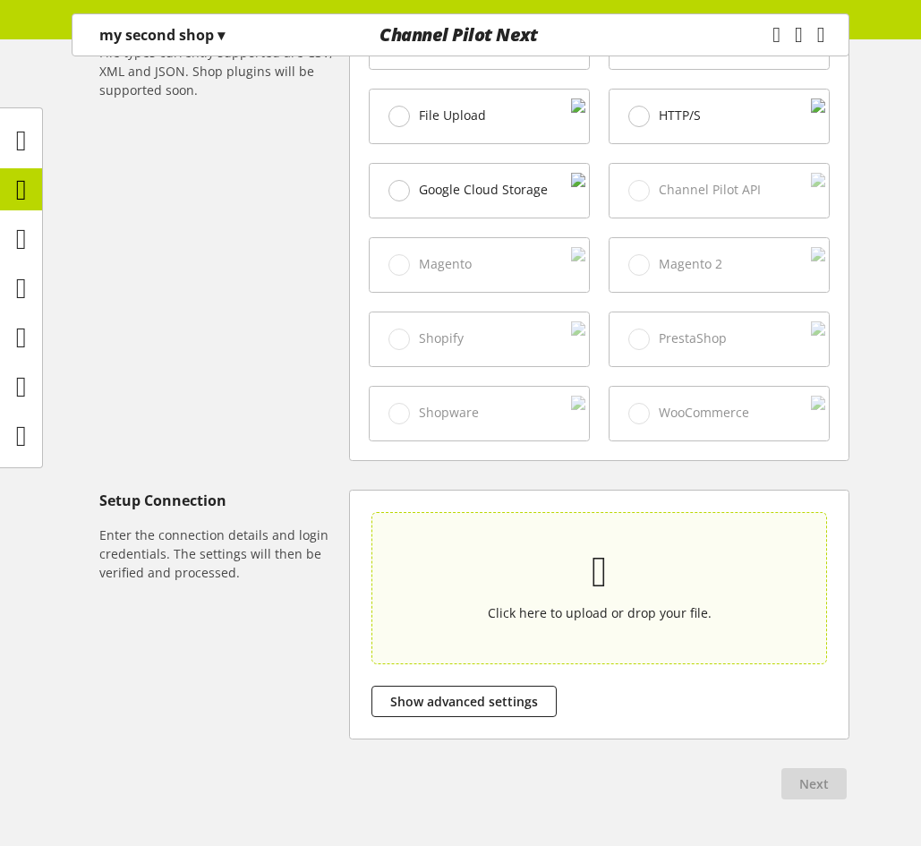
scroll to position [626, 0]
click at [533, 620] on p "Click here to upload or drop your file." at bounding box center [599, 610] width 372 height 19
click at [533, 622] on input "Click here to upload or drop your file." at bounding box center [598, 586] width 455 height 152
type input "**********"
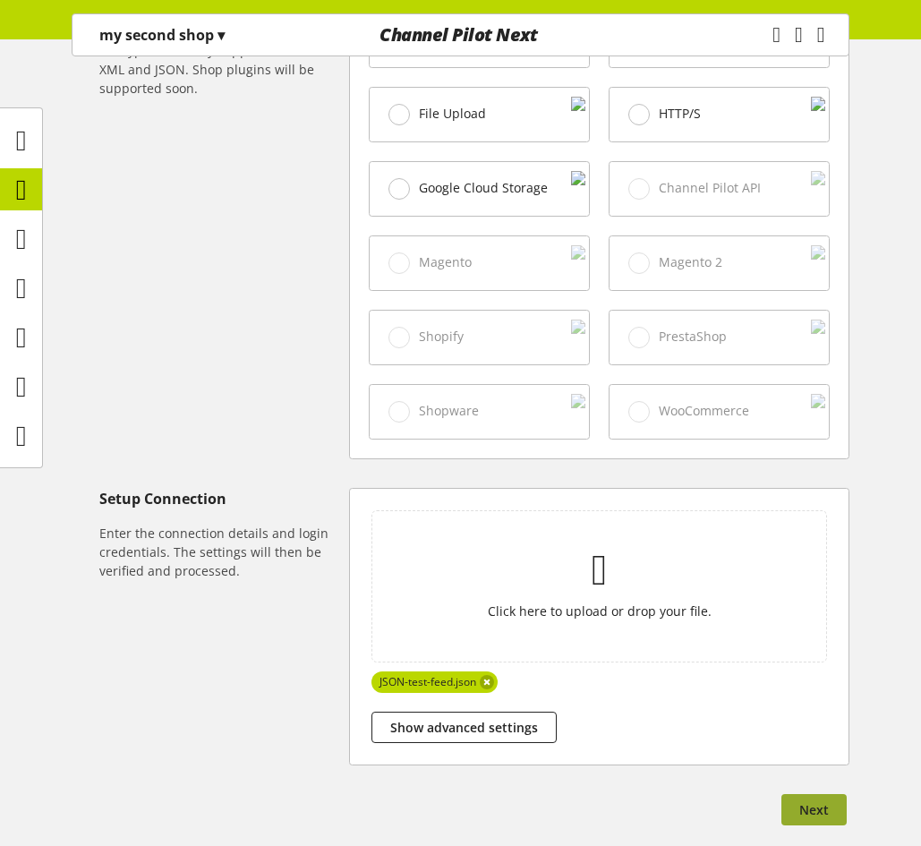
click at [824, 819] on span "Next" at bounding box center [814, 809] width 30 height 19
select select "*****"
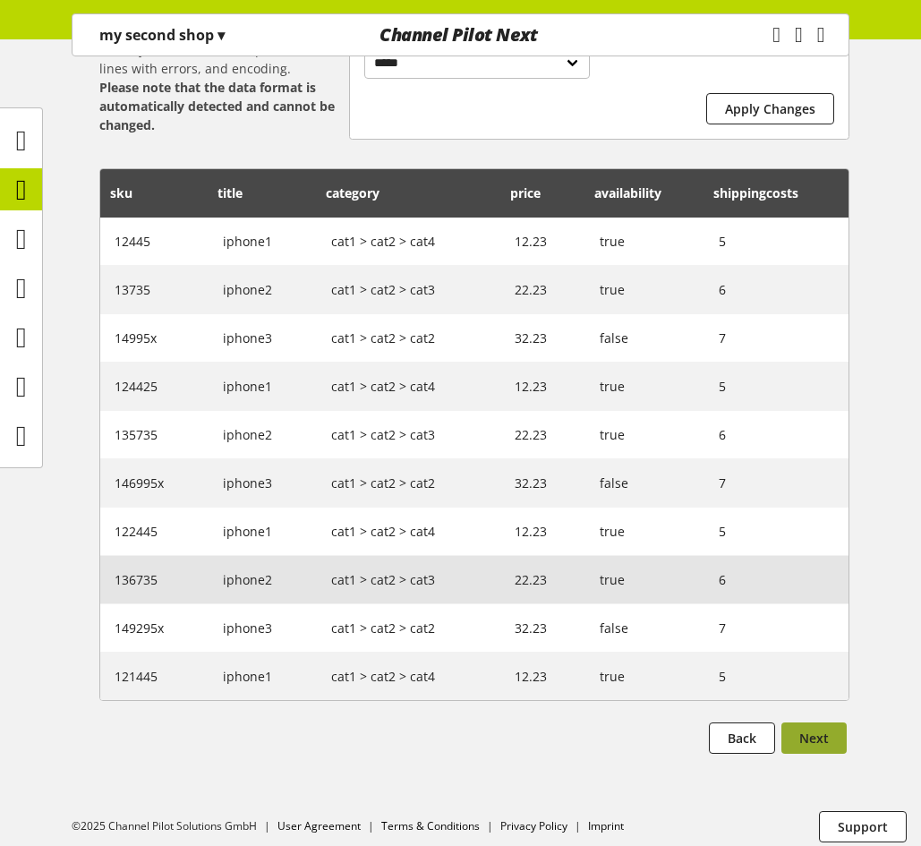
scroll to position [358, 0]
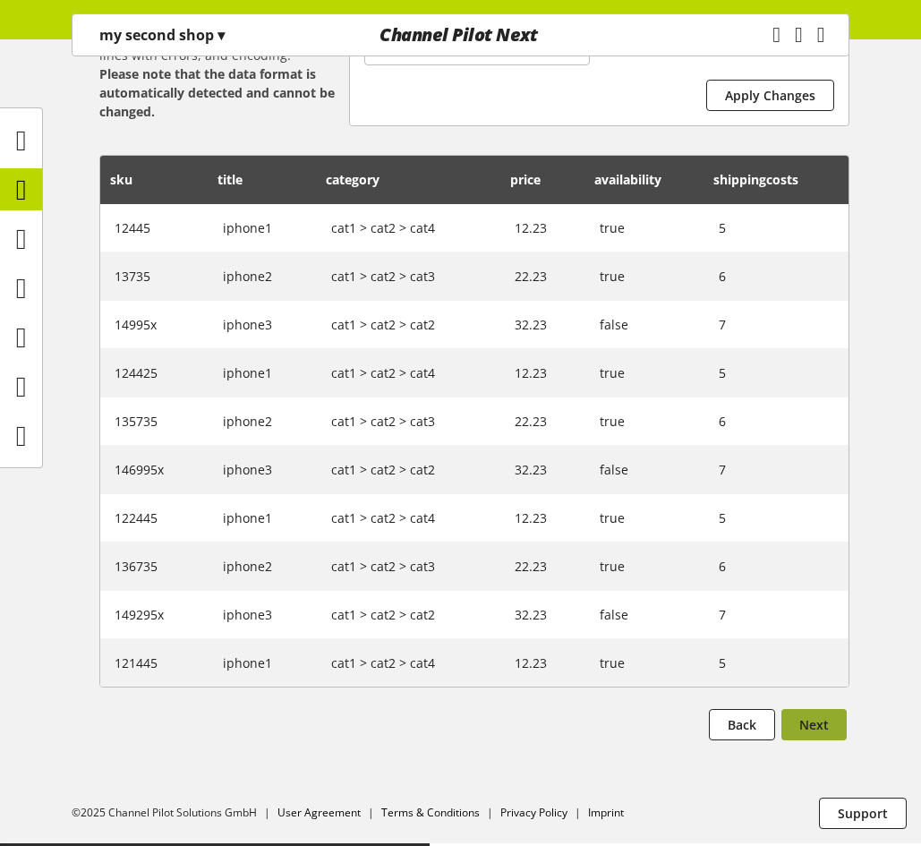
click at [804, 727] on button "Next" at bounding box center [813, 724] width 65 height 31
select select
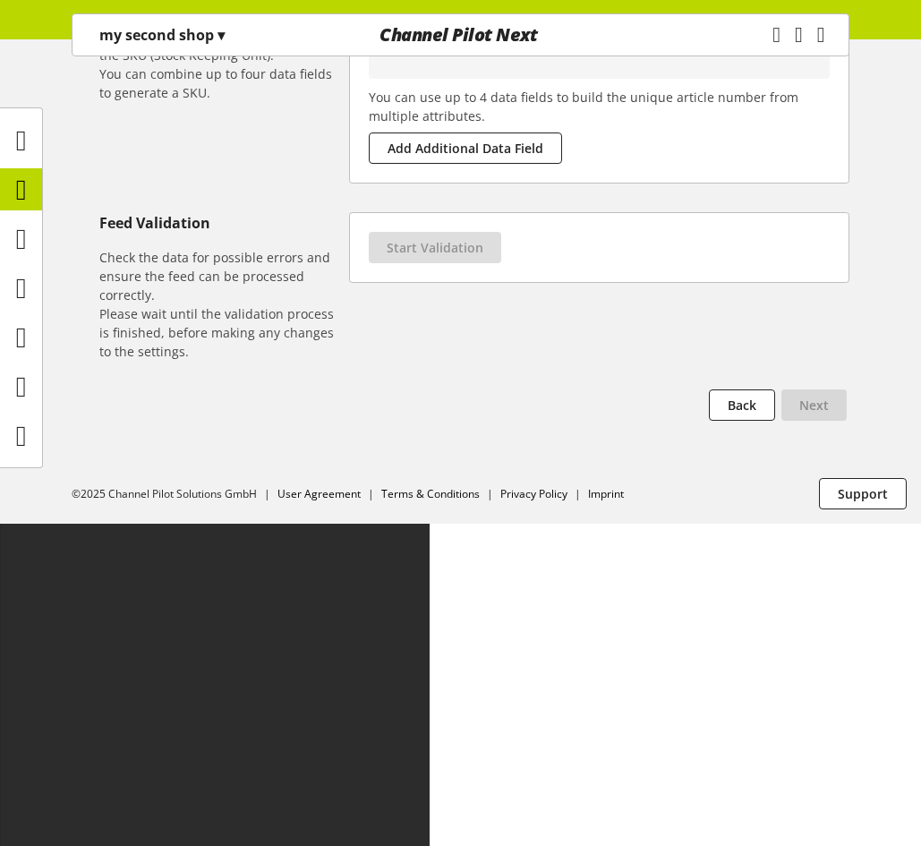
scroll to position [0, 0]
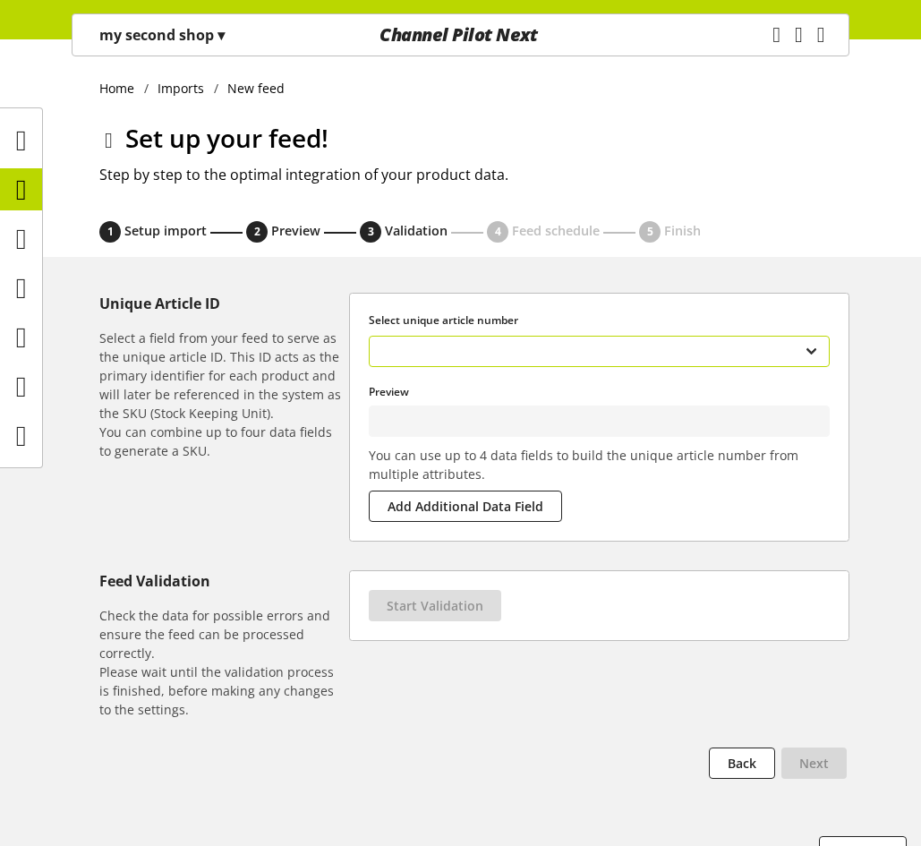
click at [456, 351] on select "**********" at bounding box center [599, 351] width 461 height 31
type input "*****"
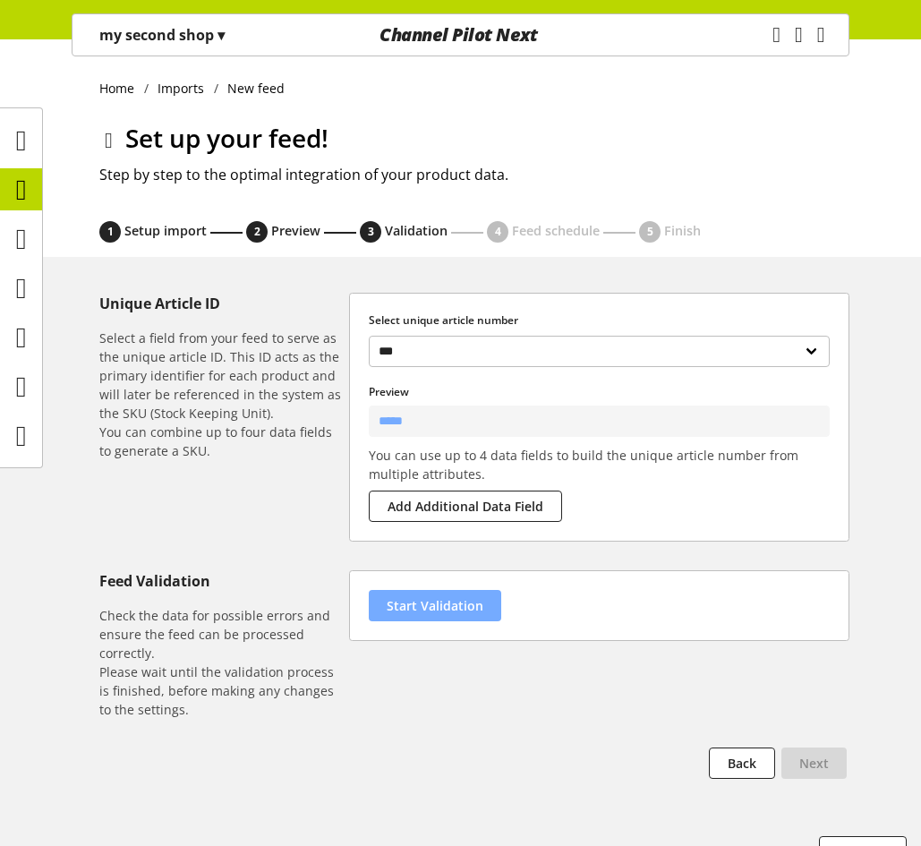
click at [473, 617] on button "Start Validation" at bounding box center [435, 605] width 132 height 31
select select "********"
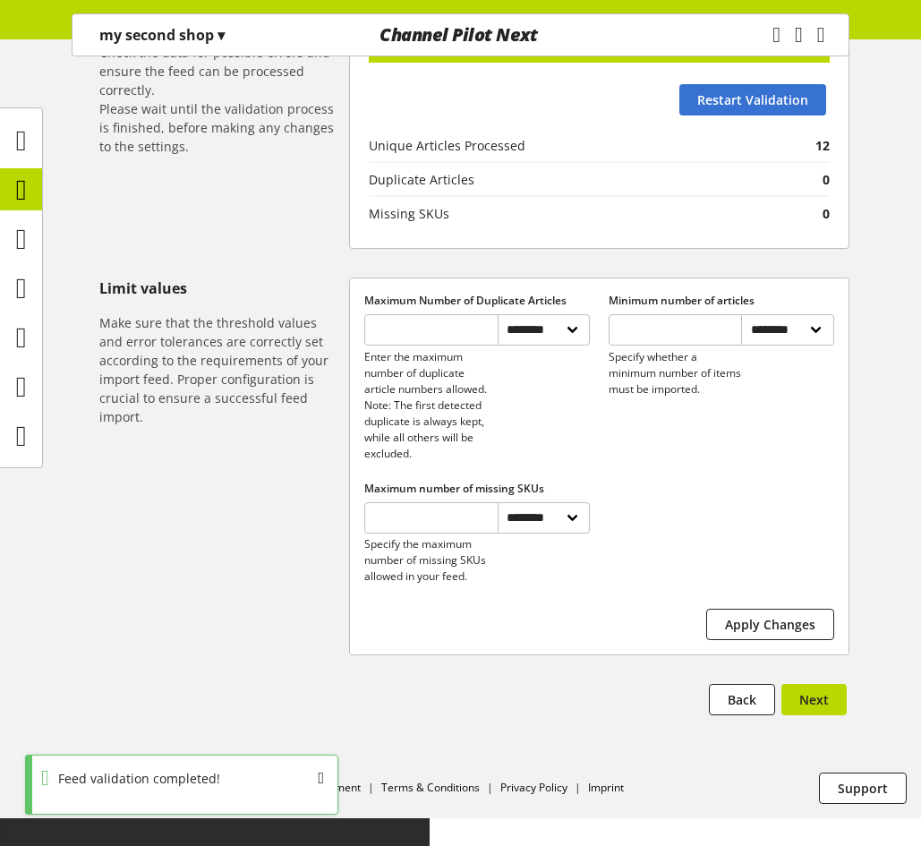
scroll to position [567, 0]
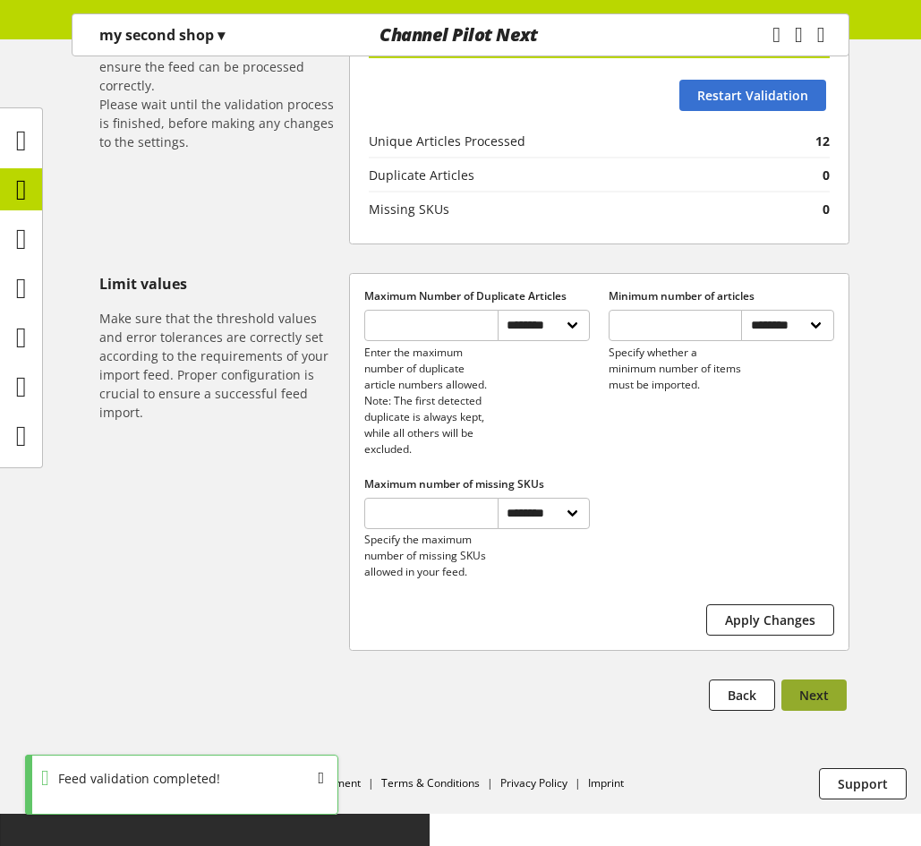
click at [812, 710] on button "Next" at bounding box center [813, 694] width 65 height 31
select select "****"
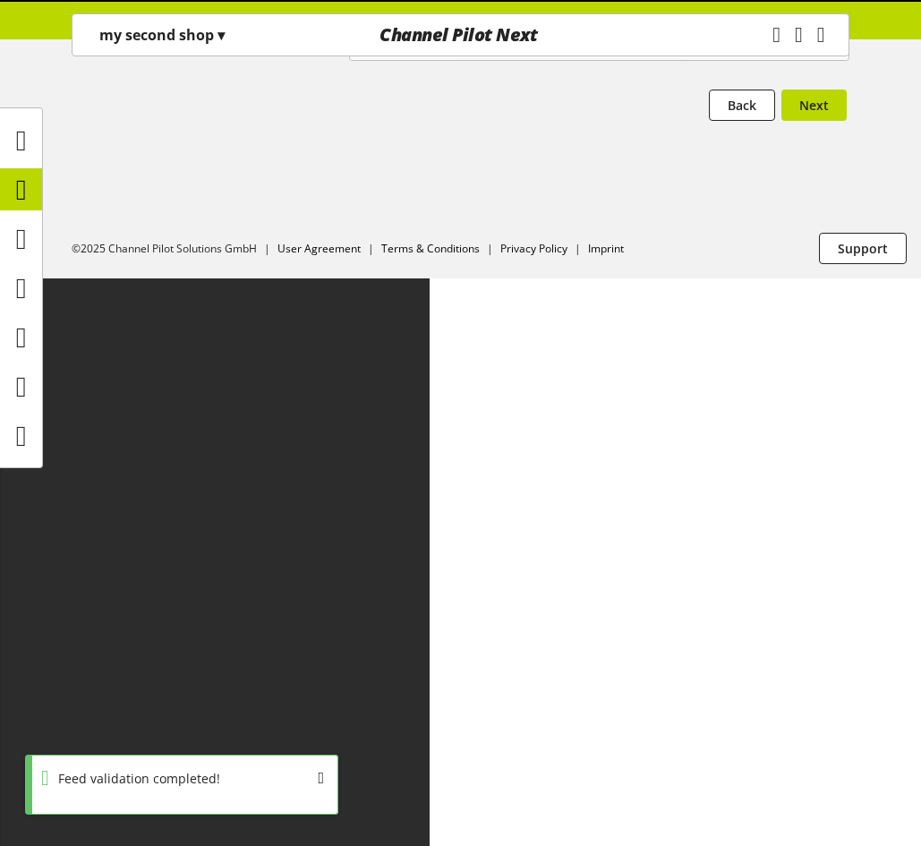
scroll to position [0, 0]
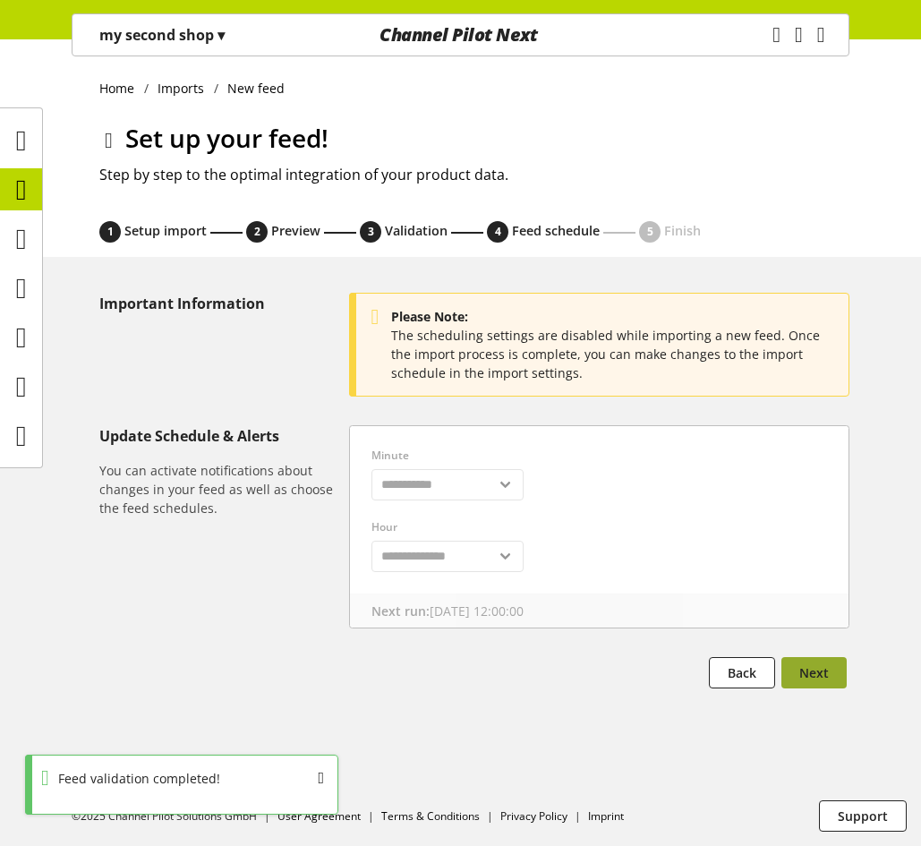
click at [808, 668] on span "Next" at bounding box center [814, 672] width 30 height 19
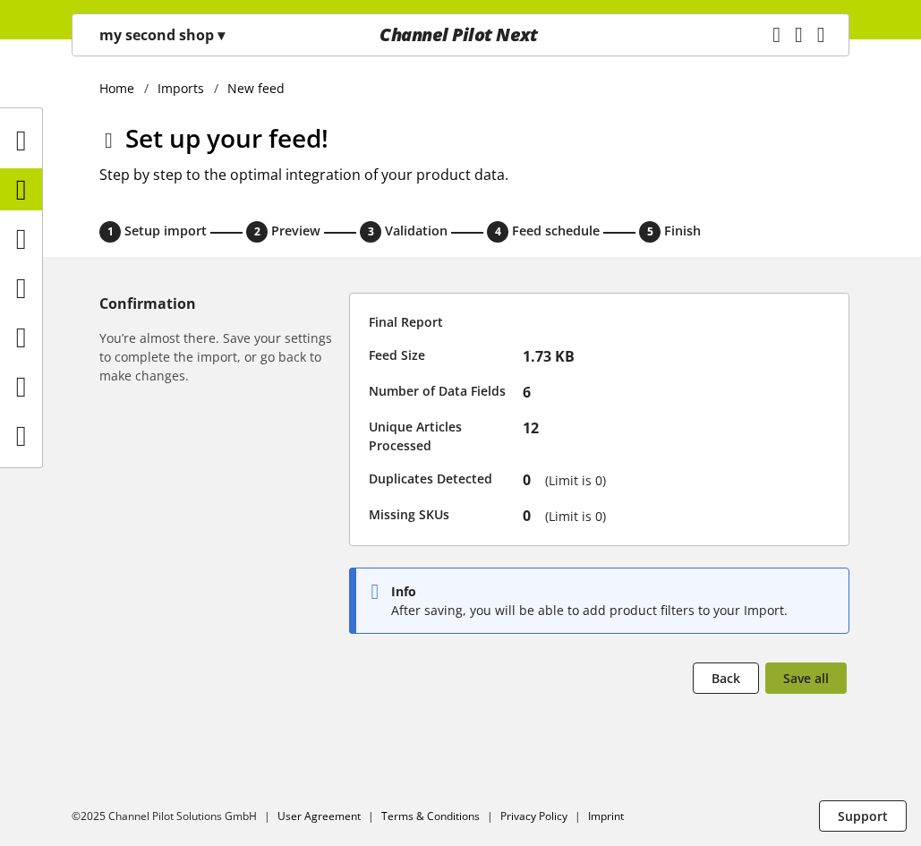
click at [812, 678] on span "Save all" at bounding box center [806, 677] width 46 height 19
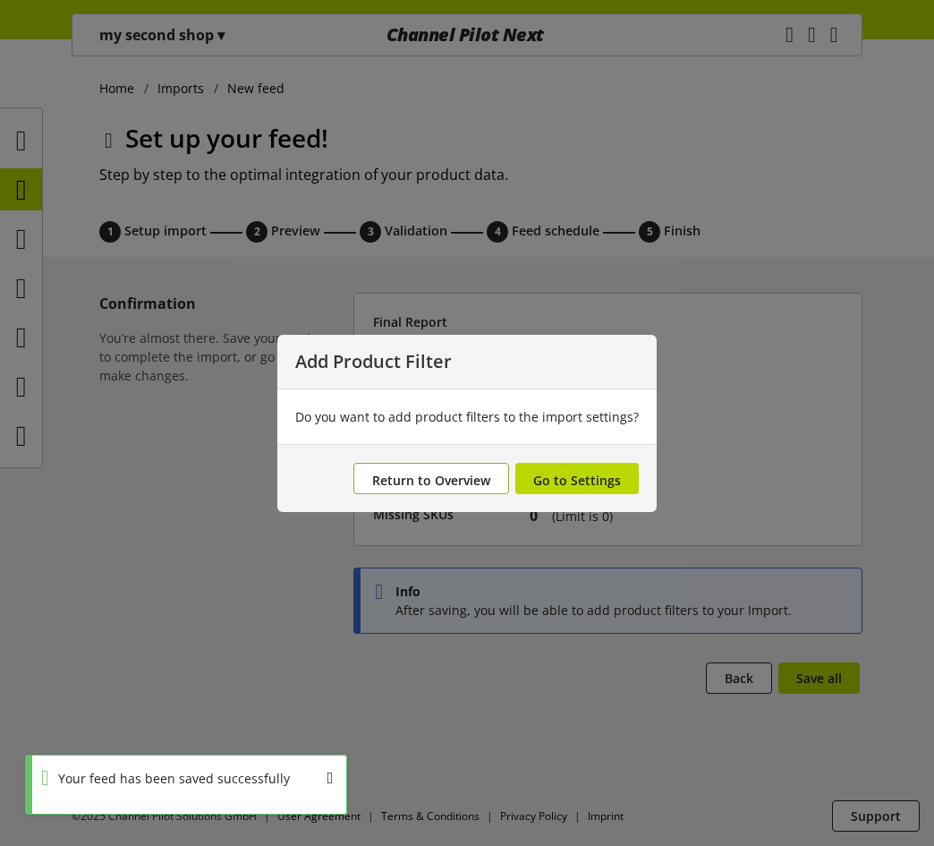
click at [441, 477] on span "Return to Overview" at bounding box center [431, 480] width 118 height 17
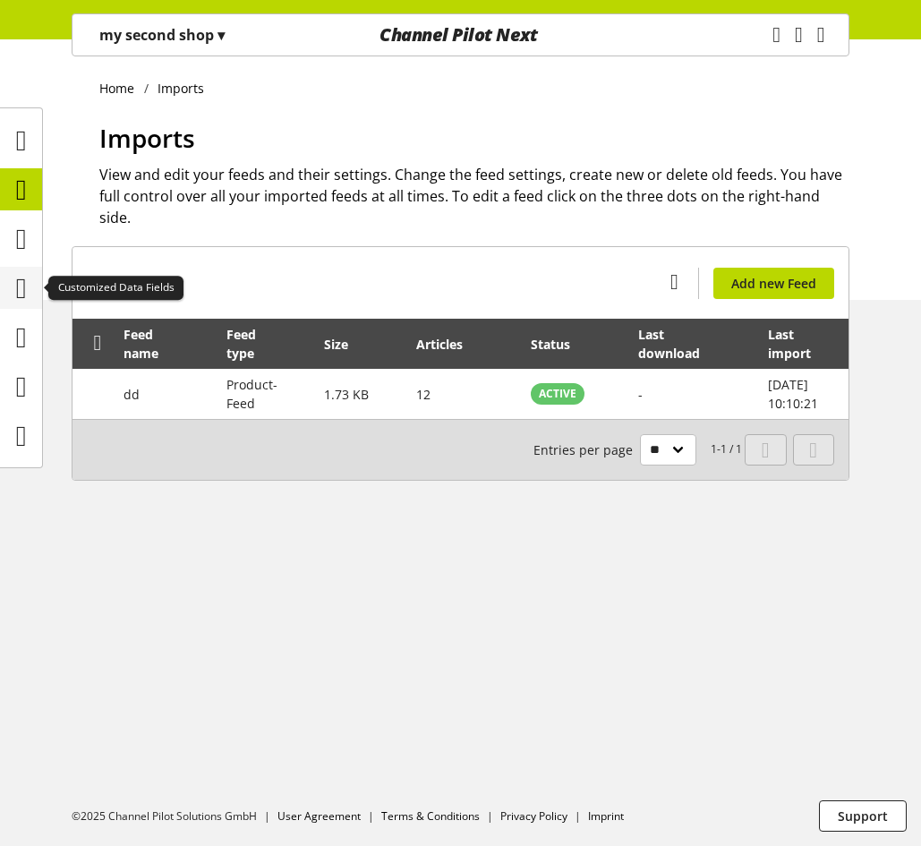
click at [24, 270] on icon at bounding box center [21, 288] width 11 height 36
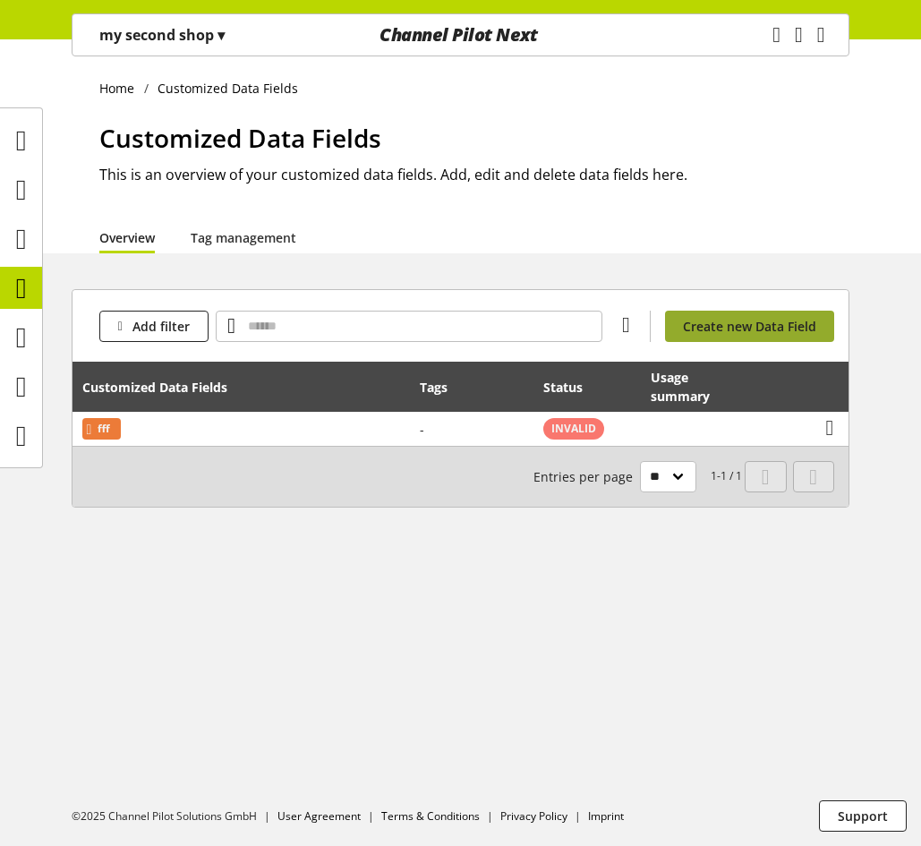
click at [754, 332] on span "Create new Data Field" at bounding box center [749, 326] width 133 height 19
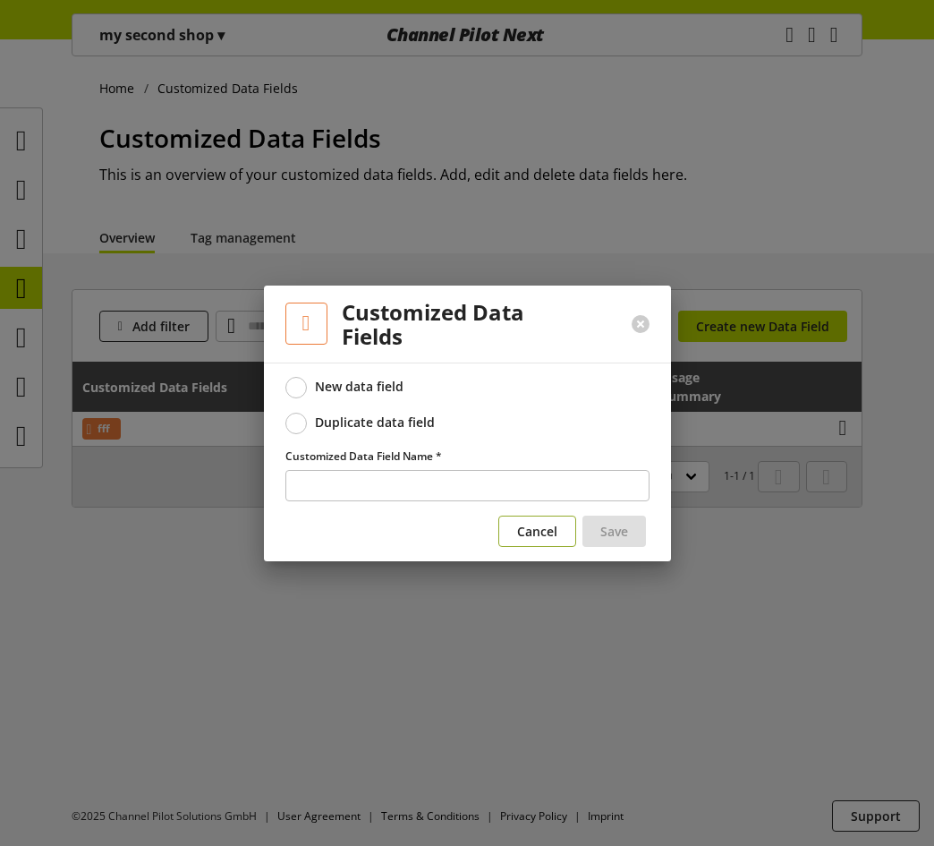
drag, startPoint x: 569, startPoint y: 522, endPoint x: 578, endPoint y: 544, distance: 24.1
click at [569, 522] on button "Cancel" at bounding box center [537, 530] width 78 height 31
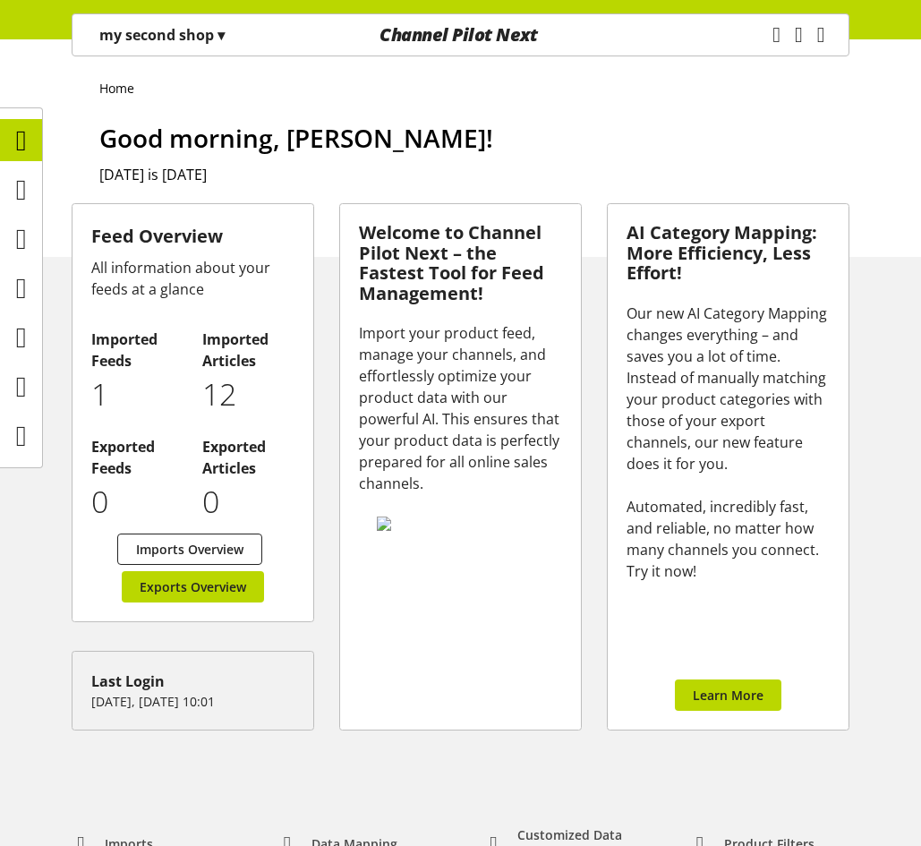
scroll to position [58, 0]
click at [26, 200] on icon at bounding box center [21, 190] width 11 height 36
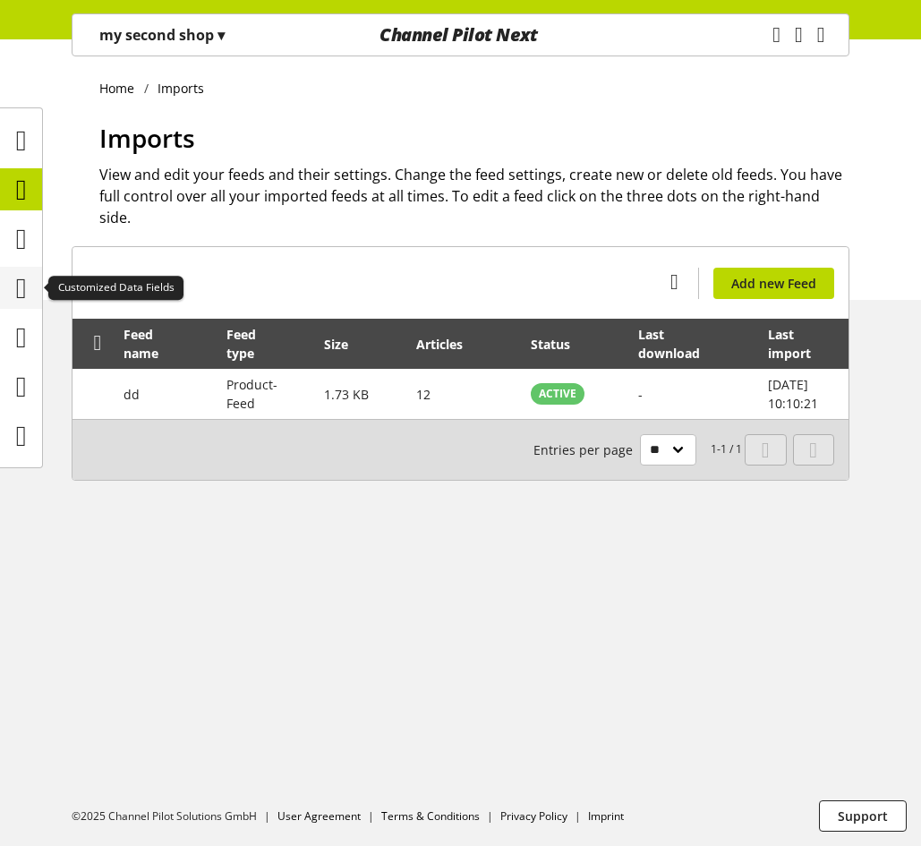
click at [20, 295] on icon at bounding box center [21, 288] width 11 height 36
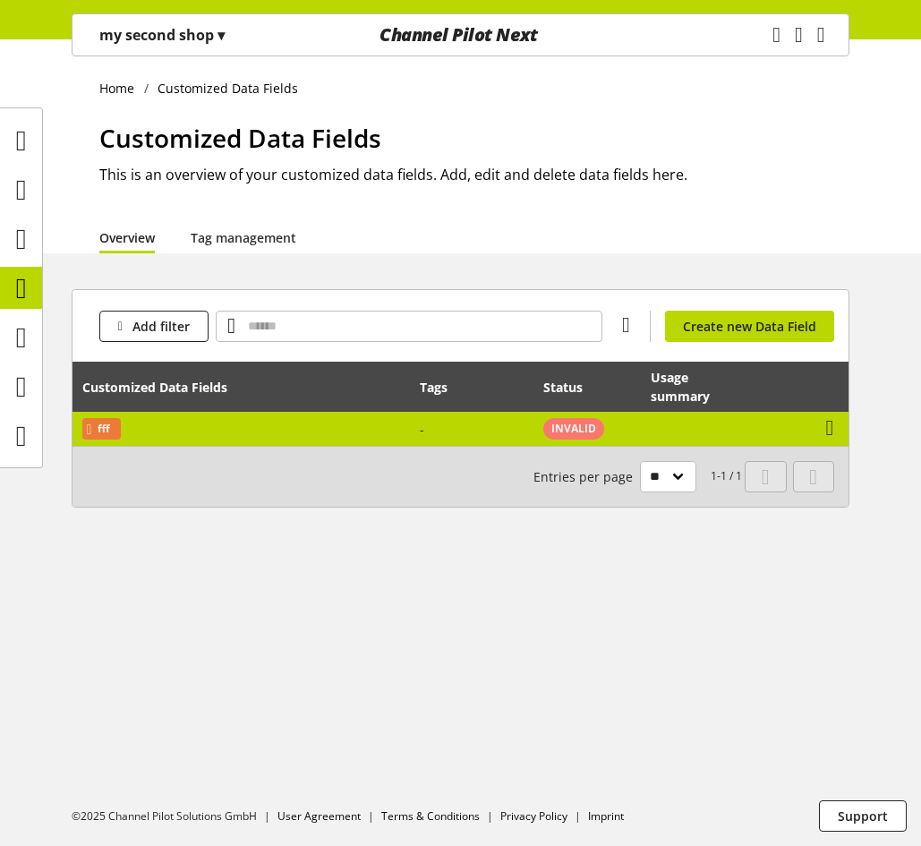
click at [260, 431] on td "fff" at bounding box center [240, 429] width 337 height 34
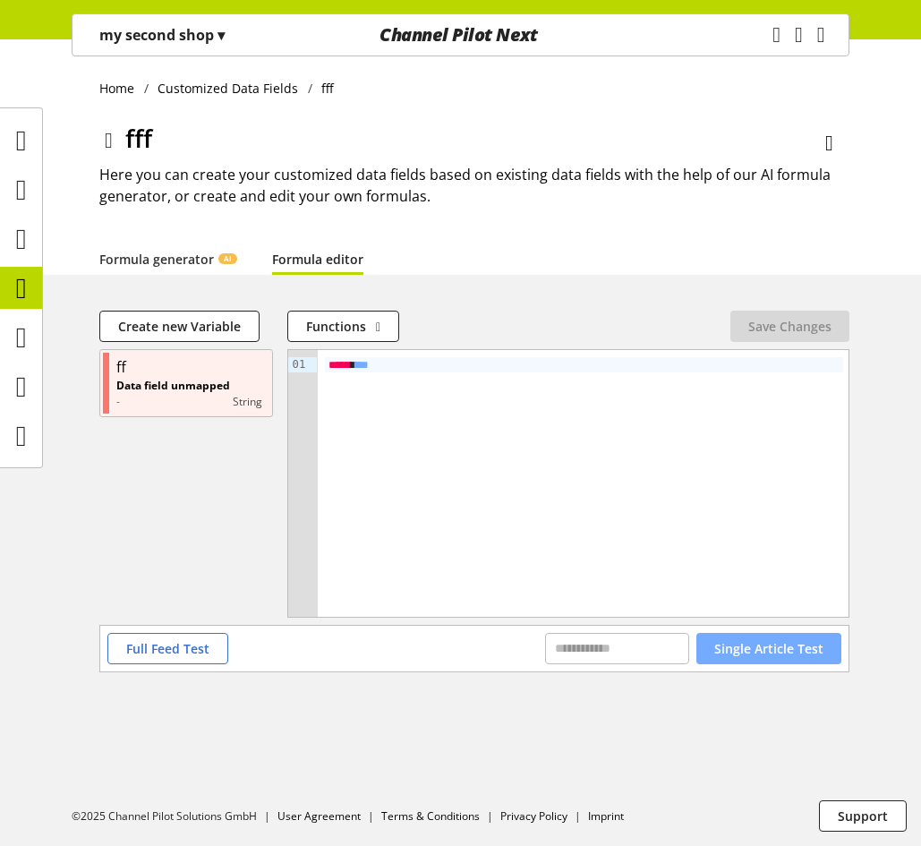
click at [795, 660] on button "Single Article Test" at bounding box center [768, 648] width 145 height 31
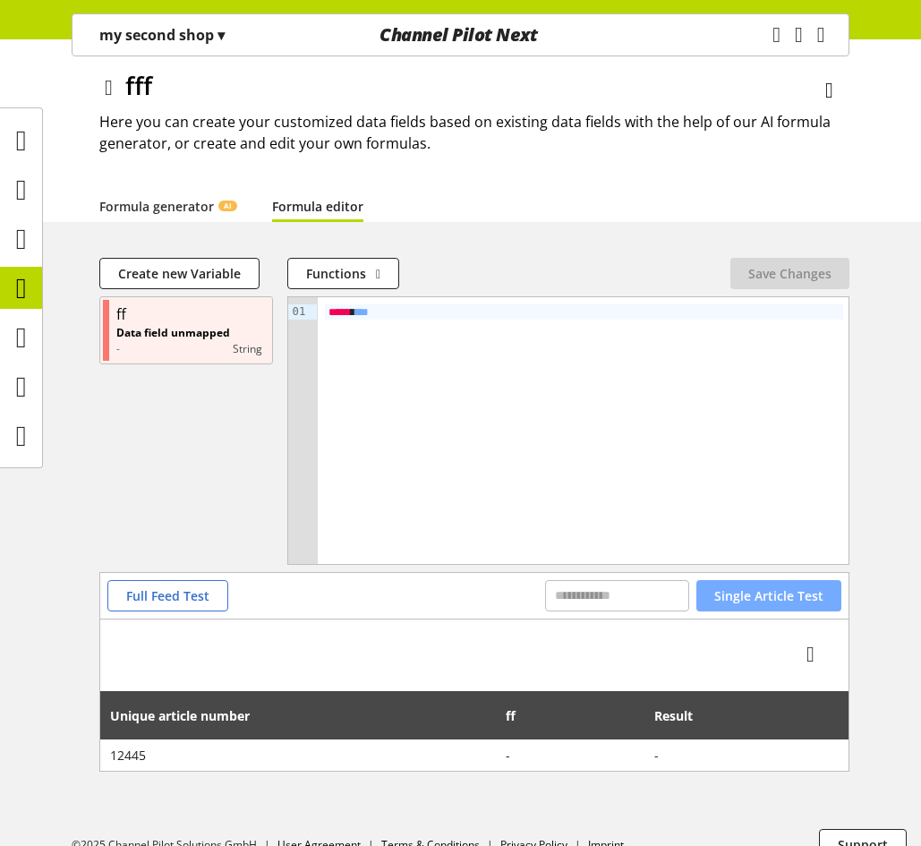
scroll to position [81, 0]
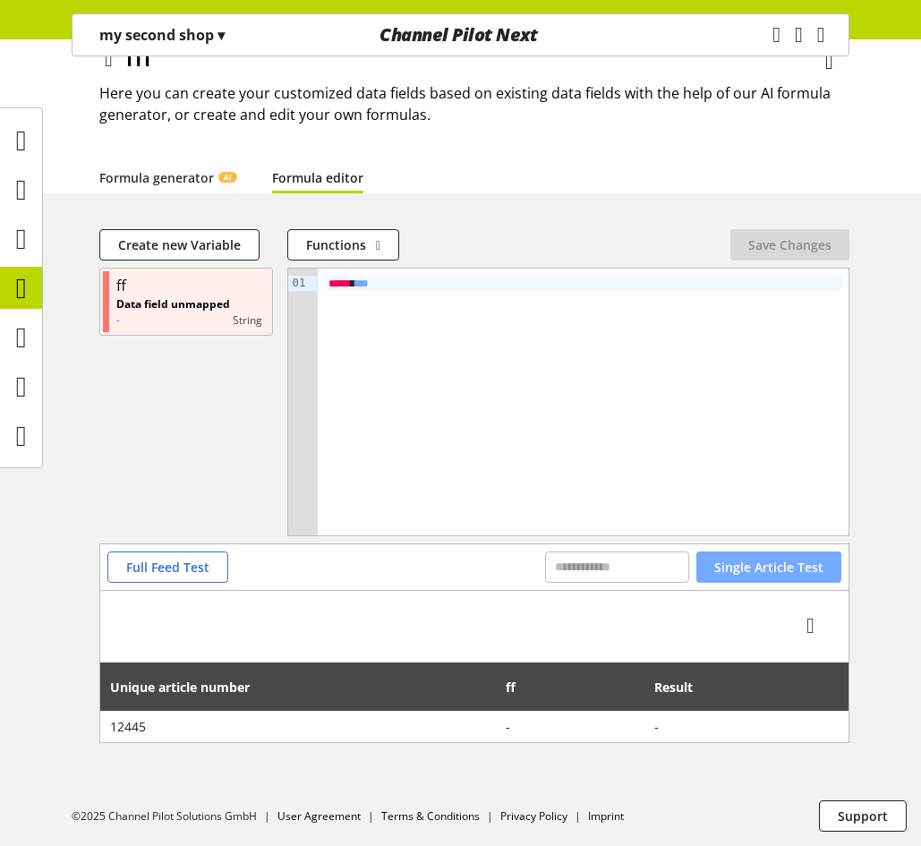
click at [795, 572] on span "Single Article Test" at bounding box center [768, 566] width 109 height 19
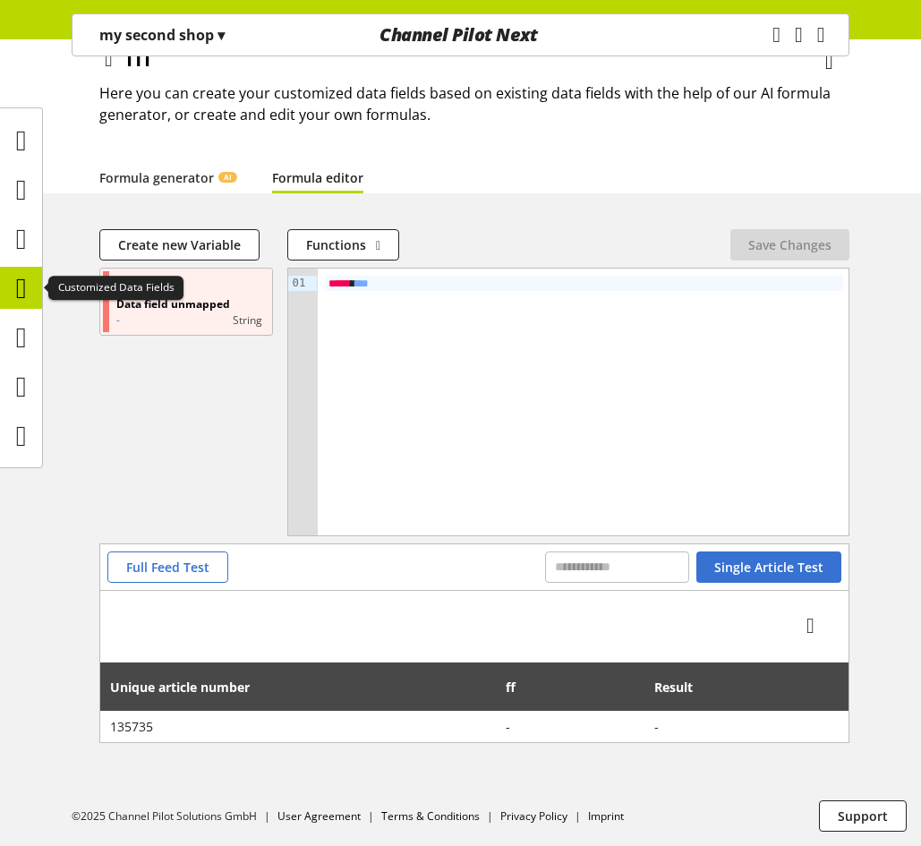
drag, startPoint x: 8, startPoint y: 272, endPoint x: 18, endPoint y: 277, distance: 10.8
click at [16, 272] on icon at bounding box center [21, 288] width 11 height 36
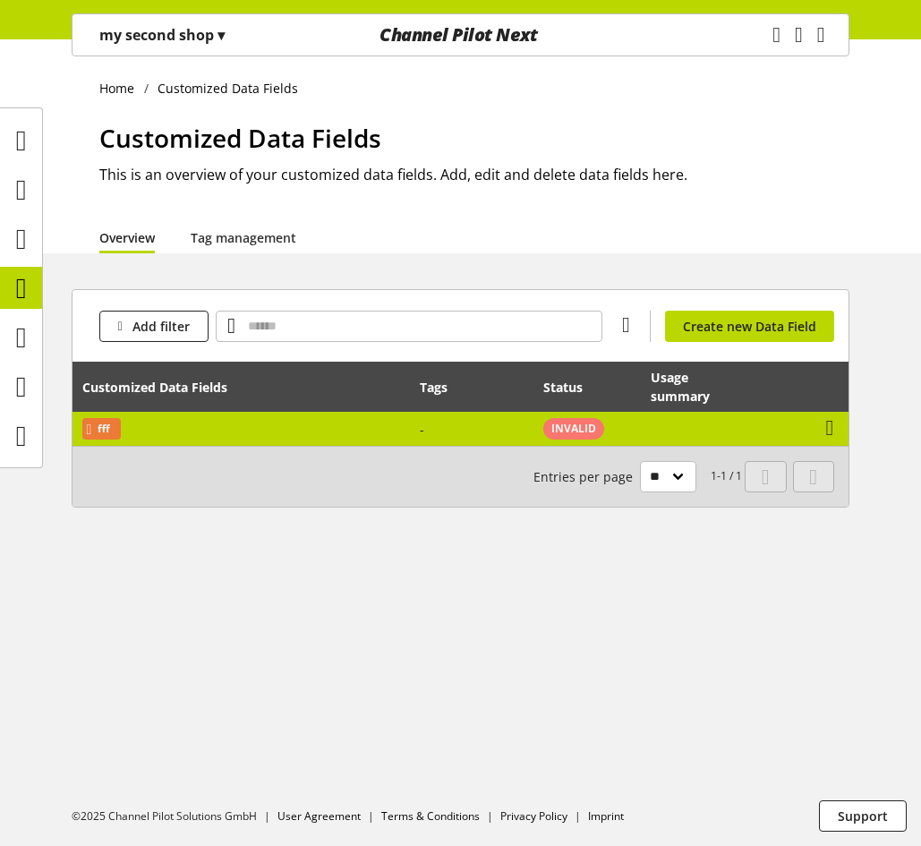
click at [309, 422] on td "fff" at bounding box center [240, 429] width 337 height 34
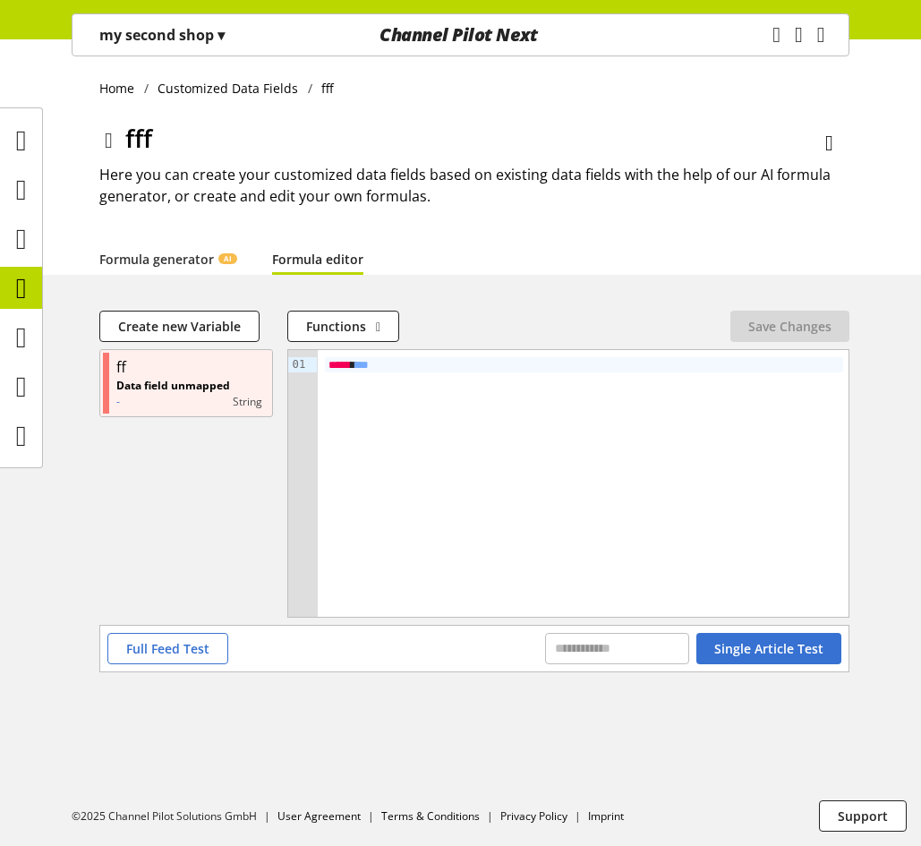
click at [23, 313] on ul at bounding box center [21, 287] width 42 height 337
click at [19, 288] on icon at bounding box center [21, 288] width 11 height 36
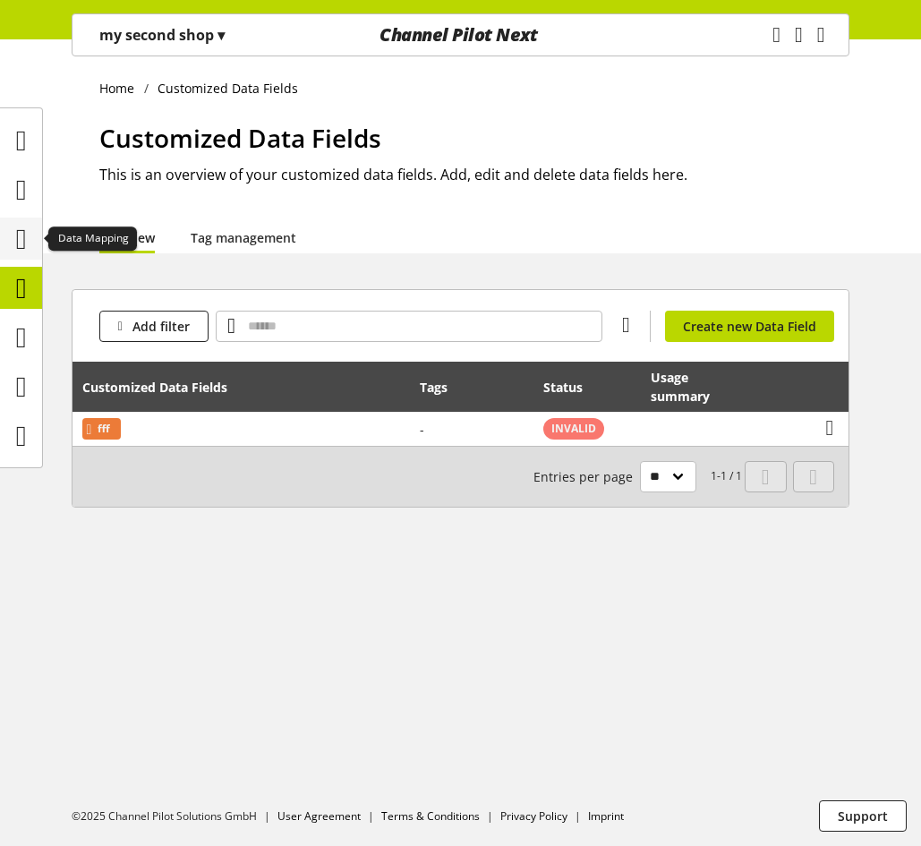
click at [27, 221] on icon at bounding box center [21, 239] width 11 height 36
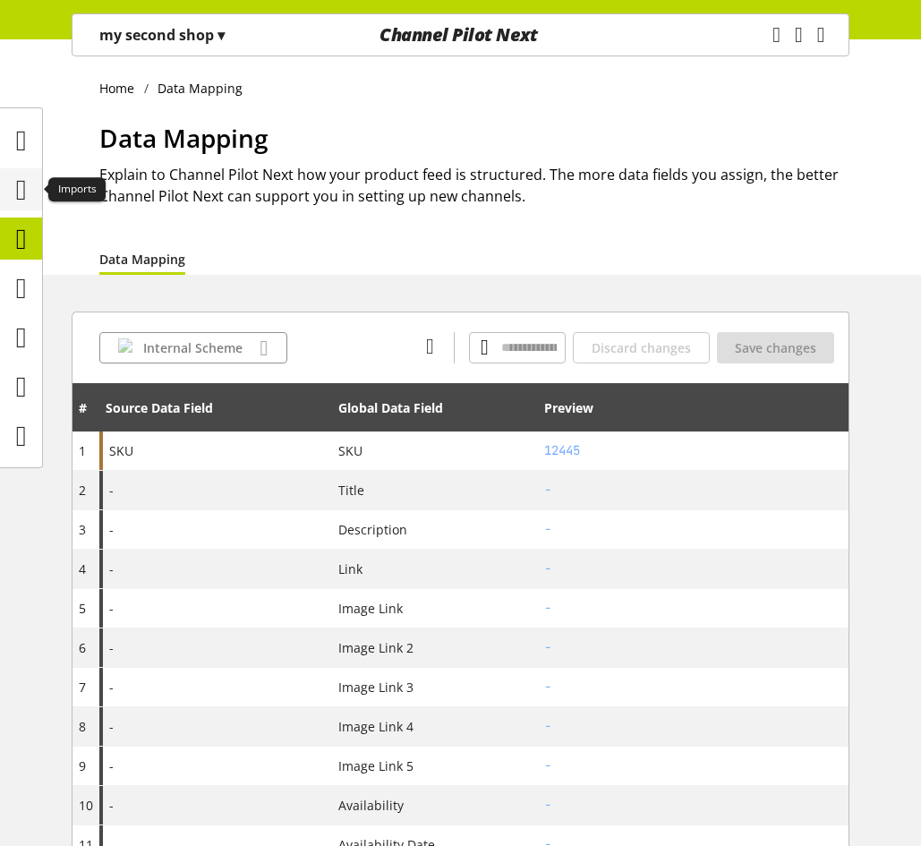
click at [27, 188] on icon at bounding box center [21, 190] width 11 height 36
